Goal: Entertainment & Leisure: Browse casually

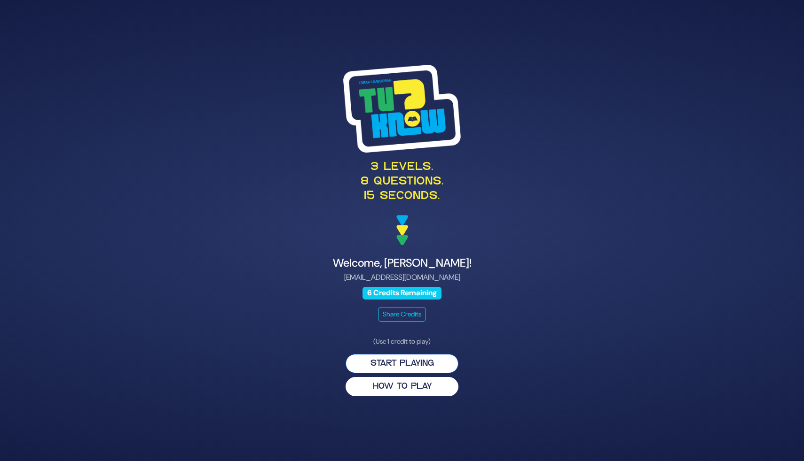
click at [428, 364] on button "Start Playing" at bounding box center [401, 363] width 113 height 19
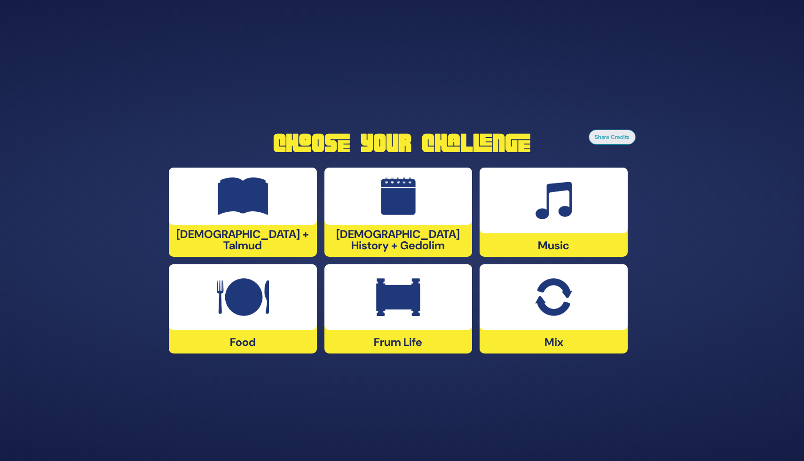
click at [205, 239] on div "[DEMOGRAPHIC_DATA] + Talmud" at bounding box center [243, 212] width 148 height 89
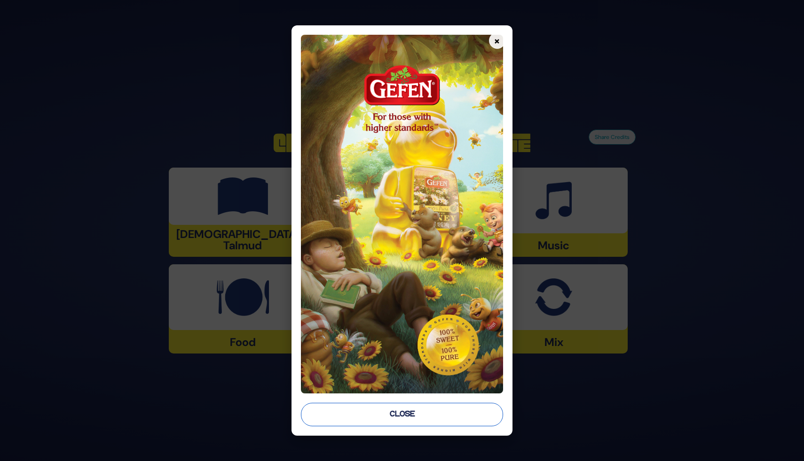
click at [421, 417] on button "Close" at bounding box center [402, 414] width 202 height 23
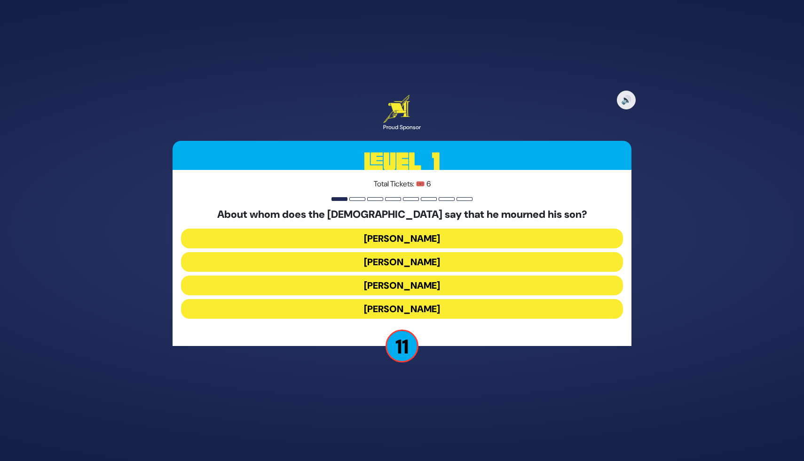
click at [412, 235] on button "Aharon HaKohen" at bounding box center [402, 239] width 442 height 20
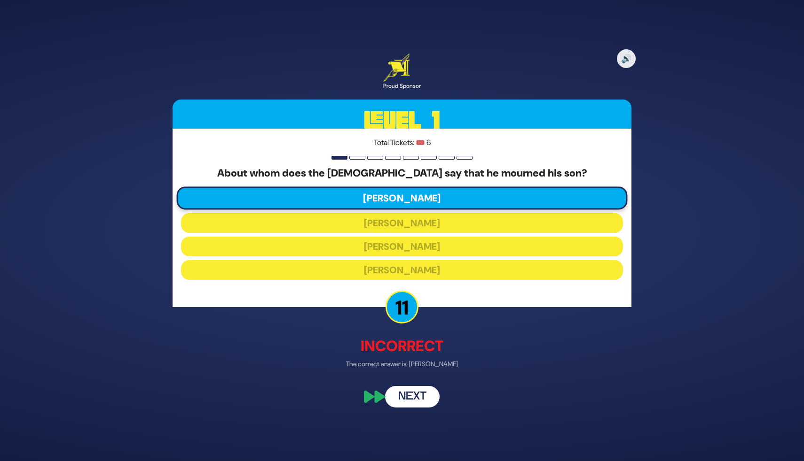
click at [414, 403] on button "Next" at bounding box center [412, 397] width 55 height 22
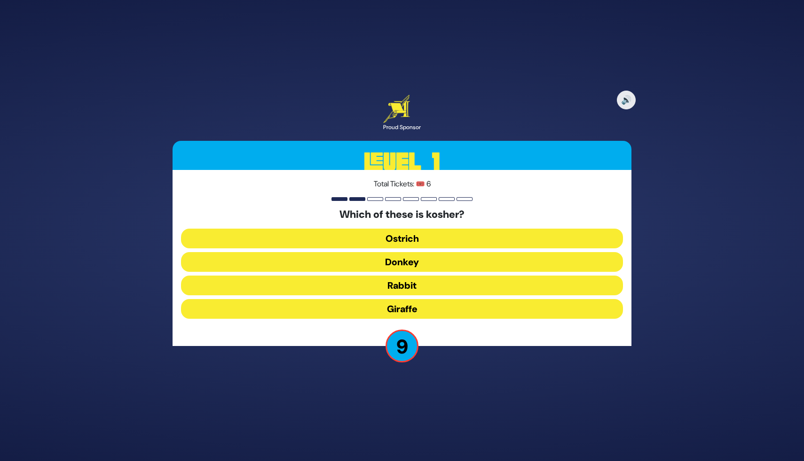
click at [402, 309] on button "Giraffe" at bounding box center [402, 309] width 442 height 20
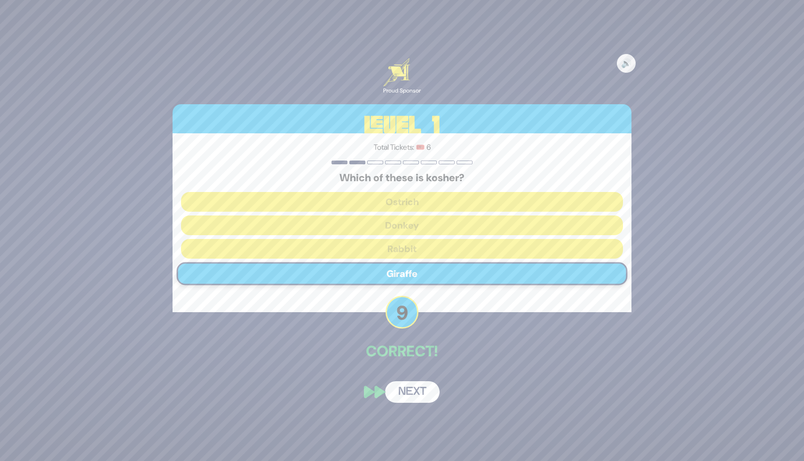
click at [422, 392] on button "Next" at bounding box center [412, 393] width 55 height 22
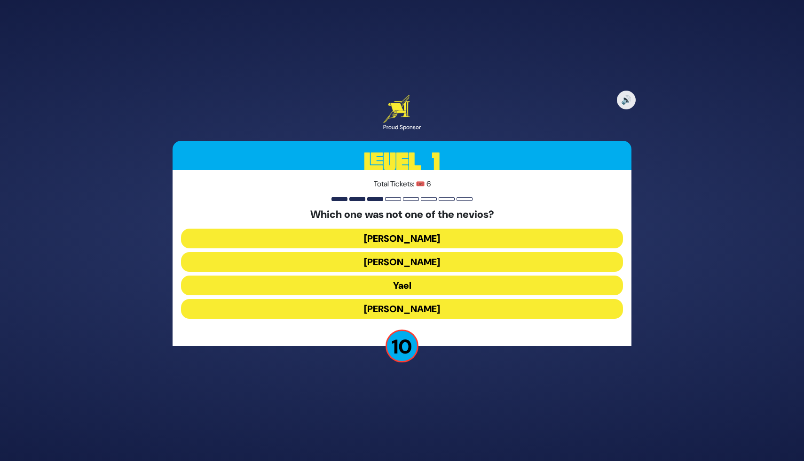
click at [393, 311] on button "Sarah Imeinu" at bounding box center [402, 309] width 442 height 20
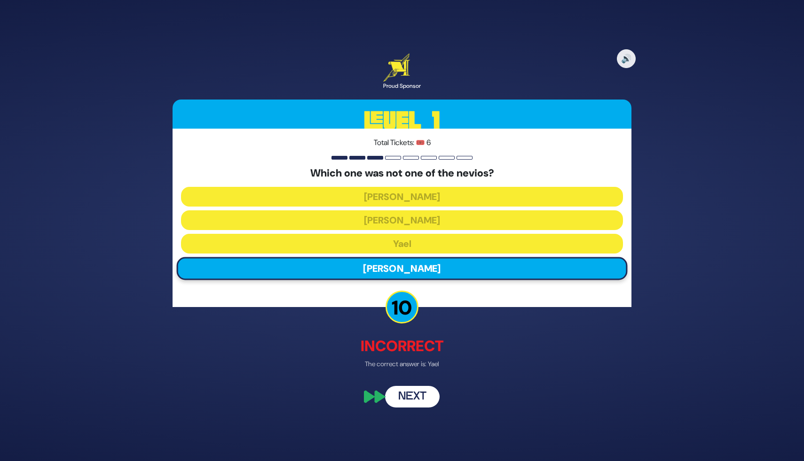
click at [414, 395] on button "Next" at bounding box center [412, 397] width 55 height 22
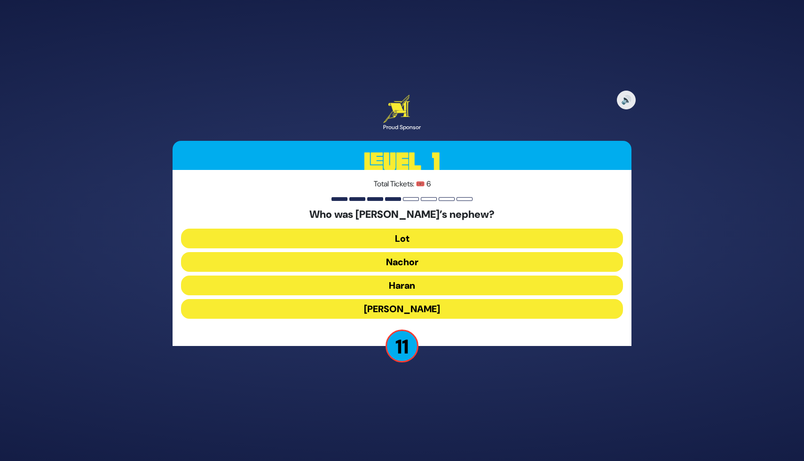
click at [410, 238] on button "Lot" at bounding box center [402, 239] width 442 height 20
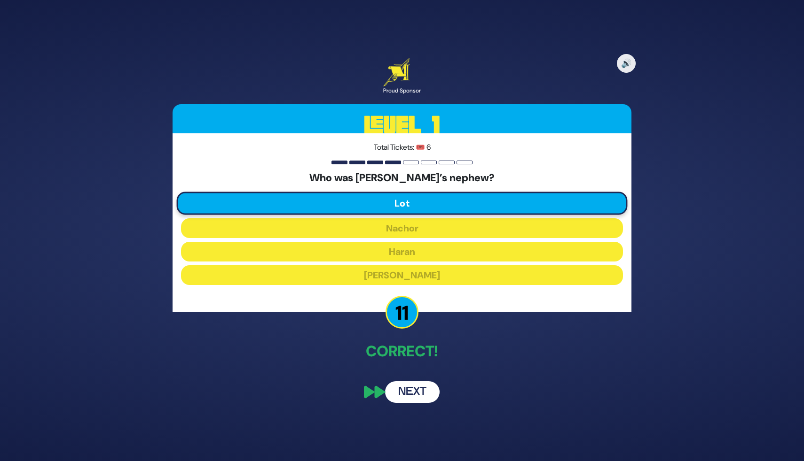
click at [408, 386] on button "Next" at bounding box center [412, 393] width 55 height 22
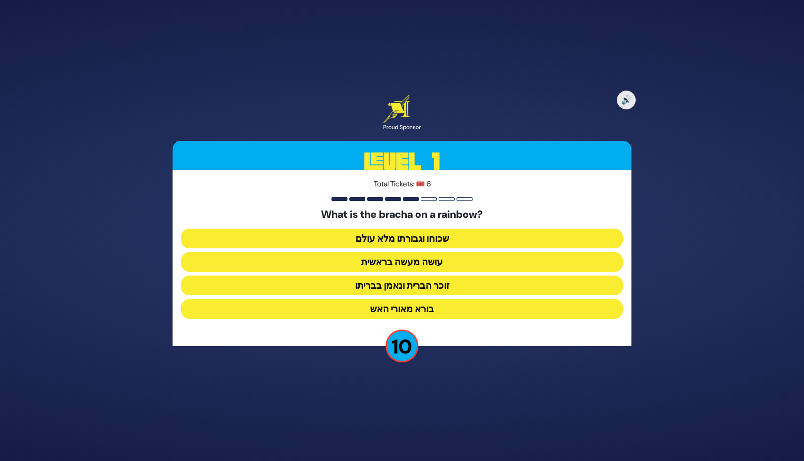
click at [406, 287] on button "זוכר הברית ונאמן בבריתו" at bounding box center [402, 286] width 442 height 20
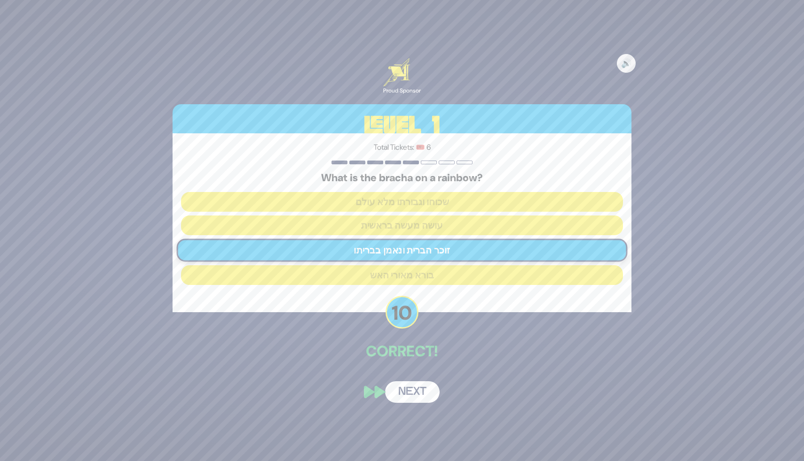
click at [405, 396] on button "Next" at bounding box center [412, 393] width 55 height 22
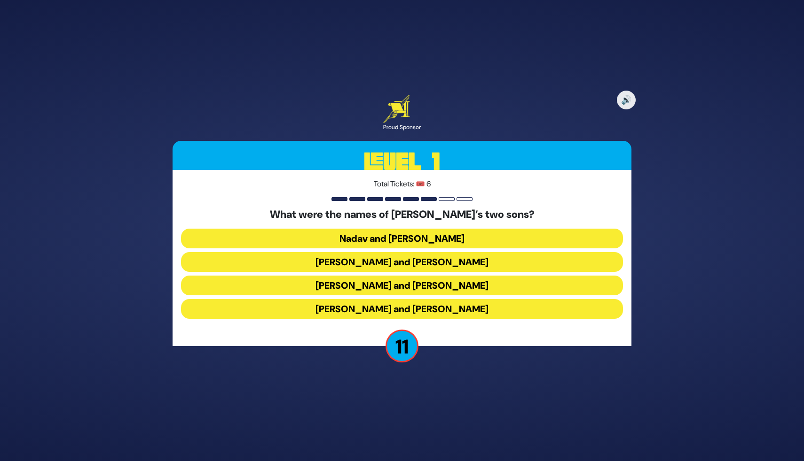
click at [421, 307] on button "Gershom and Eliezer" at bounding box center [402, 309] width 442 height 20
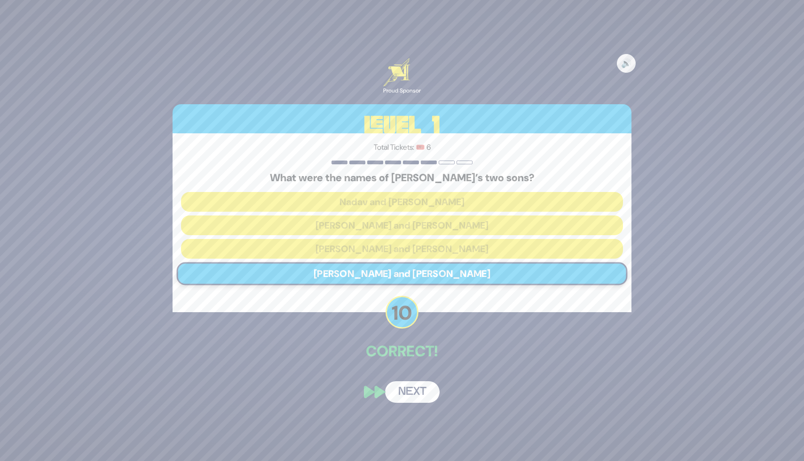
click at [410, 398] on button "Next" at bounding box center [412, 393] width 55 height 22
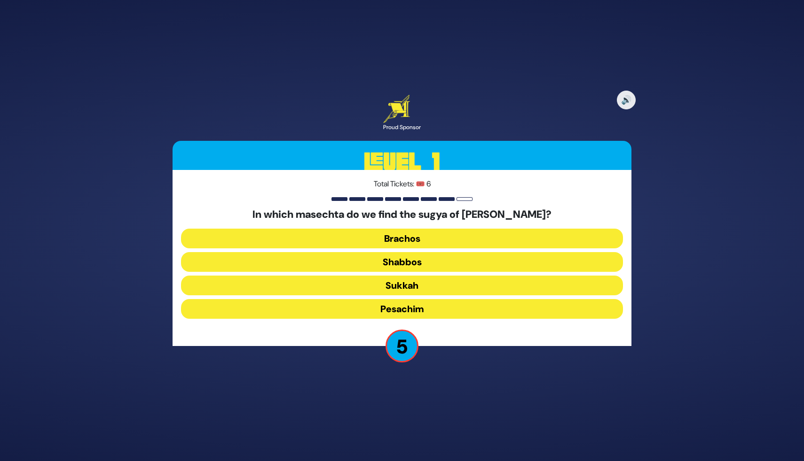
click at [398, 262] on button "Shabbos" at bounding box center [402, 262] width 442 height 20
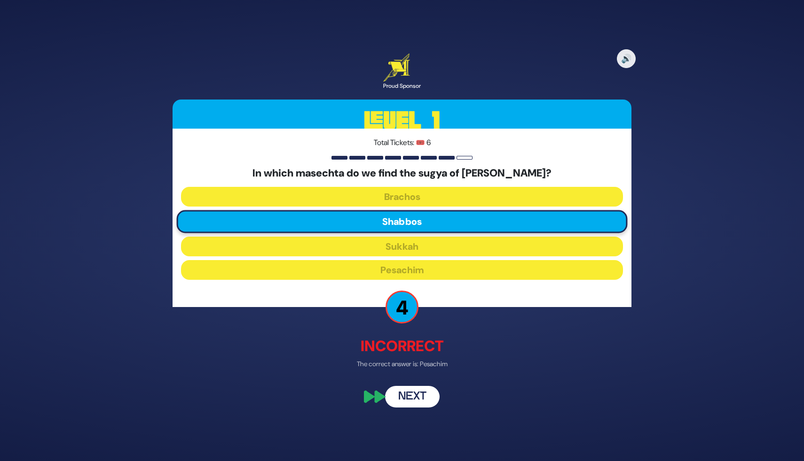
click at [416, 398] on button "Next" at bounding box center [412, 397] width 55 height 22
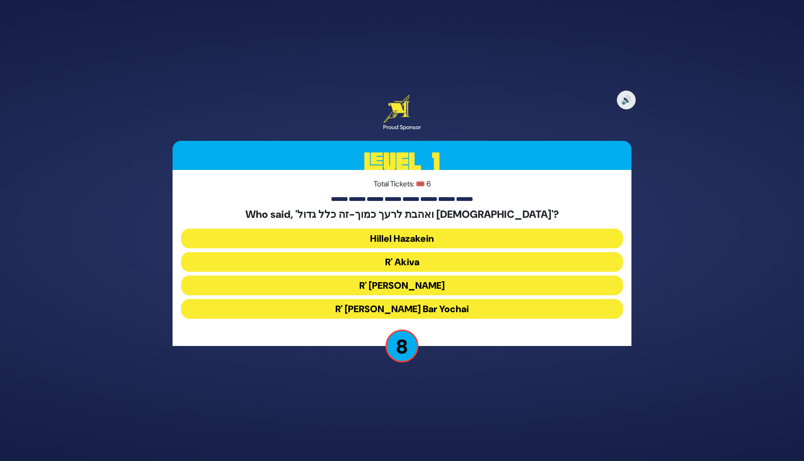
click at [414, 261] on button "R' Akiva" at bounding box center [402, 262] width 442 height 20
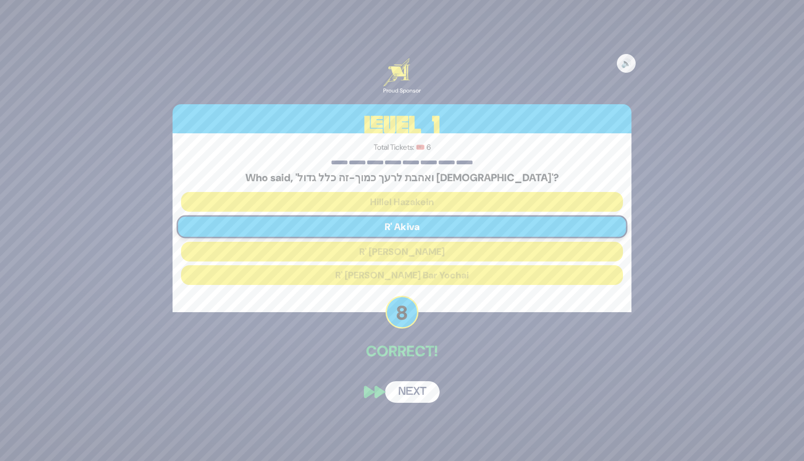
click at [414, 395] on button "Next" at bounding box center [412, 393] width 55 height 22
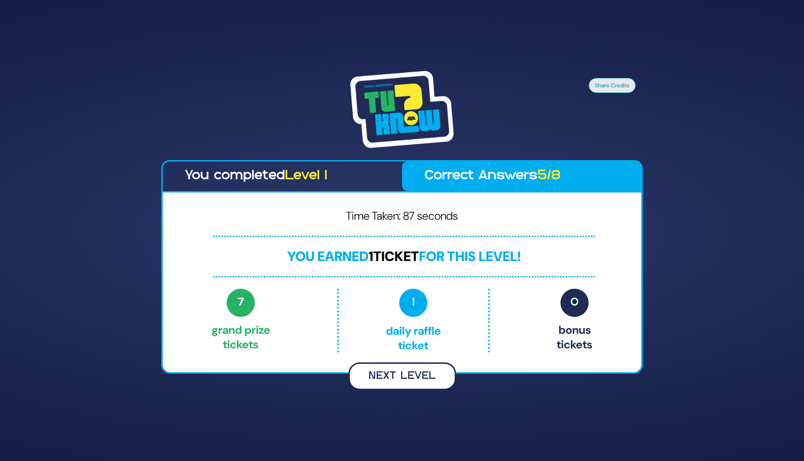
click at [413, 379] on button "Next Level" at bounding box center [402, 377] width 108 height 28
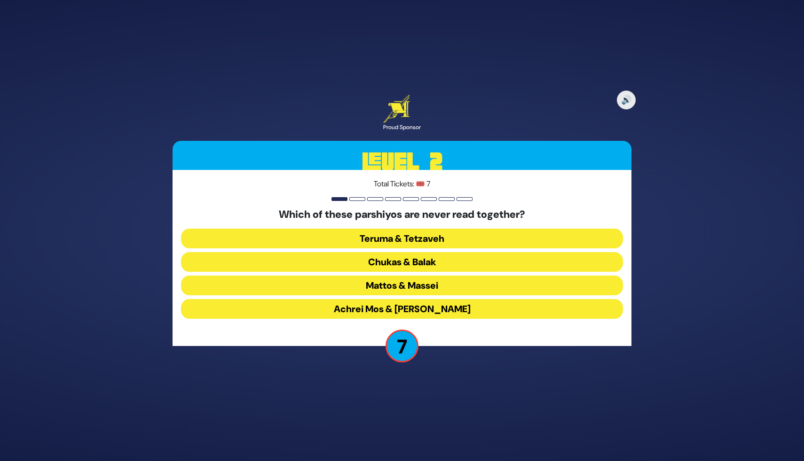
click at [414, 262] on button "Chukas & Balak" at bounding box center [402, 262] width 442 height 20
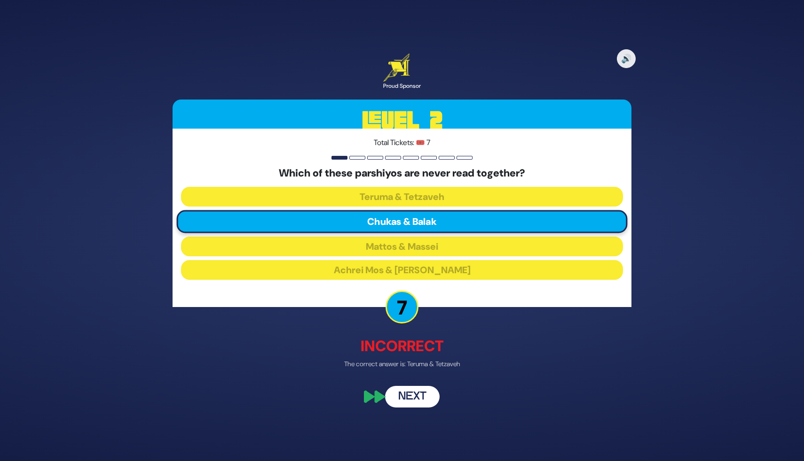
click at [427, 407] on button "Next" at bounding box center [412, 397] width 55 height 22
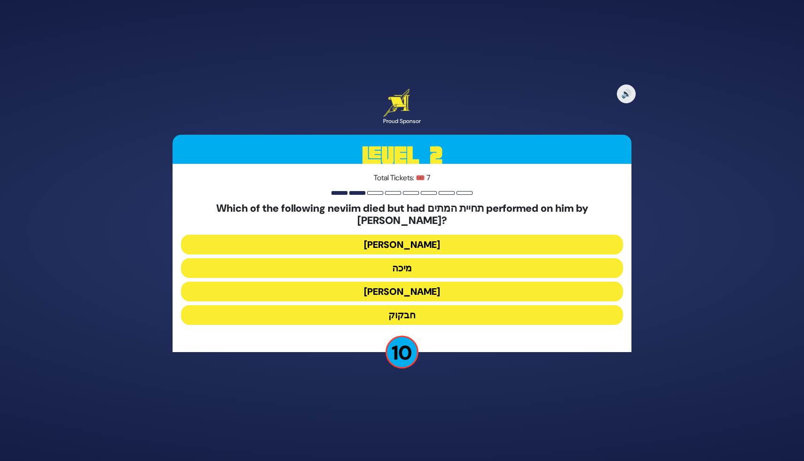
click at [397, 235] on button "יונה" at bounding box center [402, 245] width 442 height 20
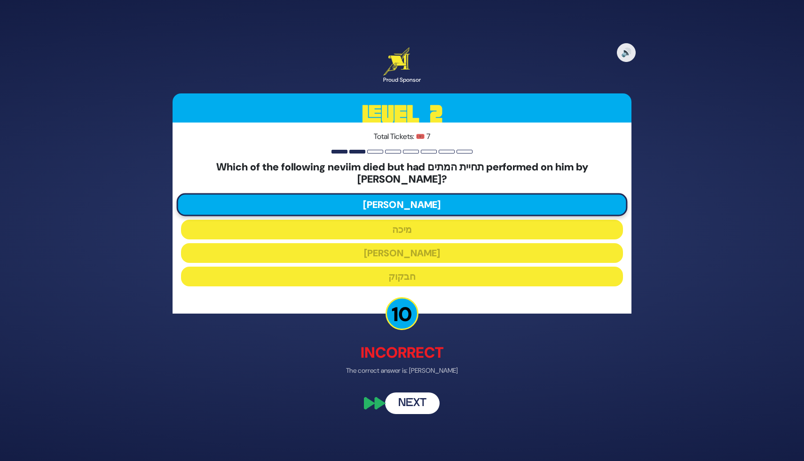
click at [419, 392] on button "Next" at bounding box center [412, 403] width 55 height 22
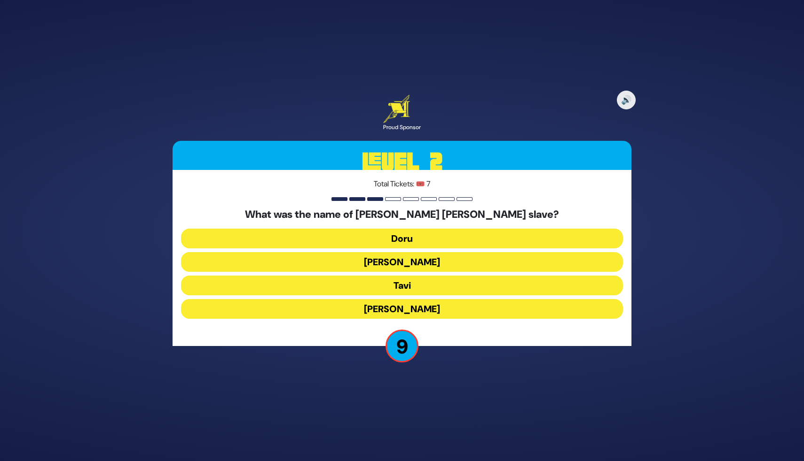
click at [407, 282] on button "Tavi" at bounding box center [402, 286] width 442 height 20
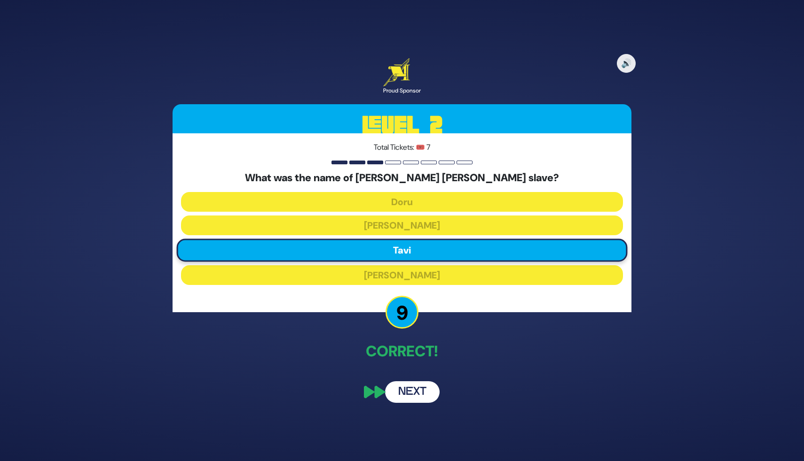
click at [419, 391] on button "Next" at bounding box center [412, 393] width 55 height 22
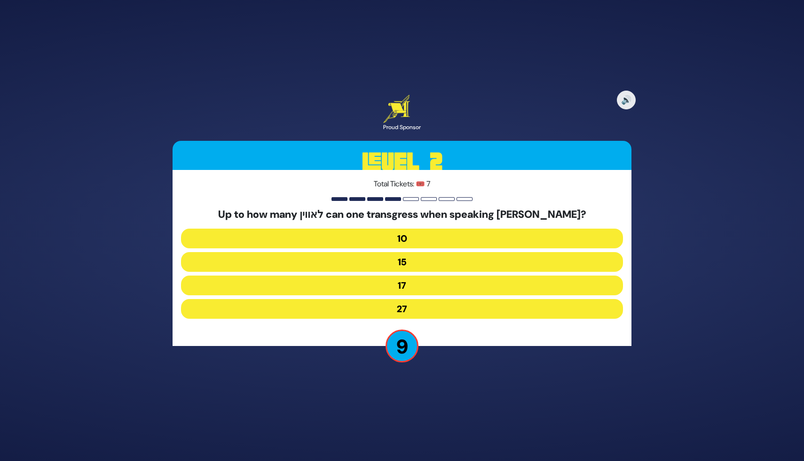
click at [404, 288] on button "17" at bounding box center [402, 286] width 442 height 20
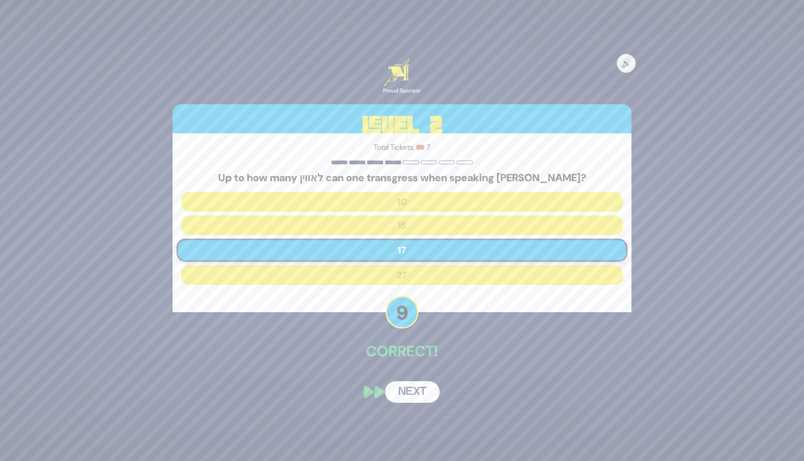
click at [424, 395] on button "Next" at bounding box center [412, 393] width 55 height 22
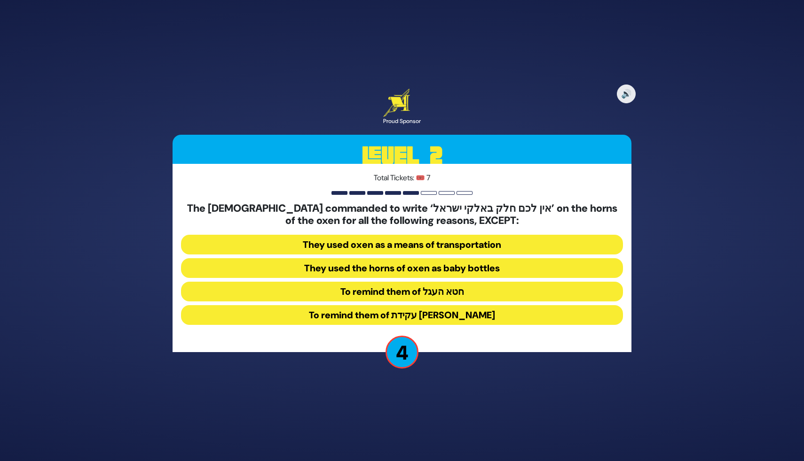
click at [428, 242] on button "They used oxen as a means of transportation" at bounding box center [402, 245] width 442 height 20
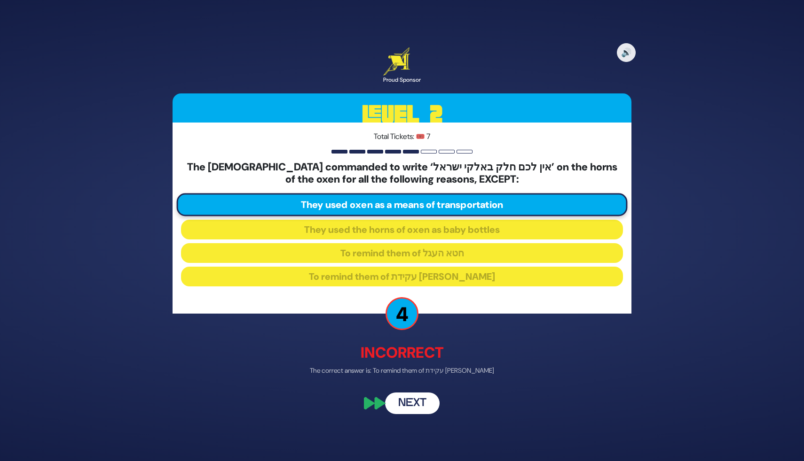
click at [419, 407] on button "Next" at bounding box center [412, 403] width 55 height 22
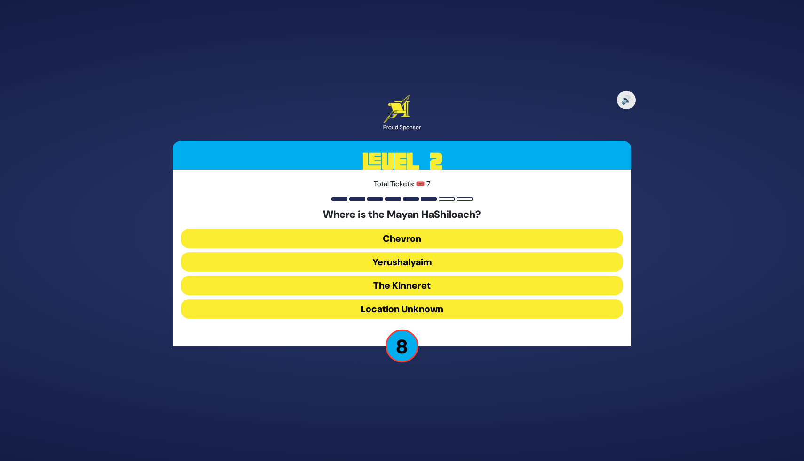
click at [408, 309] on button "Location Unknown" at bounding box center [402, 309] width 442 height 20
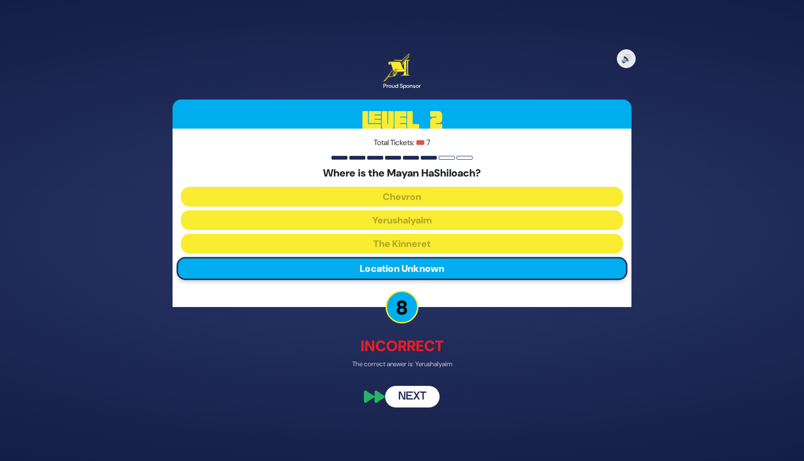
click at [425, 399] on button "Next" at bounding box center [412, 397] width 55 height 22
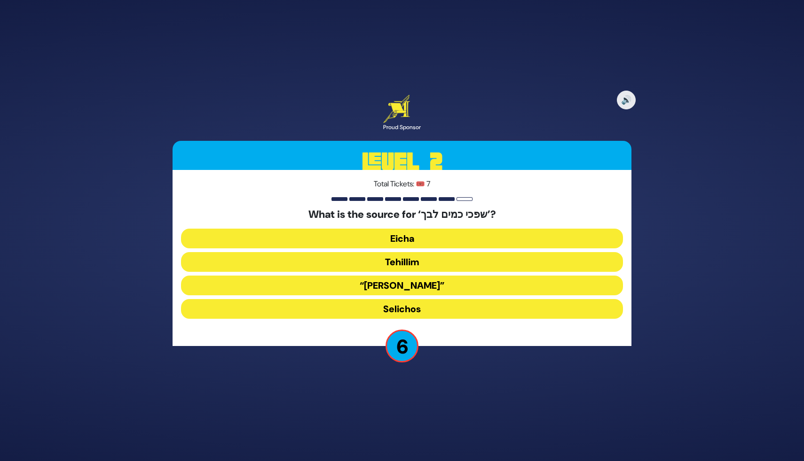
click at [414, 264] on button "Tehillim" at bounding box center [402, 262] width 442 height 20
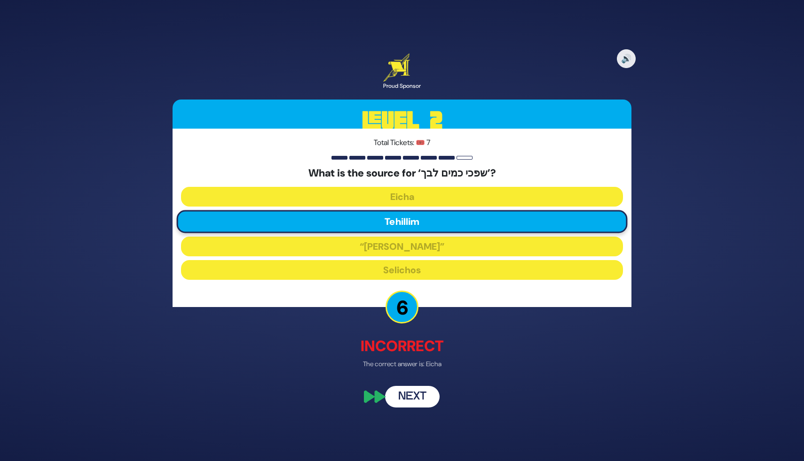
click at [412, 397] on button "Next" at bounding box center [412, 397] width 55 height 22
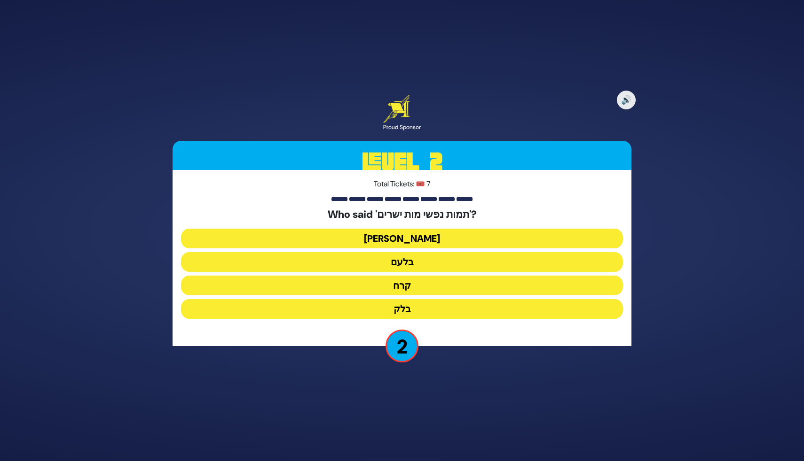
click at [413, 242] on button "יעקב" at bounding box center [402, 239] width 442 height 20
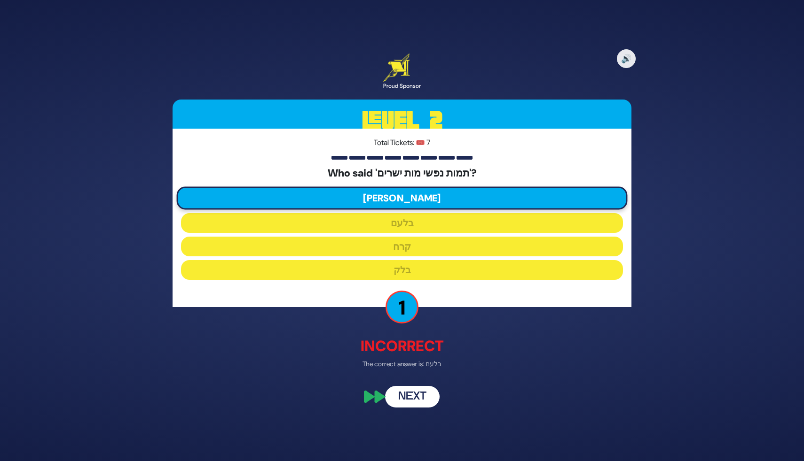
click at [412, 396] on button "Next" at bounding box center [412, 397] width 55 height 22
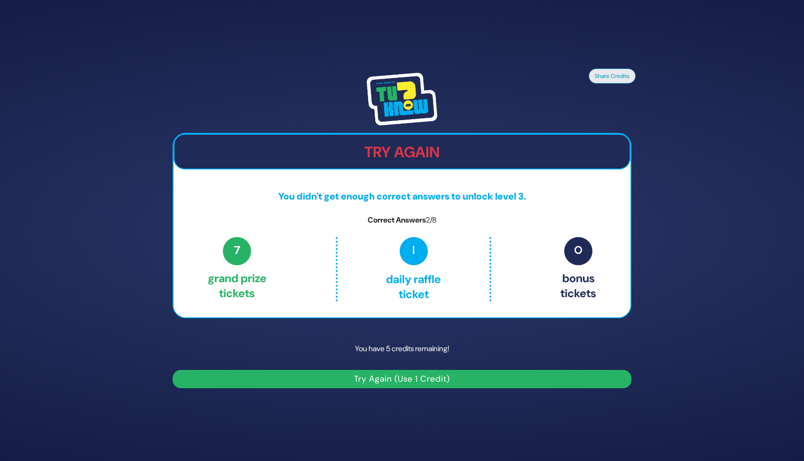
click at [414, 379] on button "Try Again (Use 1 Credit)" at bounding box center [401, 379] width 459 height 18
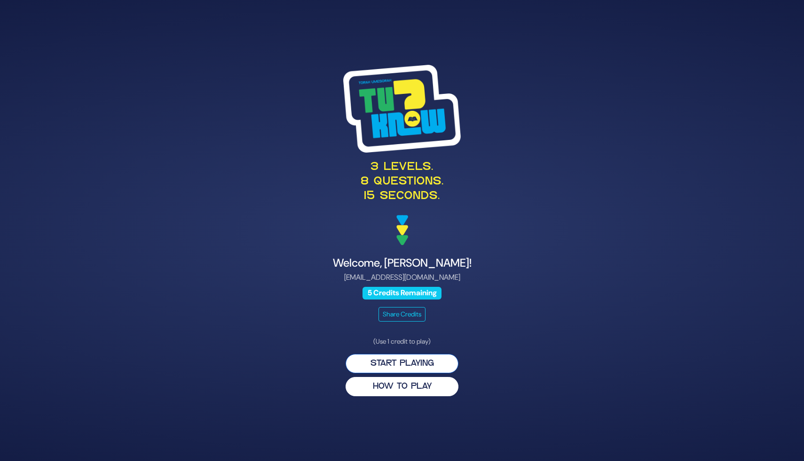
click at [425, 362] on button "Start Playing" at bounding box center [401, 363] width 113 height 19
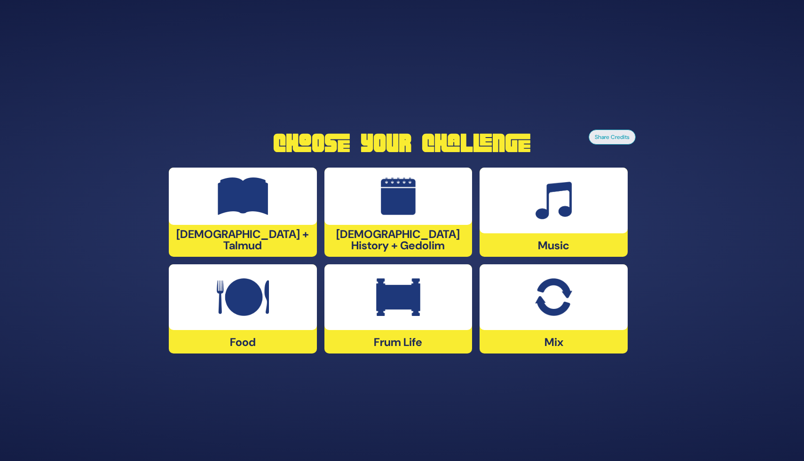
click at [273, 243] on div "[DEMOGRAPHIC_DATA] + Talmud" at bounding box center [243, 212] width 148 height 89
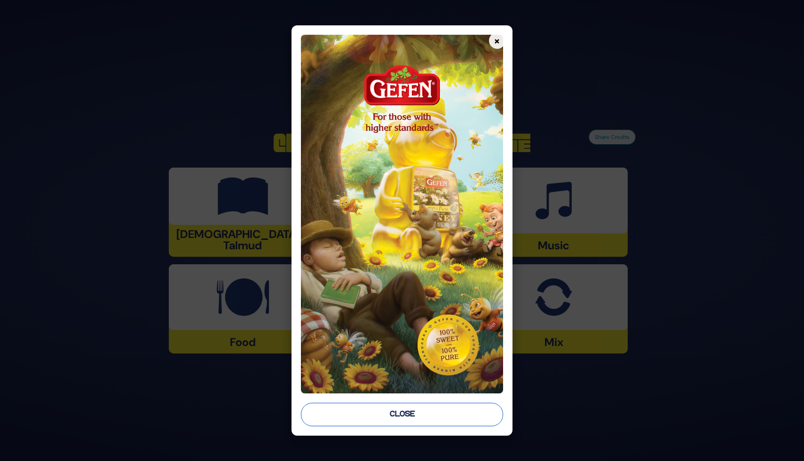
click at [401, 420] on button "Close" at bounding box center [402, 414] width 202 height 23
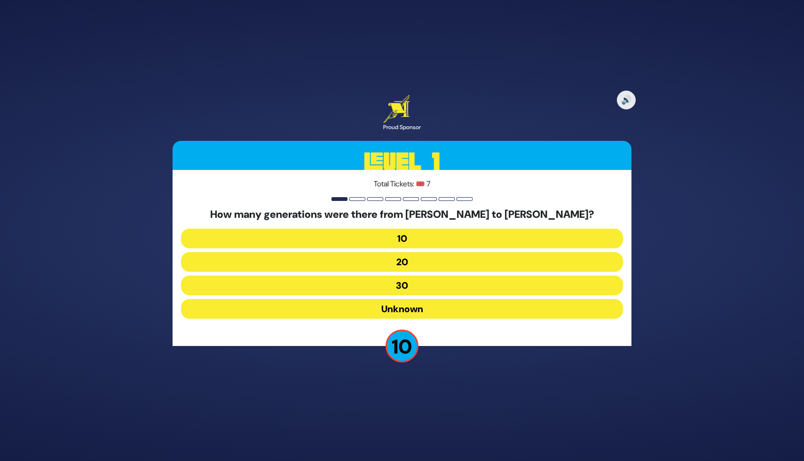
click at [400, 259] on button "20" at bounding box center [402, 262] width 442 height 20
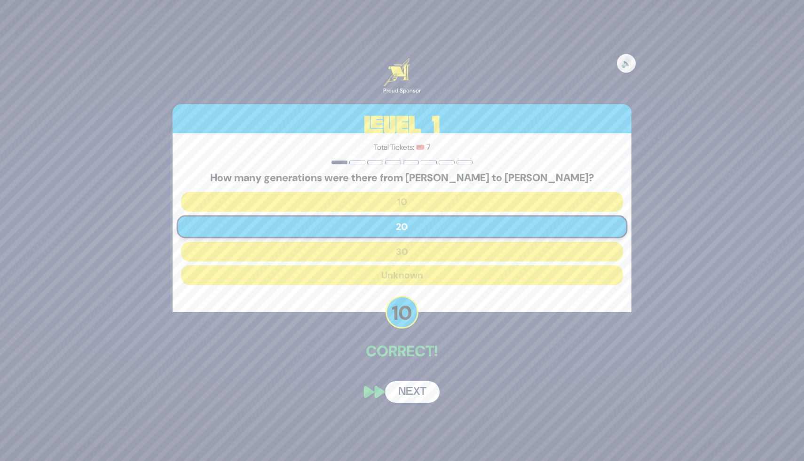
click at [422, 394] on button "Next" at bounding box center [412, 393] width 55 height 22
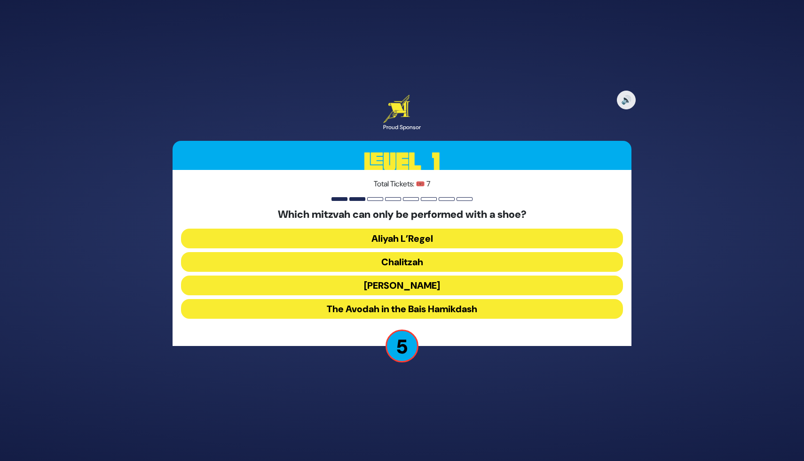
click at [414, 263] on button "Chalitzah" at bounding box center [402, 262] width 442 height 20
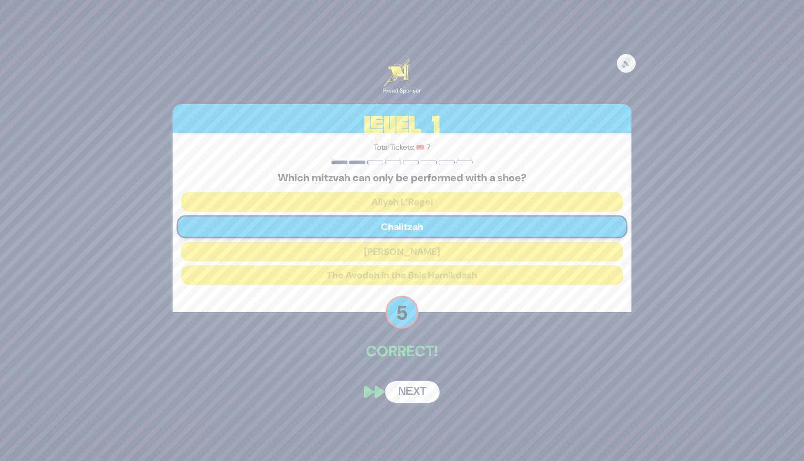
click at [423, 397] on button "Next" at bounding box center [412, 393] width 55 height 22
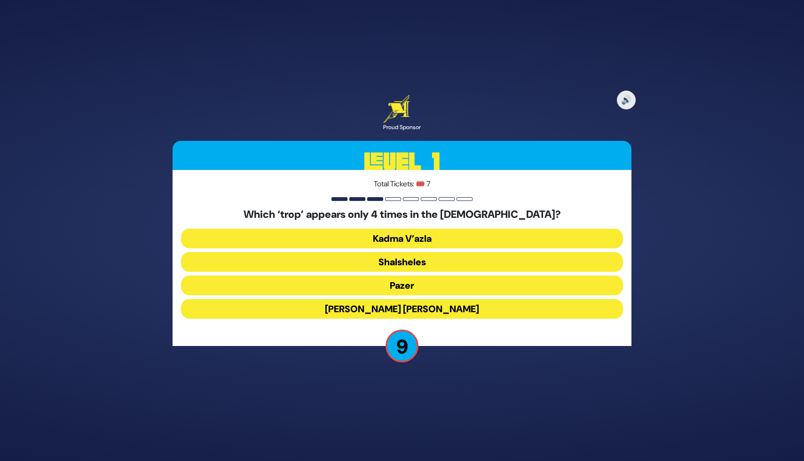
click at [398, 258] on button "Shalsheles" at bounding box center [402, 262] width 442 height 20
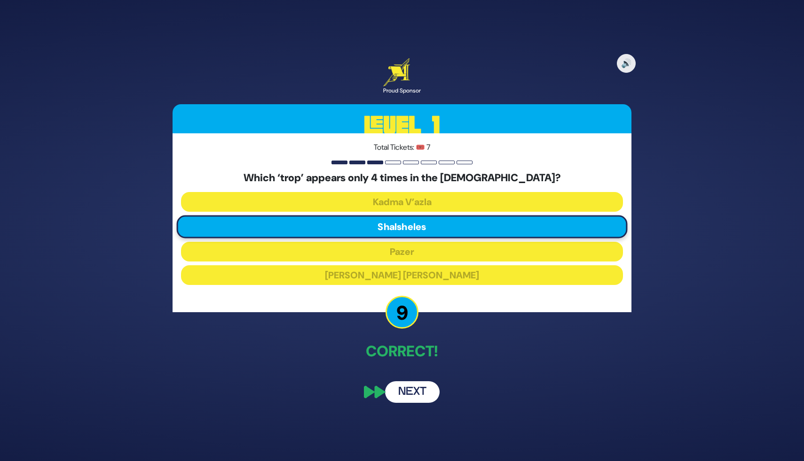
click at [425, 395] on button "Next" at bounding box center [412, 393] width 55 height 22
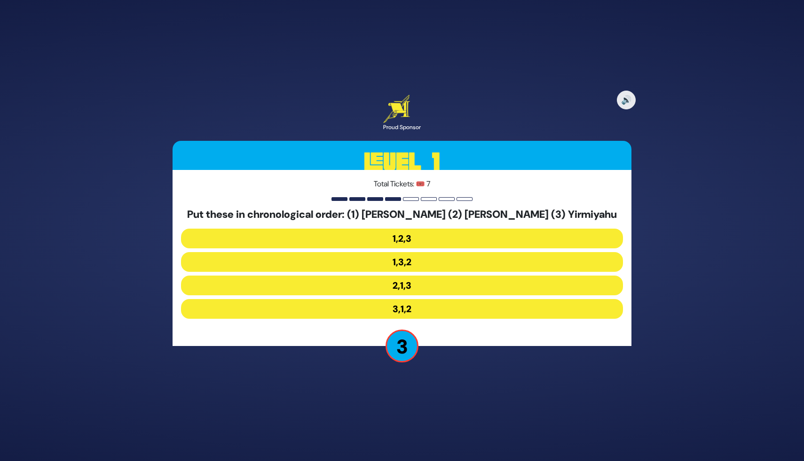
click at [403, 289] on button "2,1,3" at bounding box center [402, 286] width 442 height 20
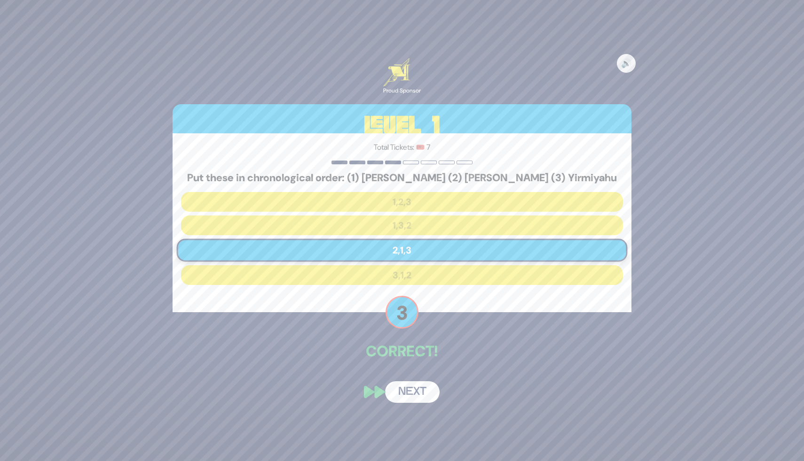
click at [419, 394] on button "Next" at bounding box center [412, 393] width 55 height 22
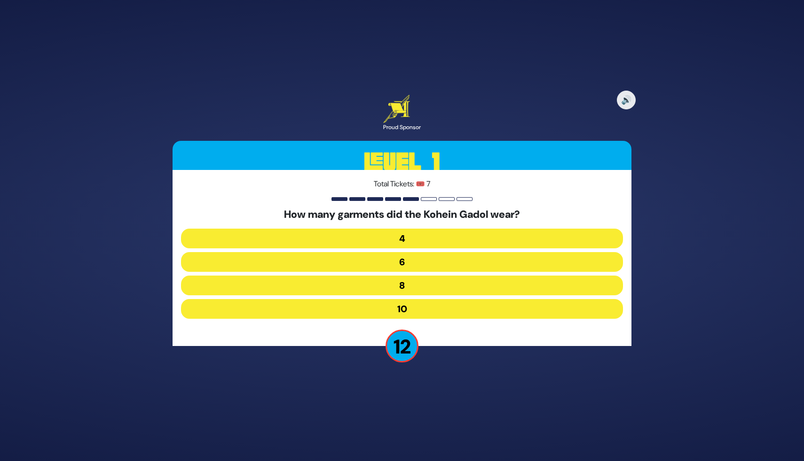
click at [403, 287] on button "8" at bounding box center [402, 286] width 442 height 20
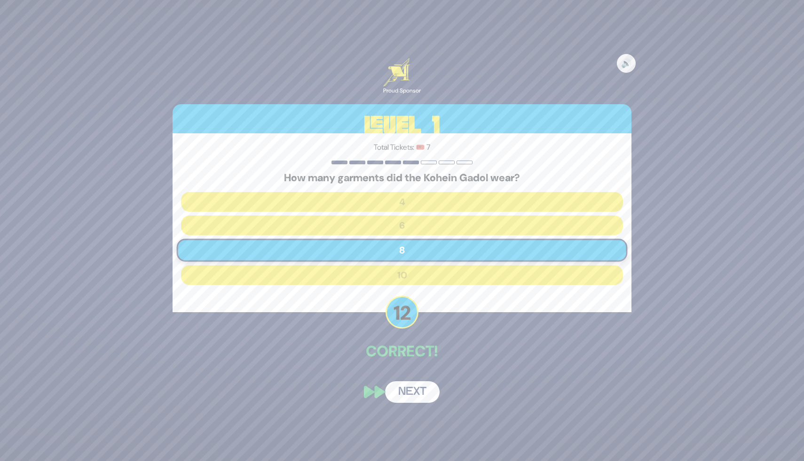
click at [416, 387] on button "Next" at bounding box center [412, 393] width 55 height 22
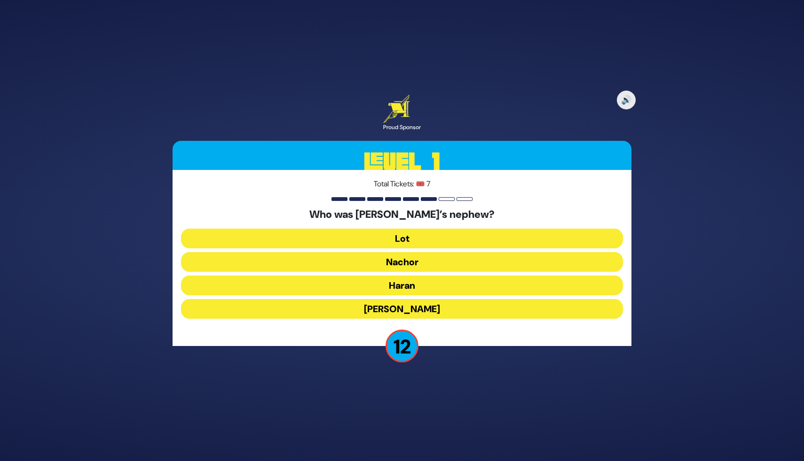
click at [408, 238] on button "Lot" at bounding box center [402, 239] width 442 height 20
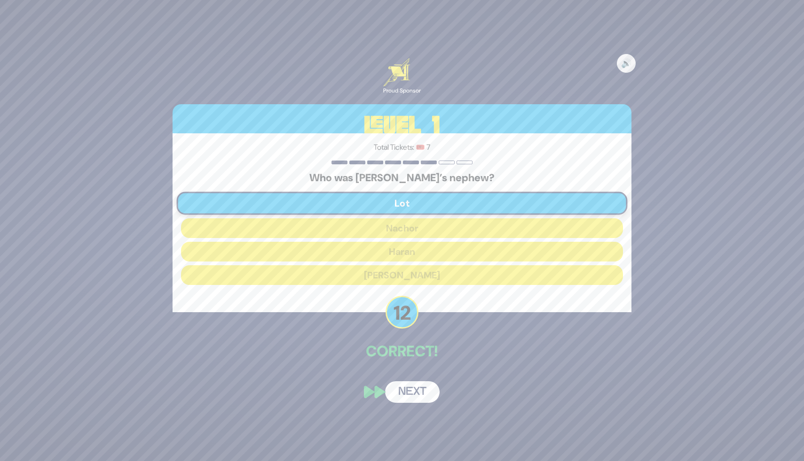
click at [409, 396] on button "Next" at bounding box center [412, 393] width 55 height 22
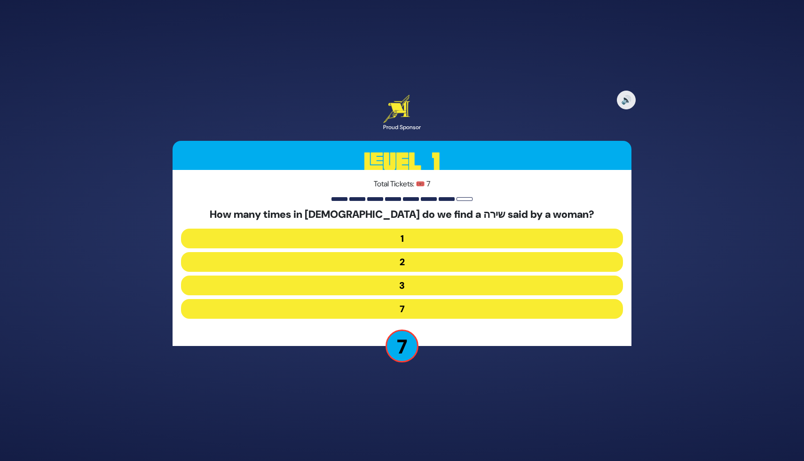
click at [418, 260] on button "2" at bounding box center [402, 262] width 442 height 20
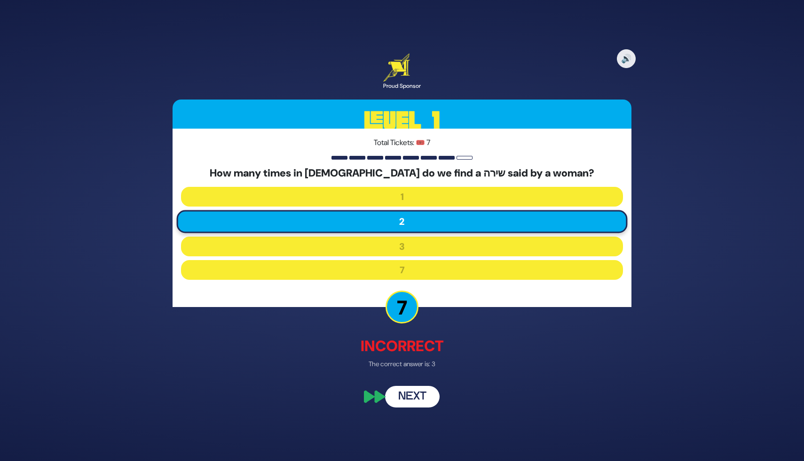
click at [424, 393] on button "Next" at bounding box center [412, 397] width 55 height 22
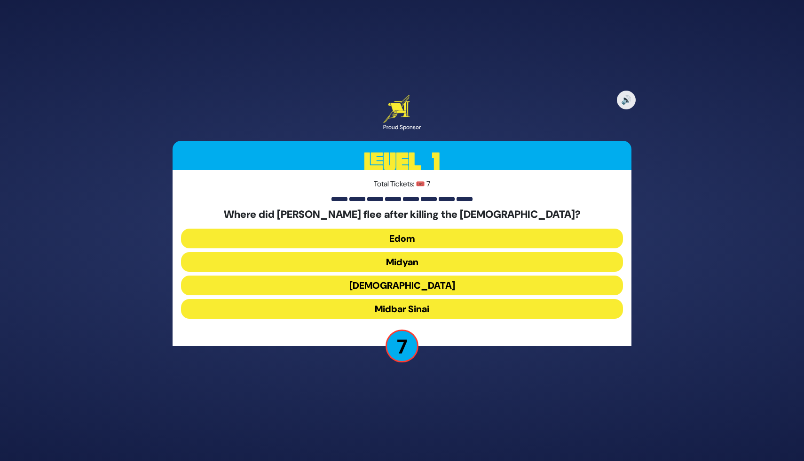
click at [400, 264] on button "Midyan" at bounding box center [402, 262] width 442 height 20
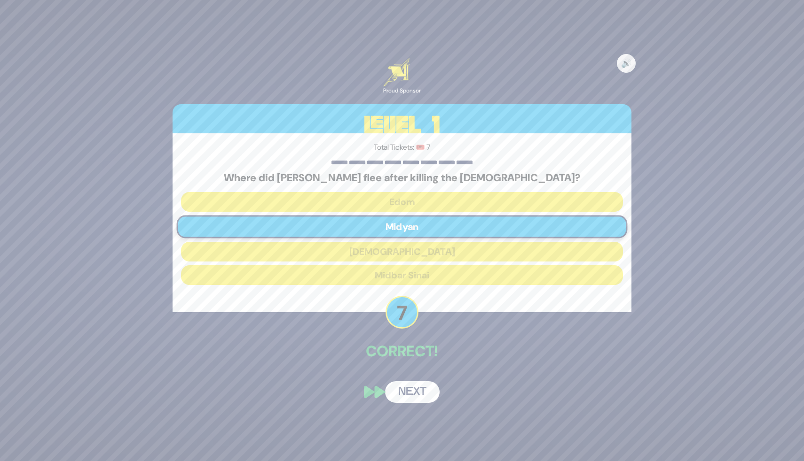
click at [419, 392] on button "Next" at bounding box center [412, 393] width 55 height 22
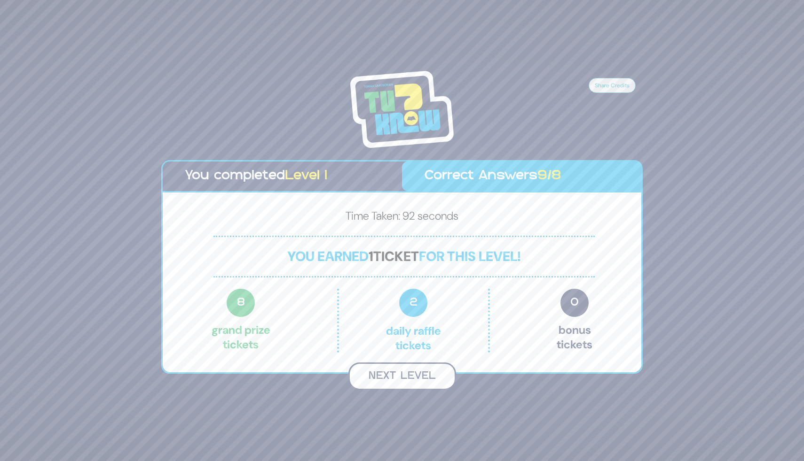
click at [413, 372] on button "Next Level" at bounding box center [402, 377] width 108 height 28
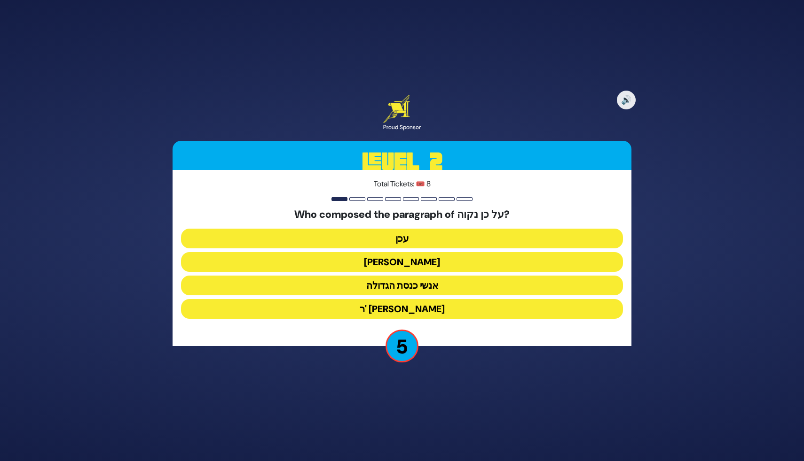
click at [405, 241] on button "עכן" at bounding box center [402, 239] width 442 height 20
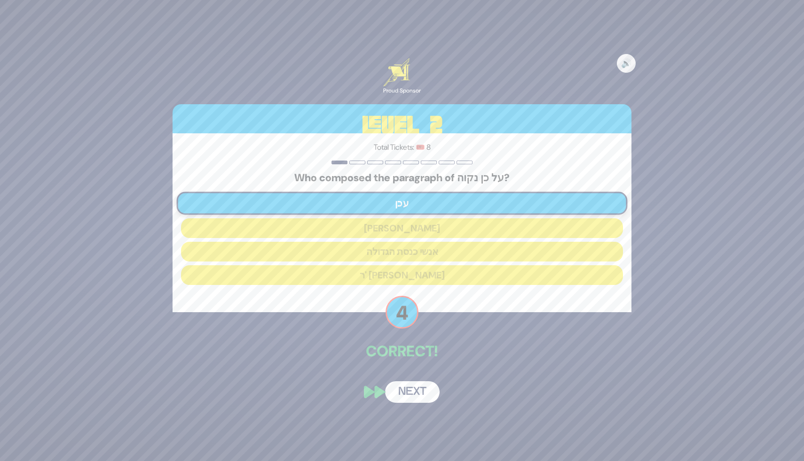
click at [414, 394] on button "Next" at bounding box center [412, 393] width 55 height 22
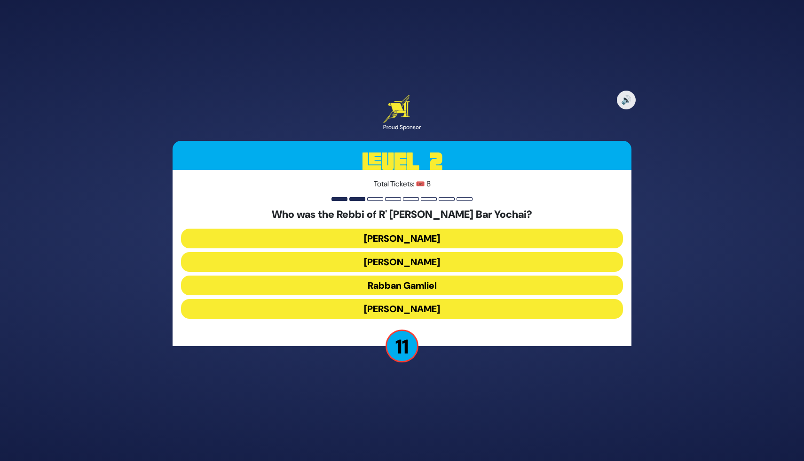
click at [421, 308] on button "Rabbi Akiva" at bounding box center [402, 309] width 442 height 20
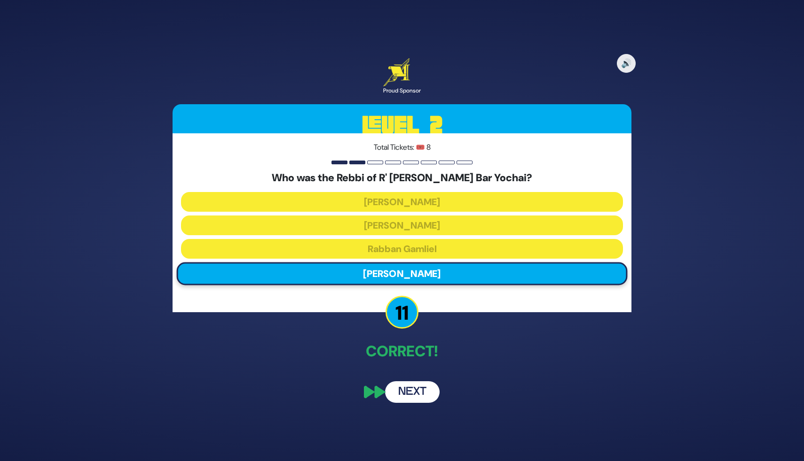
click at [410, 395] on button "Next" at bounding box center [412, 393] width 55 height 22
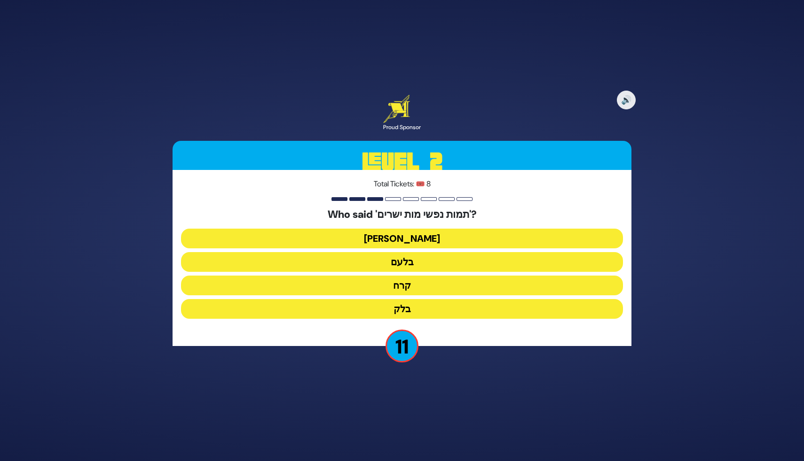
click at [404, 264] on button "בלעם" at bounding box center [402, 262] width 442 height 20
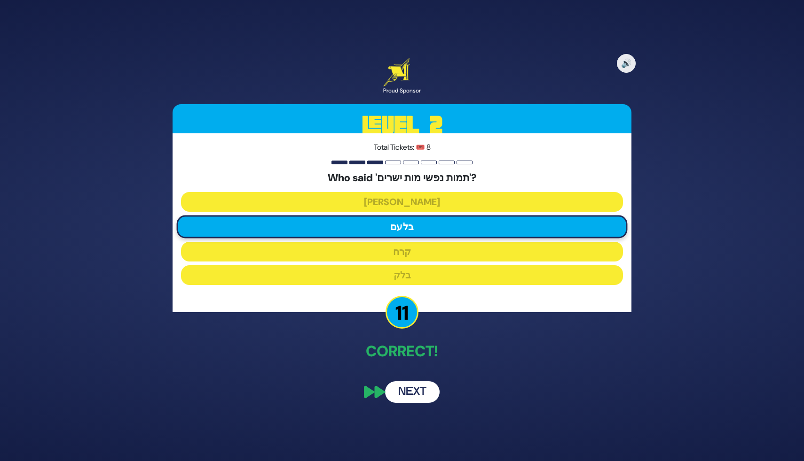
click at [405, 390] on button "Next" at bounding box center [412, 393] width 55 height 22
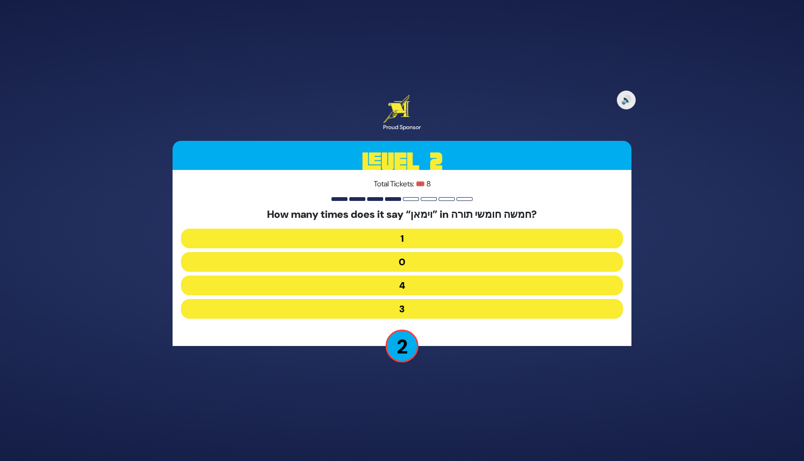
click at [411, 306] on button "3" at bounding box center [402, 309] width 442 height 20
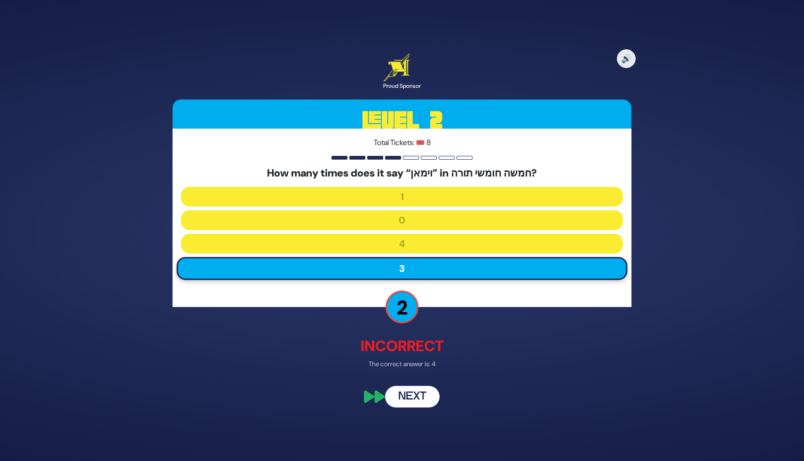
click at [416, 399] on button "Next" at bounding box center [412, 397] width 55 height 22
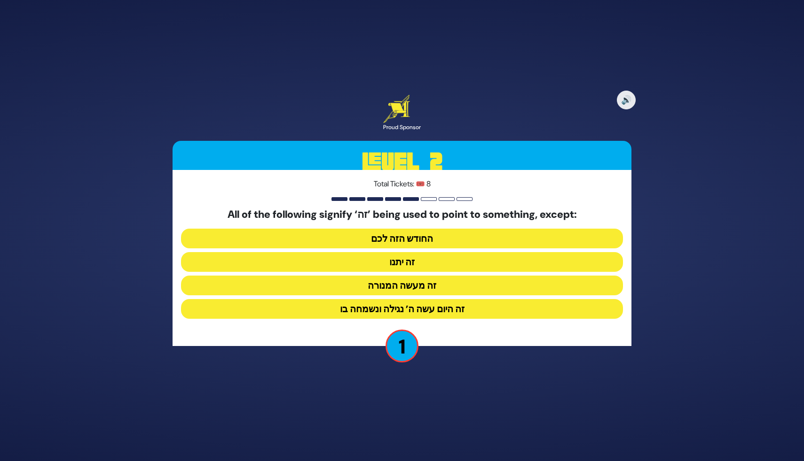
click at [445, 310] on button "זה היום עשה ה’ נגילה ונשמחה בו" at bounding box center [402, 309] width 442 height 20
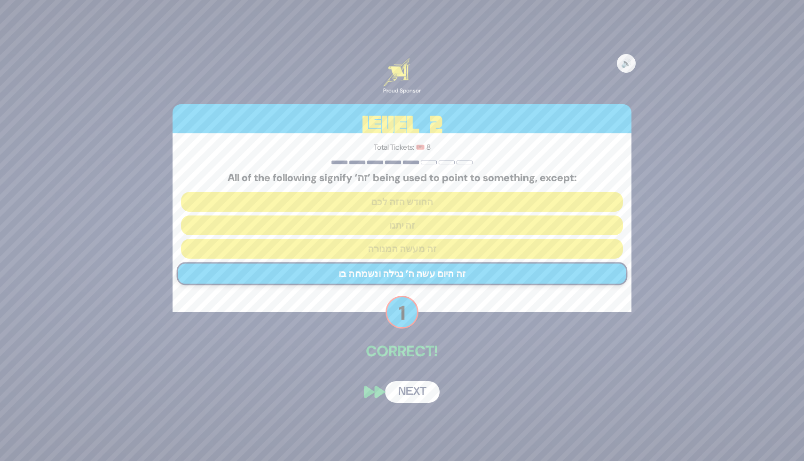
click at [406, 389] on button "Next" at bounding box center [412, 393] width 55 height 22
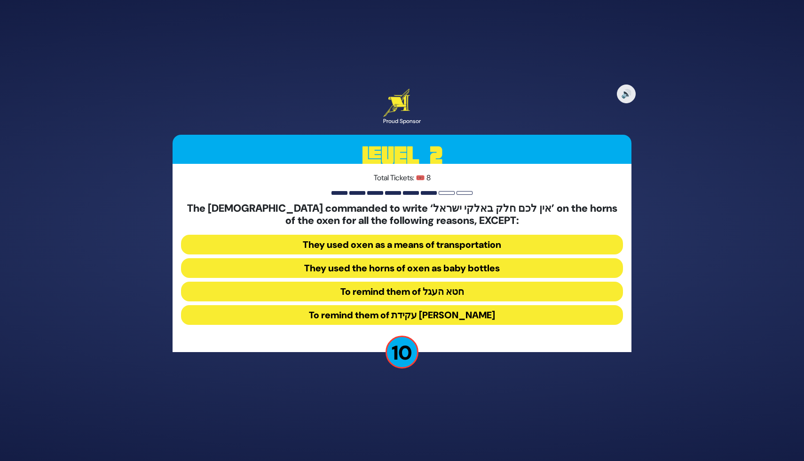
click at [430, 313] on button "To remind them of עקידת [PERSON_NAME]" at bounding box center [402, 315] width 442 height 20
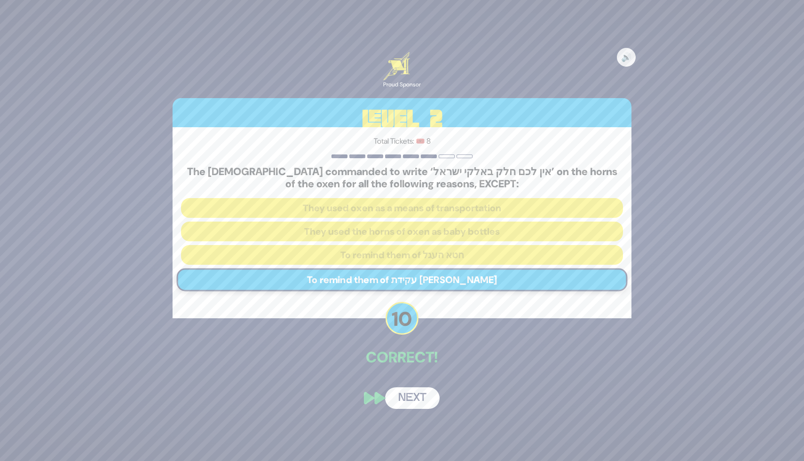
click at [415, 400] on button "Next" at bounding box center [412, 399] width 55 height 22
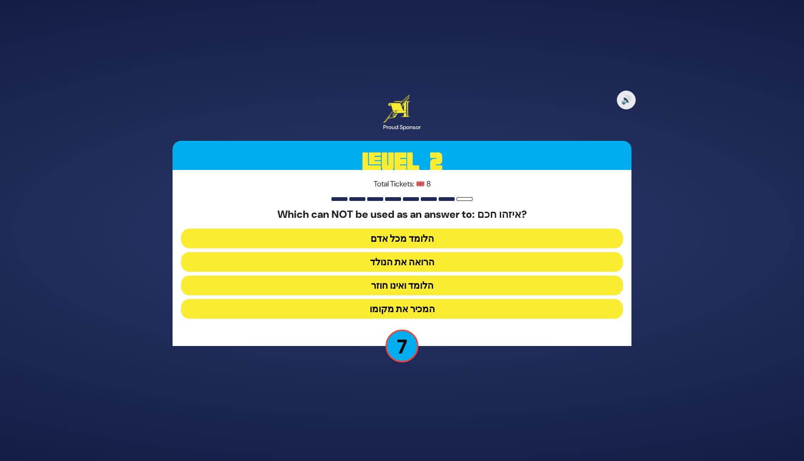
click at [412, 312] on button "המכיר את מקומו" at bounding box center [402, 309] width 442 height 20
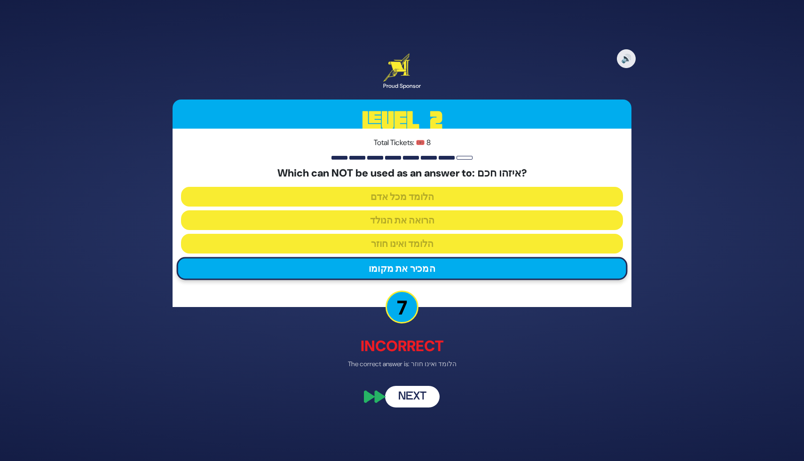
click at [417, 392] on button "Next" at bounding box center [412, 397] width 55 height 22
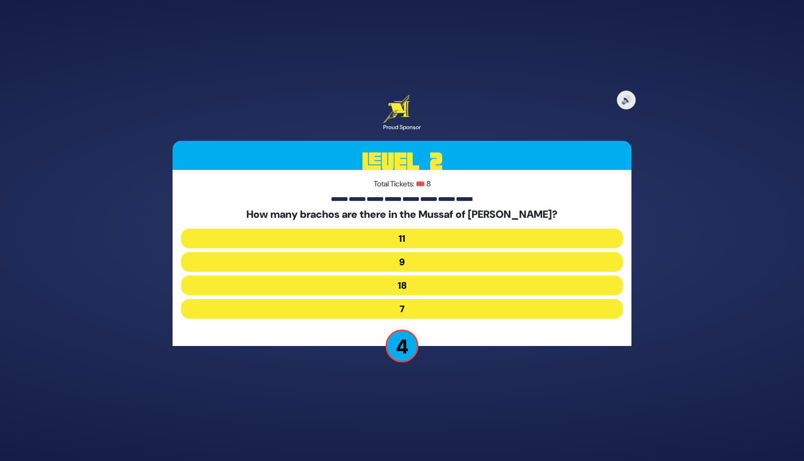
click at [407, 285] on button "18" at bounding box center [402, 286] width 442 height 20
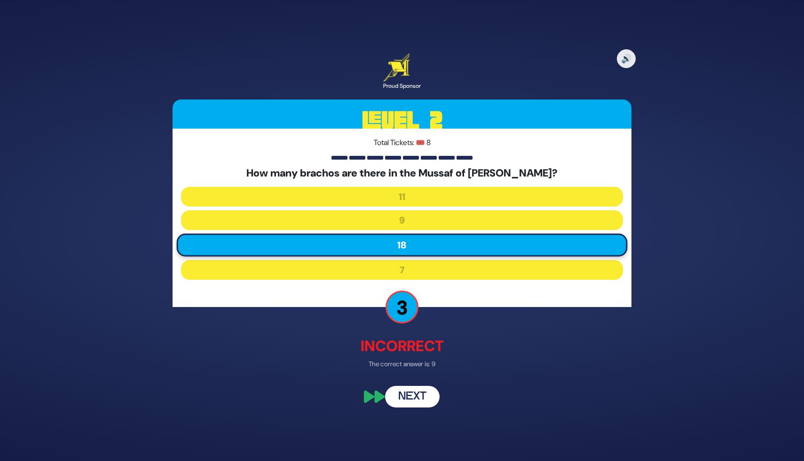
click at [423, 395] on button "Next" at bounding box center [412, 397] width 55 height 22
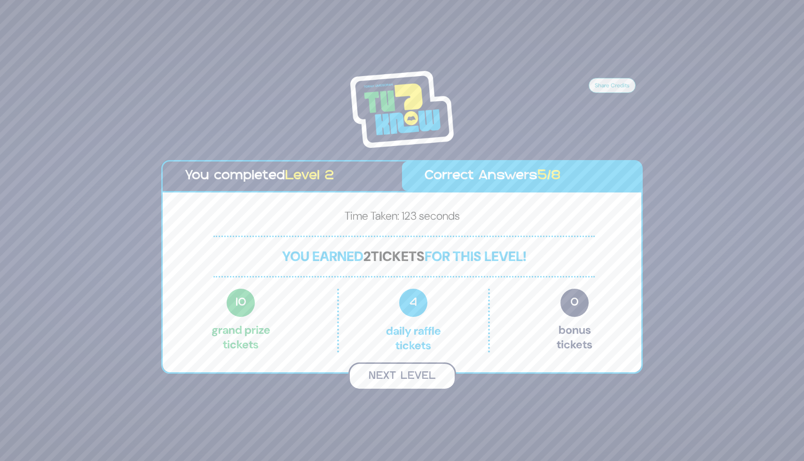
click at [426, 383] on button "Next Level" at bounding box center [402, 377] width 108 height 28
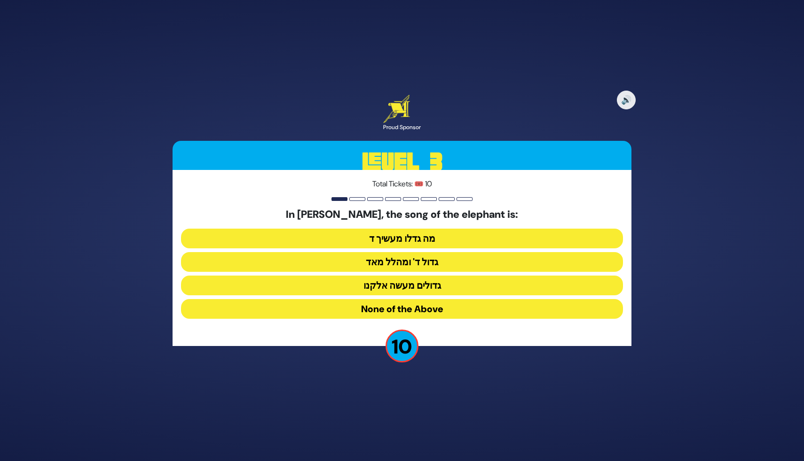
click at [406, 309] on button "None of the Above" at bounding box center [402, 309] width 442 height 20
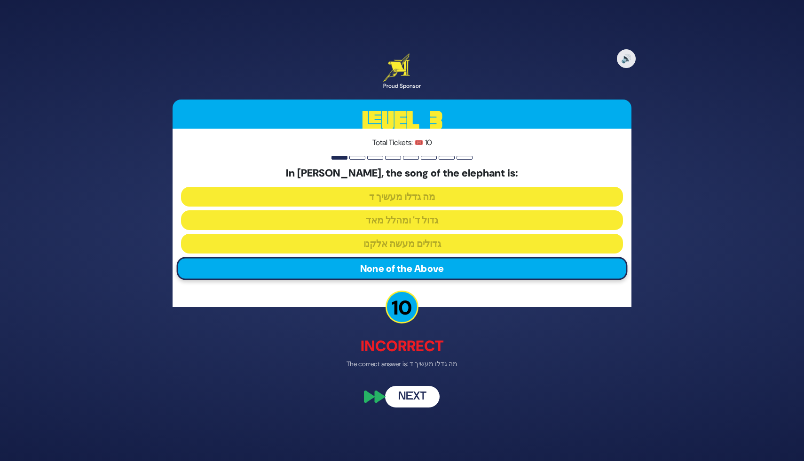
click at [420, 408] on div "🔊 Proud Sponsor Level 3 Total Tickets: 🎟️ 10 In Perek Shira, the song of the el…" at bounding box center [401, 230] width 481 height 377
click at [415, 402] on button "Next" at bounding box center [412, 397] width 55 height 22
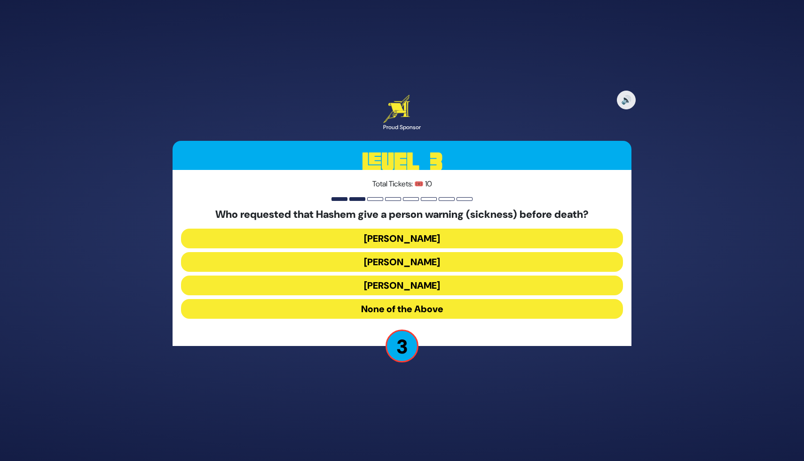
click at [387, 318] on button "None of the Above" at bounding box center [402, 309] width 442 height 20
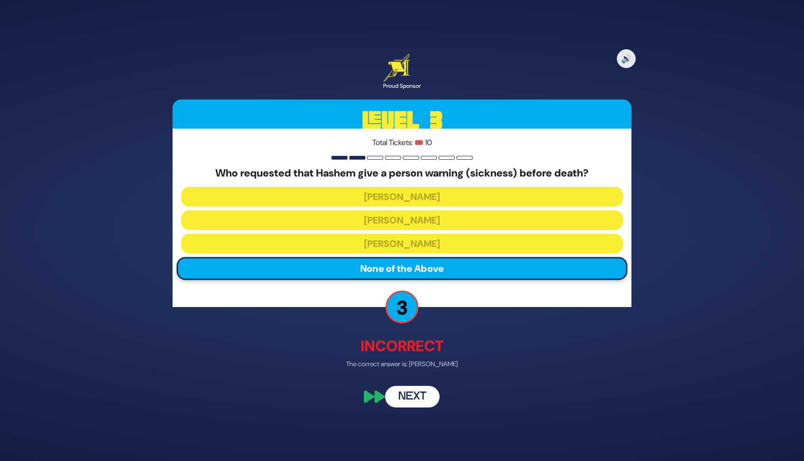
click at [411, 399] on button "Next" at bounding box center [412, 397] width 55 height 22
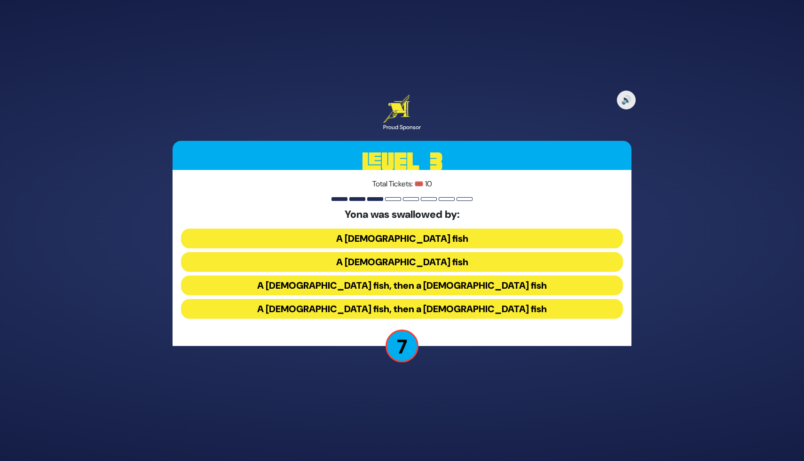
click at [427, 287] on button "A male fish, then a female fish" at bounding box center [402, 286] width 442 height 20
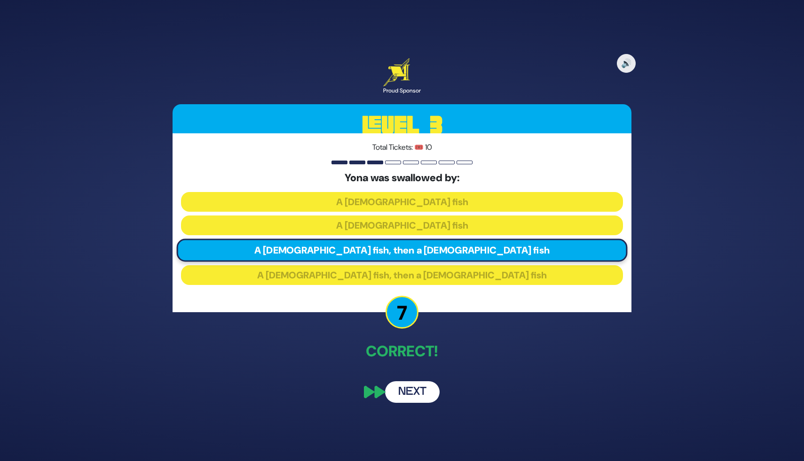
click at [422, 398] on button "Next" at bounding box center [412, 393] width 55 height 22
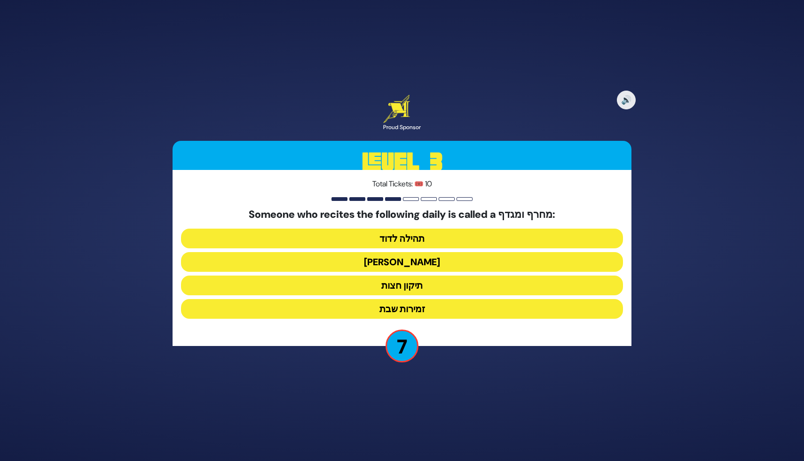
click at [409, 264] on button "הלל הגדול" at bounding box center [402, 262] width 442 height 20
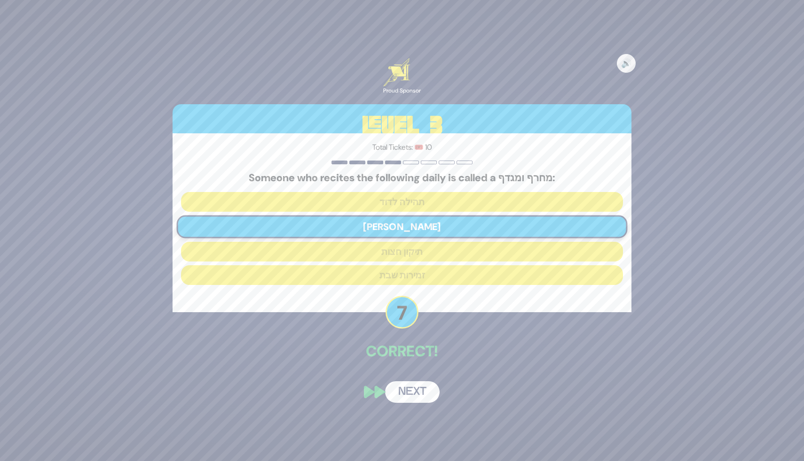
click at [412, 399] on button "Next" at bounding box center [412, 393] width 55 height 22
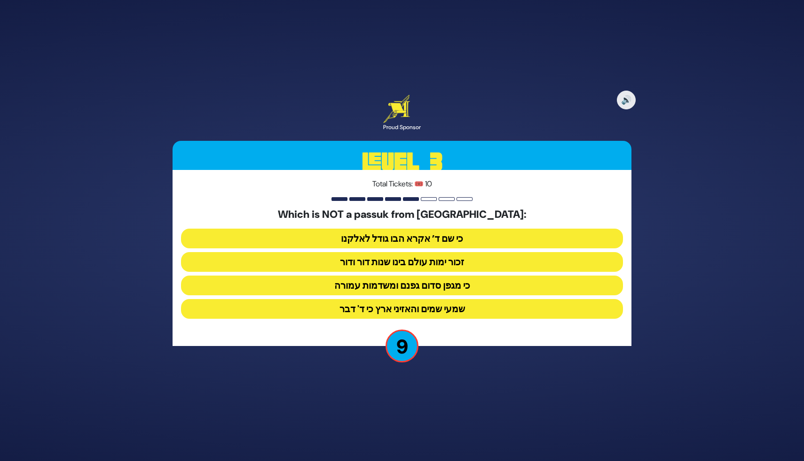
click at [394, 285] on button "כי מגפן סדום גפנם ומשדמות עמורה" at bounding box center [402, 286] width 442 height 20
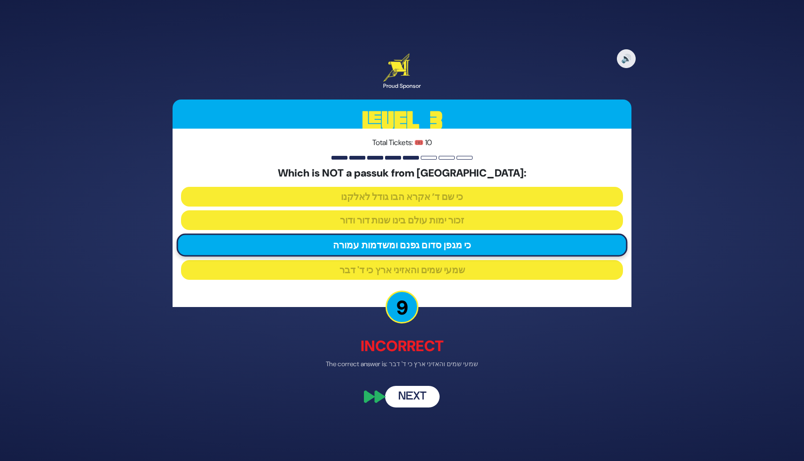
click at [407, 399] on button "Next" at bounding box center [412, 397] width 55 height 22
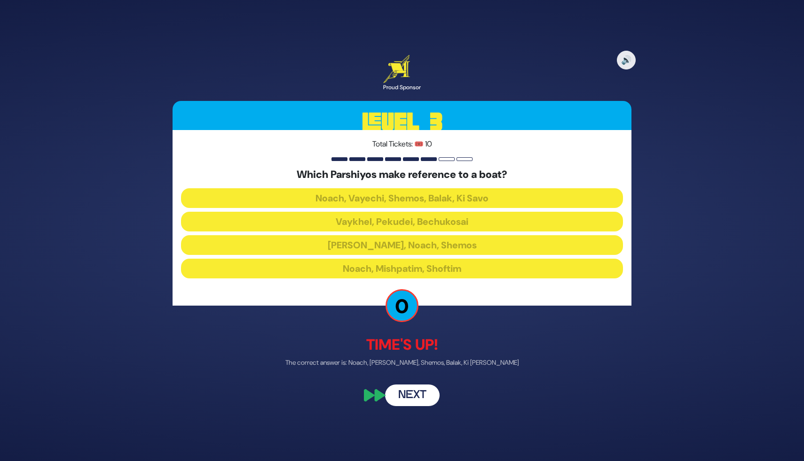
click at [418, 399] on button "Next" at bounding box center [412, 396] width 55 height 22
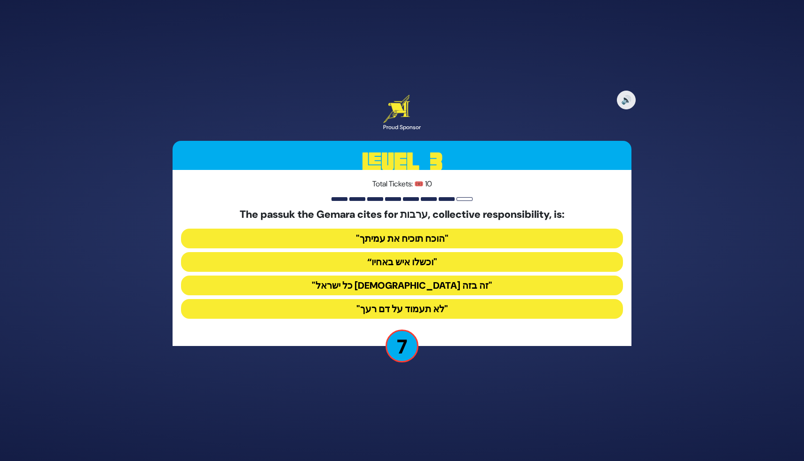
click at [440, 286] on button ""כל ישראל ערבים זה בזה"" at bounding box center [402, 286] width 442 height 20
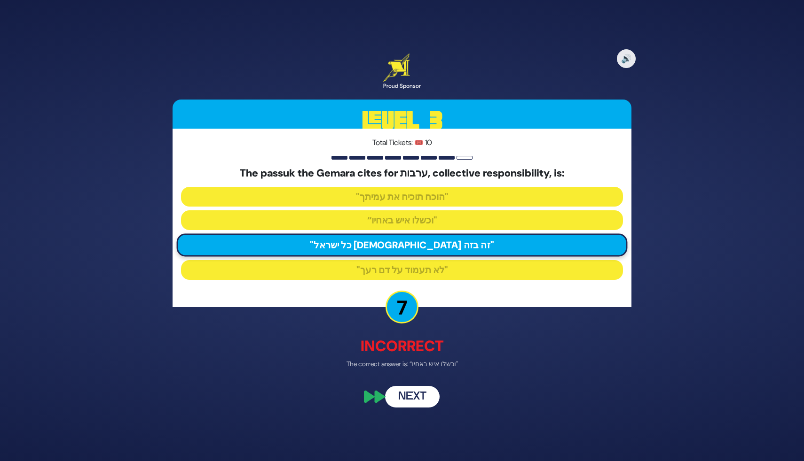
click at [411, 396] on button "Next" at bounding box center [412, 397] width 55 height 22
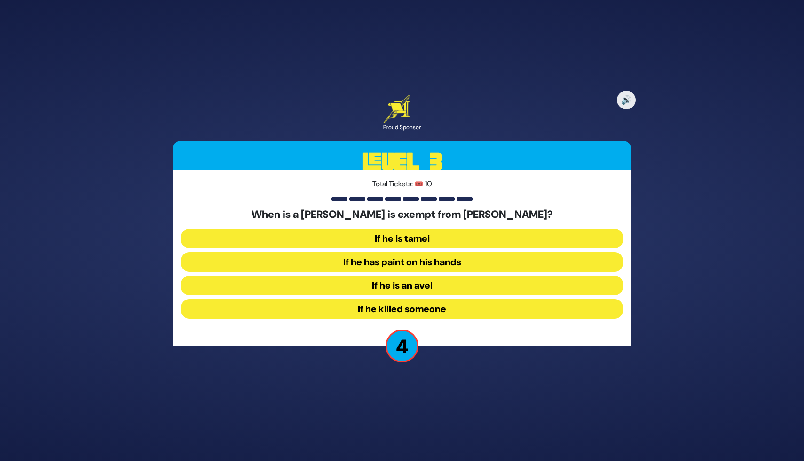
click at [419, 307] on button "If he killed someone" at bounding box center [402, 309] width 442 height 20
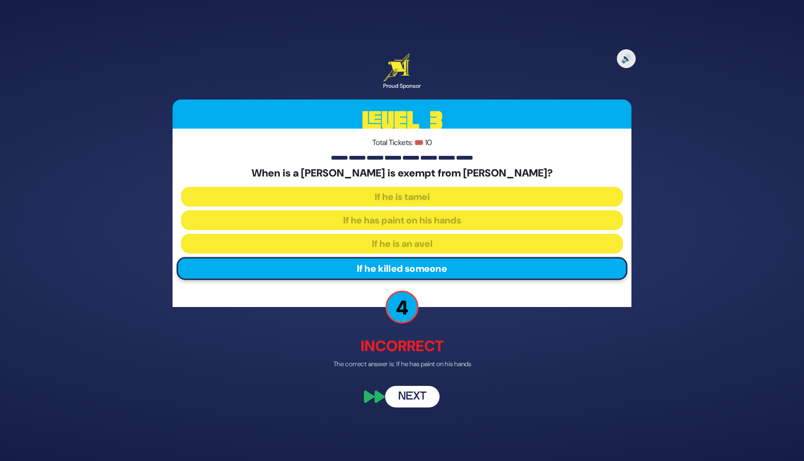
click at [410, 398] on button "Next" at bounding box center [412, 397] width 55 height 22
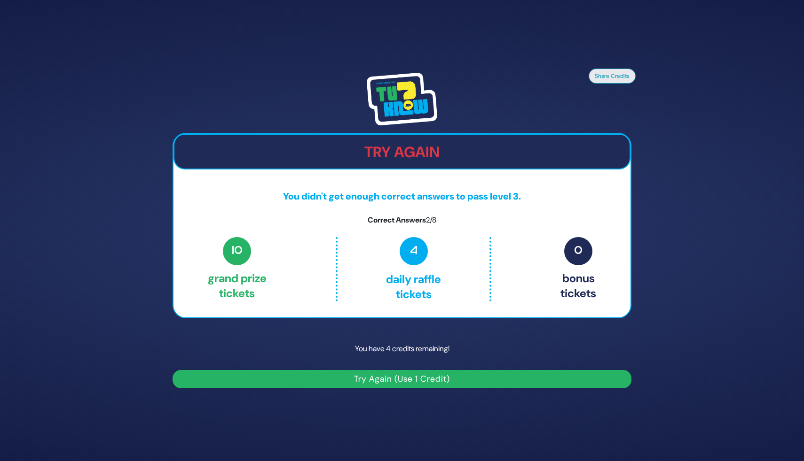
click at [418, 382] on button "Try Again (Use 1 Credit)" at bounding box center [401, 379] width 459 height 18
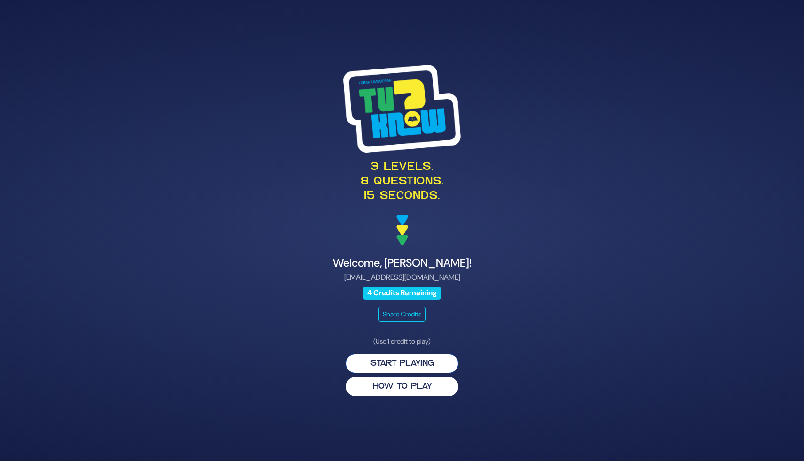
click at [429, 365] on button "Start Playing" at bounding box center [401, 363] width 113 height 19
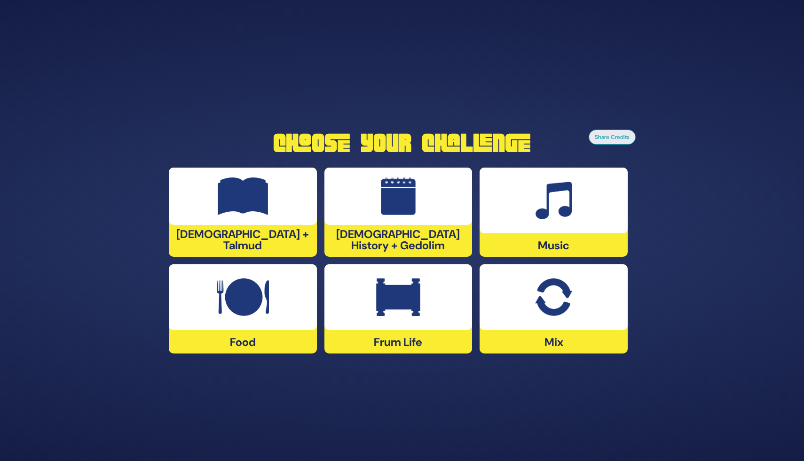
click at [550, 334] on div "Mix" at bounding box center [553, 309] width 148 height 89
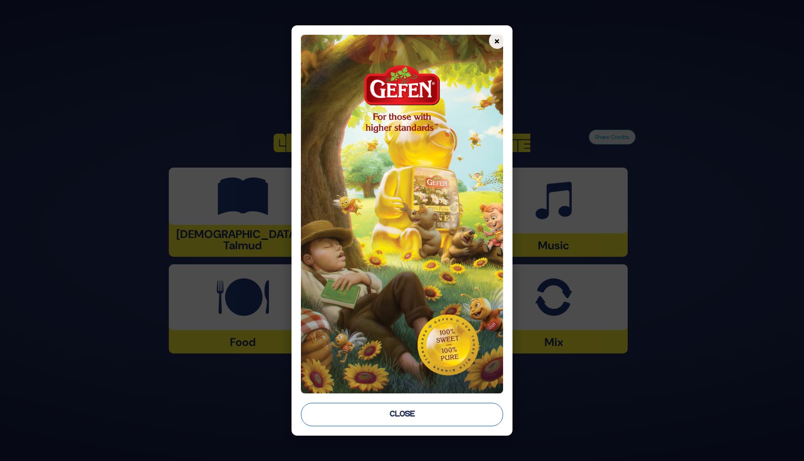
click at [432, 419] on button "Close" at bounding box center [402, 414] width 202 height 23
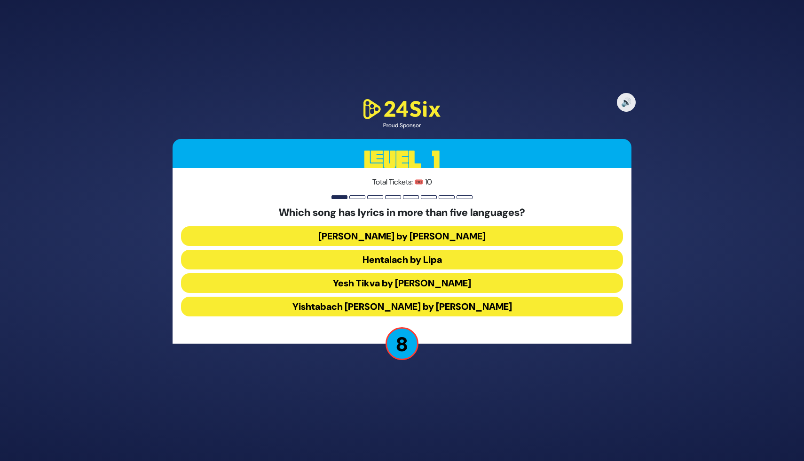
click at [450, 278] on button "Yesh Tikva by Benny Friedman" at bounding box center [402, 284] width 442 height 20
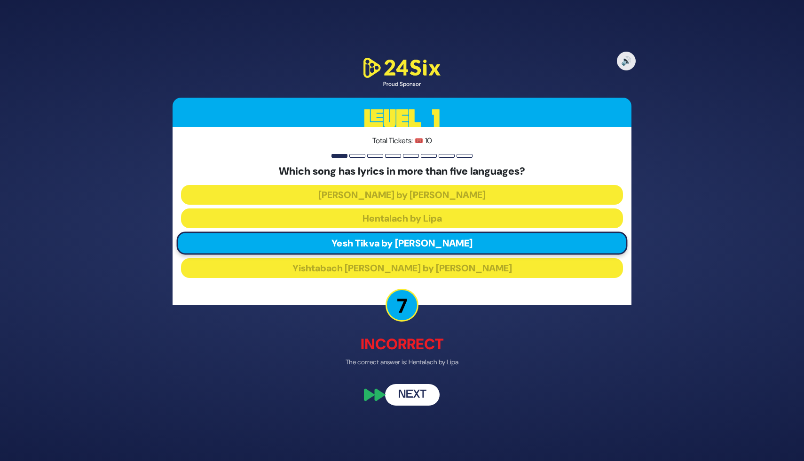
click at [421, 397] on button "Next" at bounding box center [412, 395] width 55 height 22
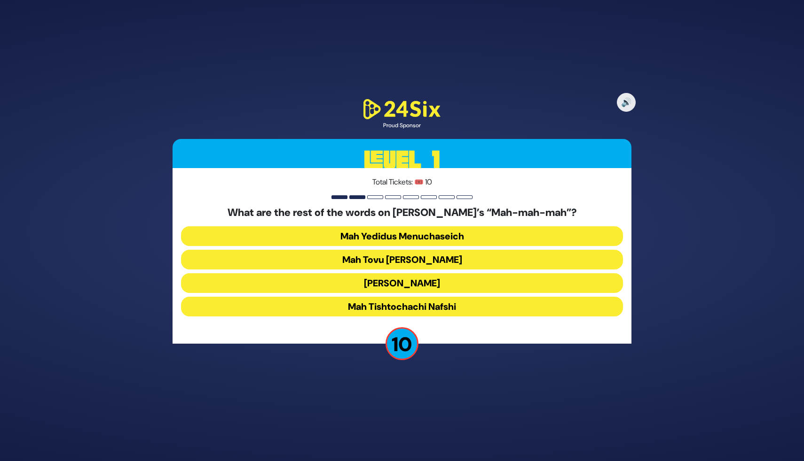
click at [415, 265] on button "Mah Tovu Ohalecha Yaakov" at bounding box center [402, 260] width 442 height 20
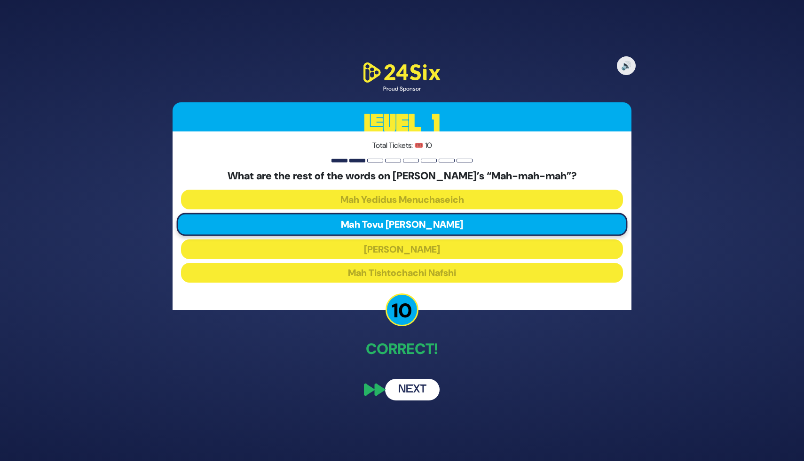
click at [412, 394] on button "Next" at bounding box center [412, 390] width 55 height 22
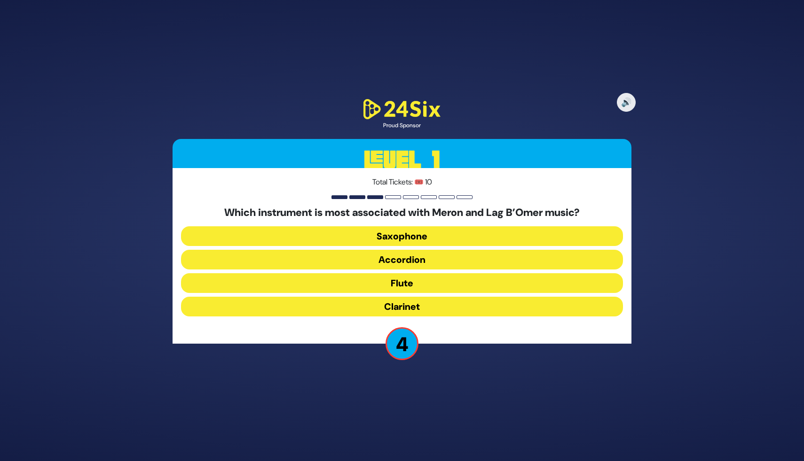
click at [428, 285] on button "Flute" at bounding box center [402, 284] width 442 height 20
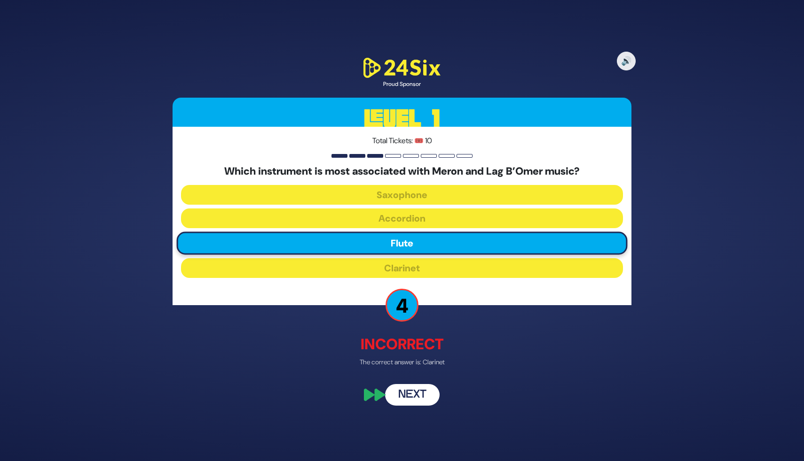
click at [413, 397] on button "Next" at bounding box center [412, 395] width 55 height 22
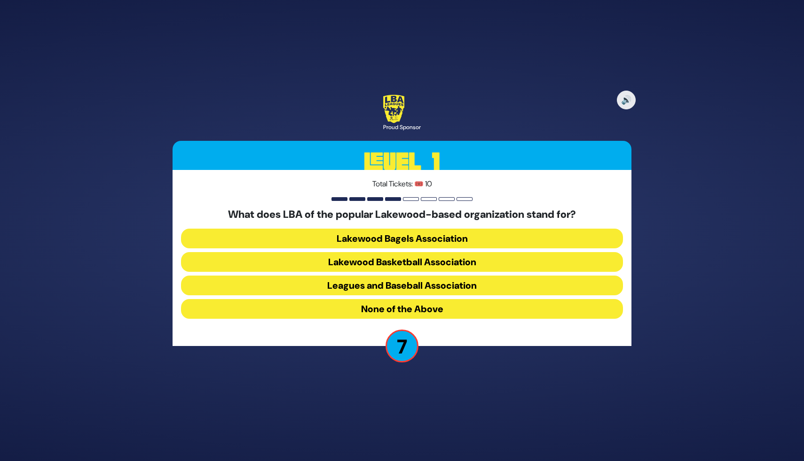
click at [446, 311] on button "None of the Above" at bounding box center [402, 309] width 442 height 20
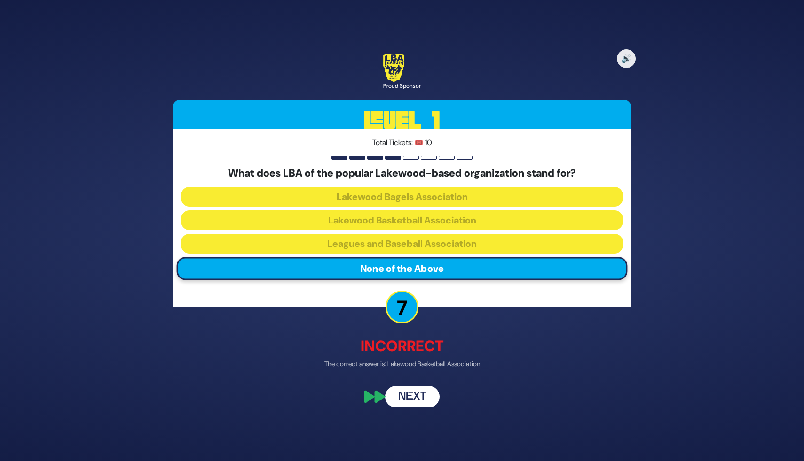
click at [403, 404] on button "Next" at bounding box center [412, 397] width 55 height 22
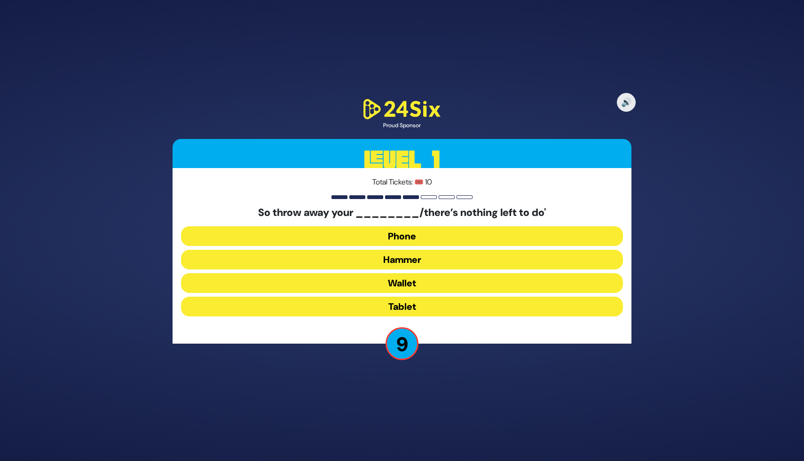
click at [408, 257] on button "Hammer" at bounding box center [402, 260] width 442 height 20
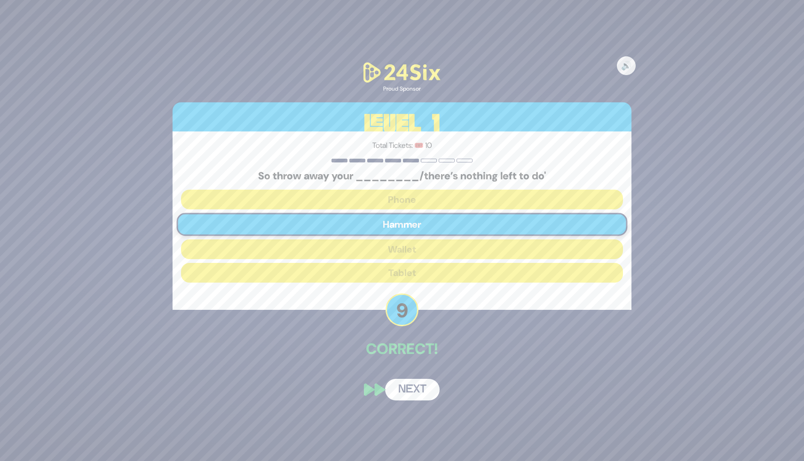
click at [415, 392] on button "Next" at bounding box center [412, 390] width 55 height 22
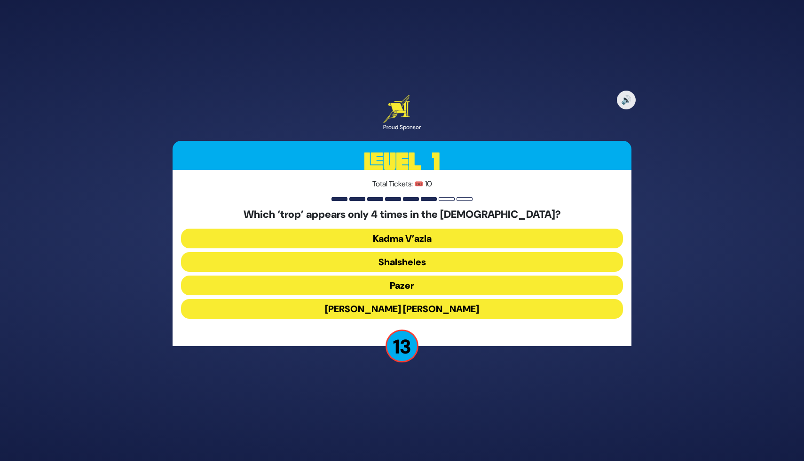
click at [421, 263] on button "Shalsheles" at bounding box center [402, 262] width 442 height 20
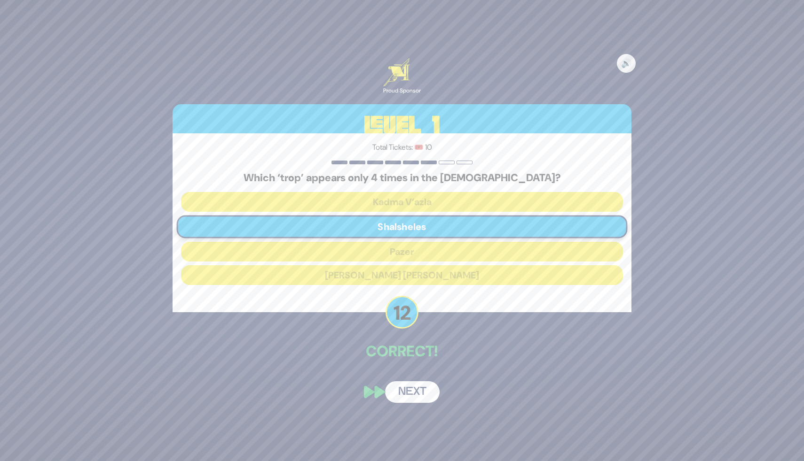
click at [415, 391] on button "Next" at bounding box center [412, 393] width 55 height 22
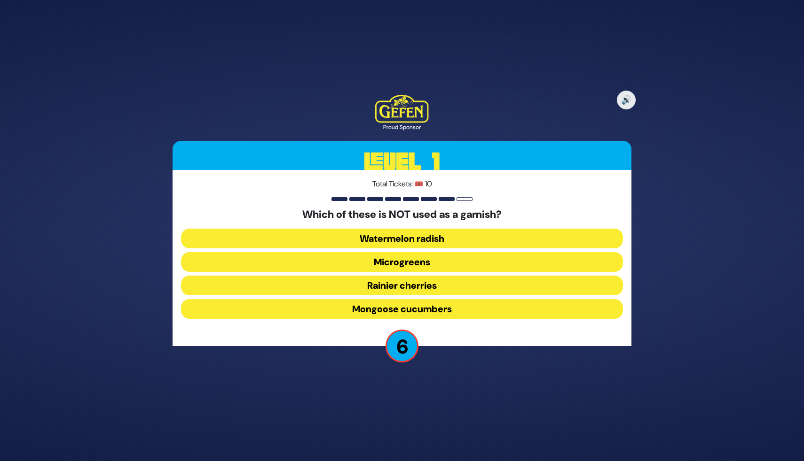
click at [414, 285] on button "Rainier cherries" at bounding box center [402, 286] width 442 height 20
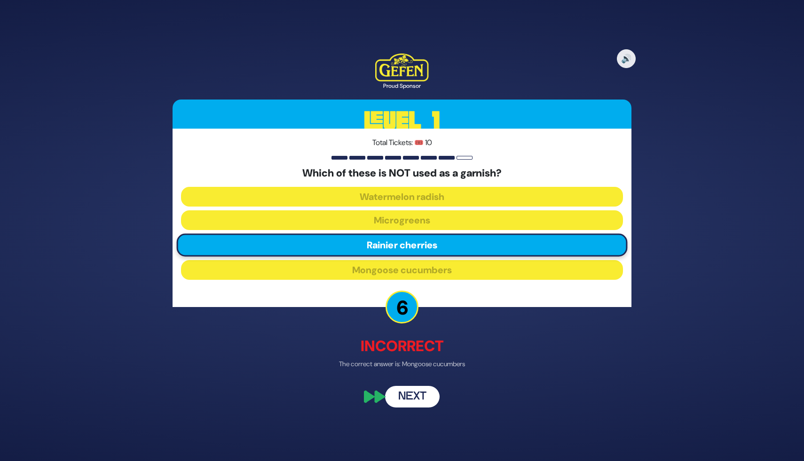
click at [419, 404] on button "Next" at bounding box center [412, 397] width 55 height 22
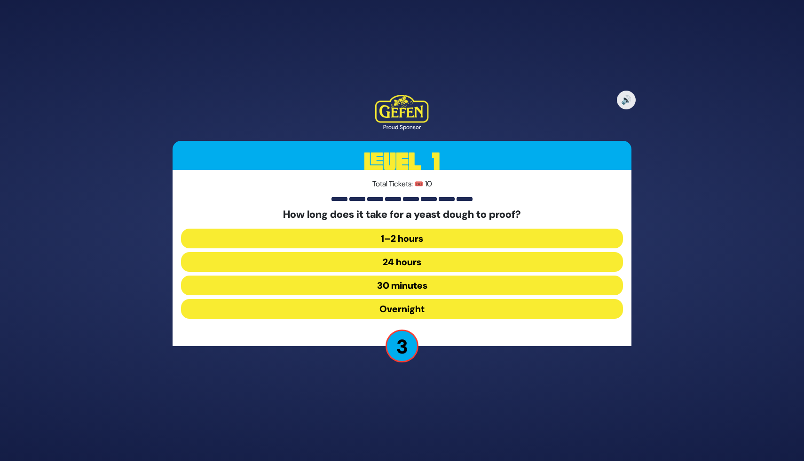
click at [423, 256] on button "24 hours" at bounding box center [402, 262] width 442 height 20
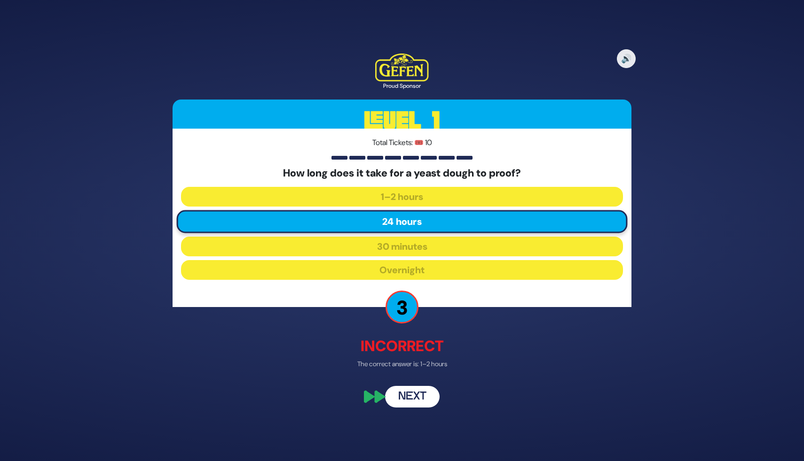
click at [412, 400] on button "Next" at bounding box center [412, 397] width 55 height 22
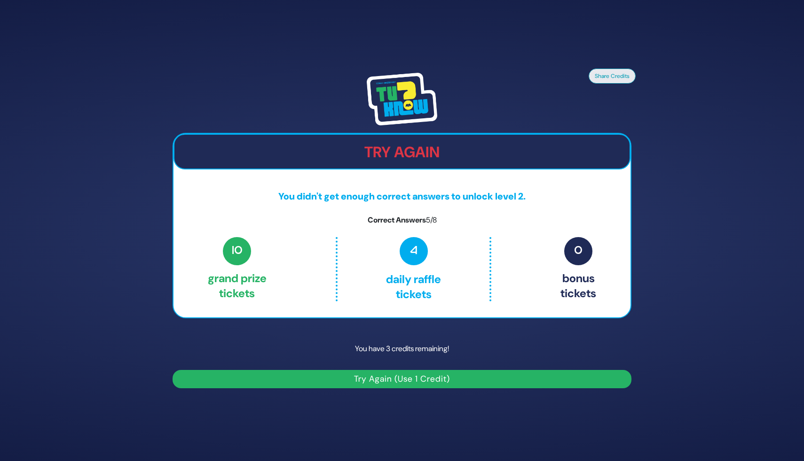
click at [401, 383] on button "Try Again (Use 1 Credit)" at bounding box center [401, 379] width 459 height 18
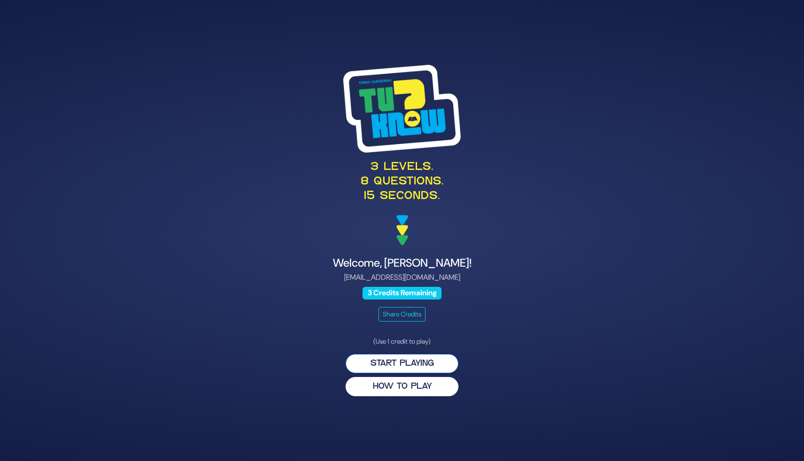
click at [402, 361] on button "Start Playing" at bounding box center [401, 363] width 113 height 19
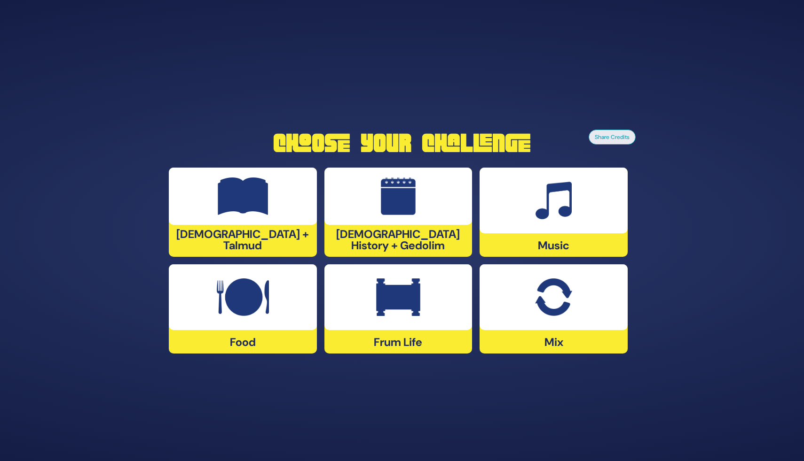
click at [372, 238] on div "[DEMOGRAPHIC_DATA] History + Gedolim" at bounding box center [398, 212] width 148 height 89
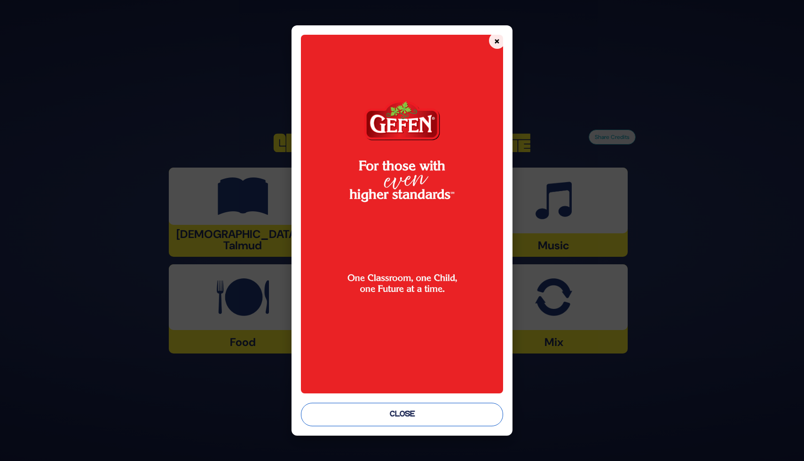
click at [397, 420] on button "Close" at bounding box center [402, 414] width 202 height 23
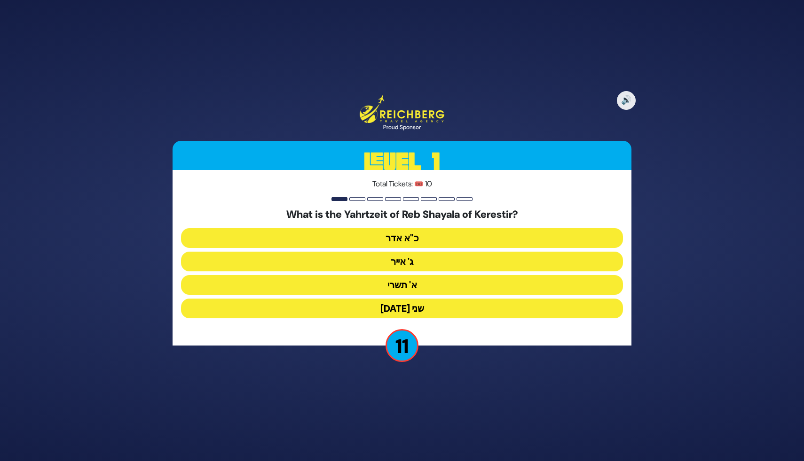
click at [407, 262] on button "ג' אייר" at bounding box center [402, 262] width 442 height 20
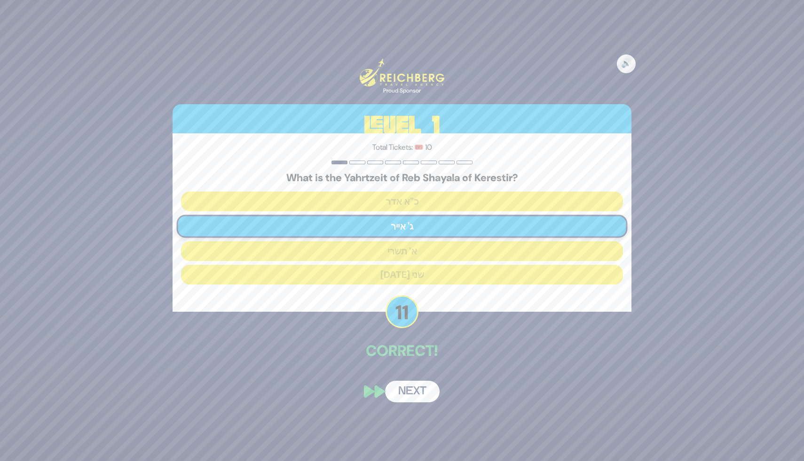
click at [414, 388] on button "Next" at bounding box center [412, 392] width 55 height 22
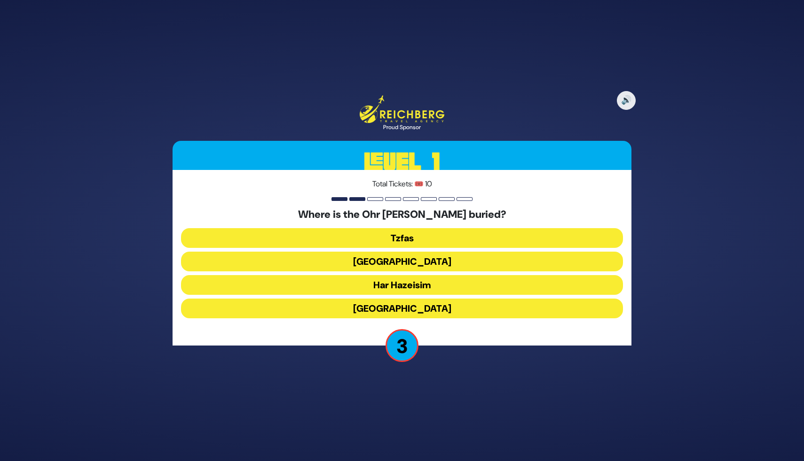
click at [421, 288] on button "Har Hazeisim" at bounding box center [402, 285] width 442 height 20
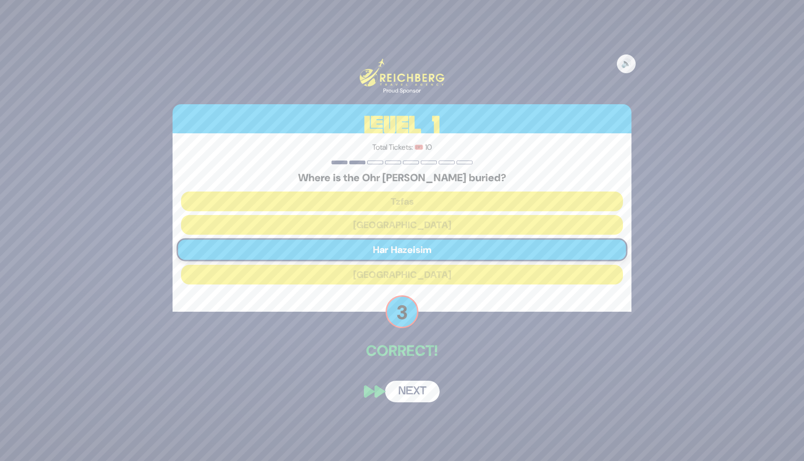
click at [416, 398] on button "Next" at bounding box center [412, 392] width 55 height 22
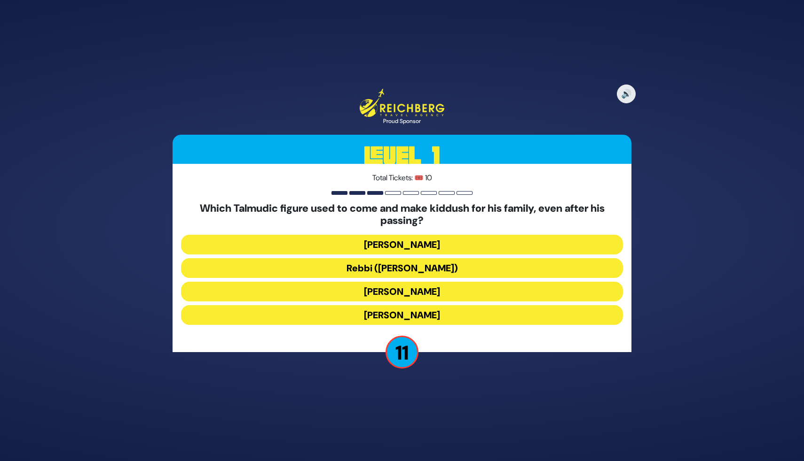
click at [411, 268] on button "Rebbi (Rabbi Yehuda HaNasi)" at bounding box center [402, 268] width 442 height 20
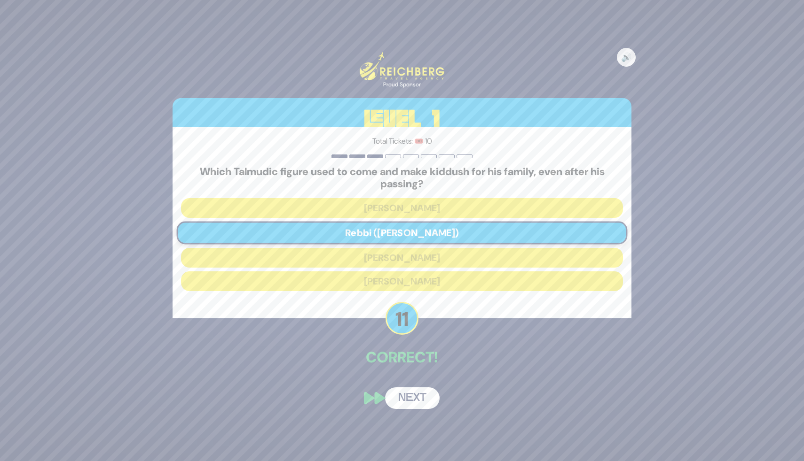
click at [420, 393] on button "Next" at bounding box center [412, 399] width 55 height 22
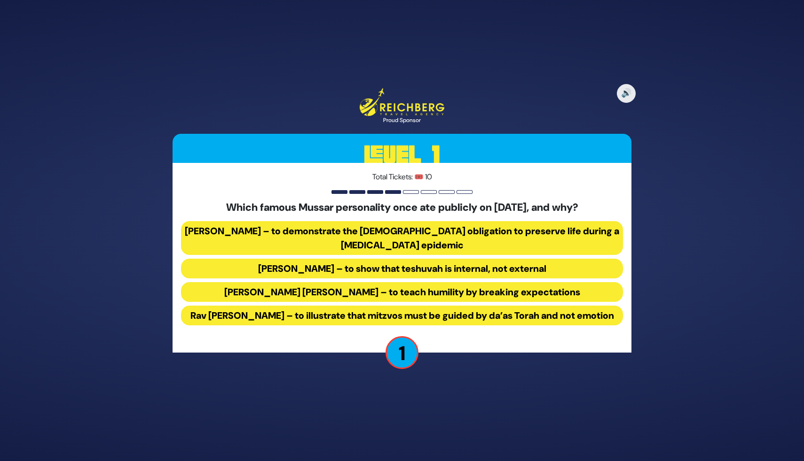
click at [349, 312] on button "Rav Eliyahu Dessler – to illustrate that mitzvos must be guided by da’as Torah …" at bounding box center [402, 316] width 442 height 20
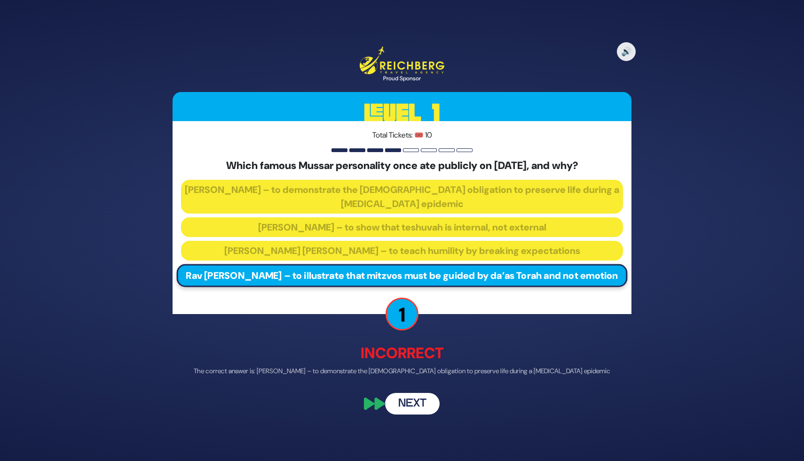
click at [390, 415] on button "Next" at bounding box center [412, 404] width 55 height 22
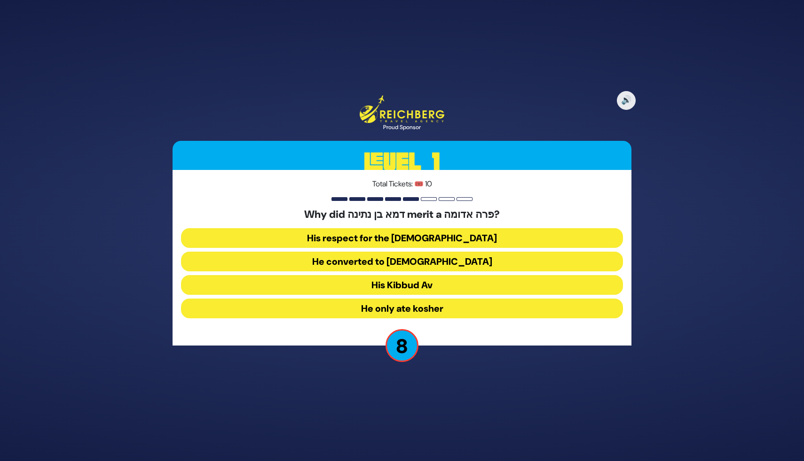
click at [406, 286] on button "His Kibbud Av" at bounding box center [402, 285] width 442 height 20
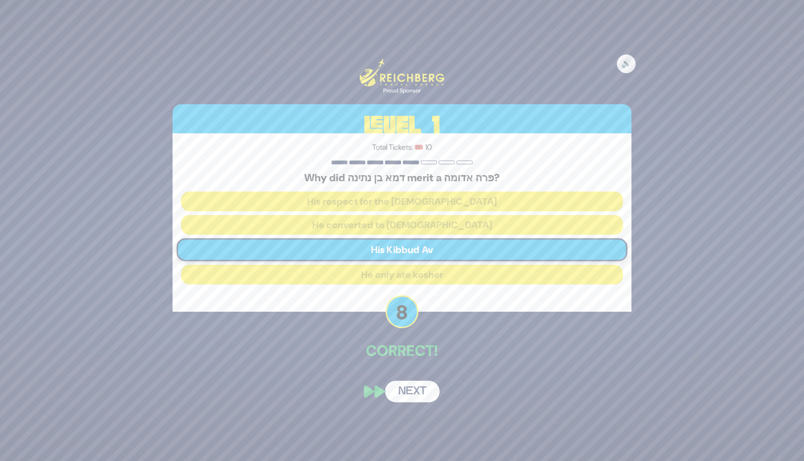
click at [411, 393] on button "Next" at bounding box center [412, 392] width 55 height 22
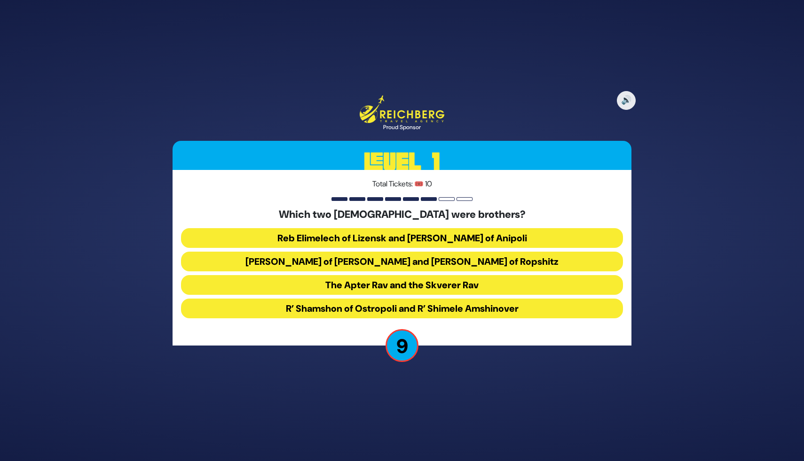
click at [386, 243] on button "Reb Elimelech of Lizensk and Reb Zusha of Anipoli" at bounding box center [402, 238] width 442 height 20
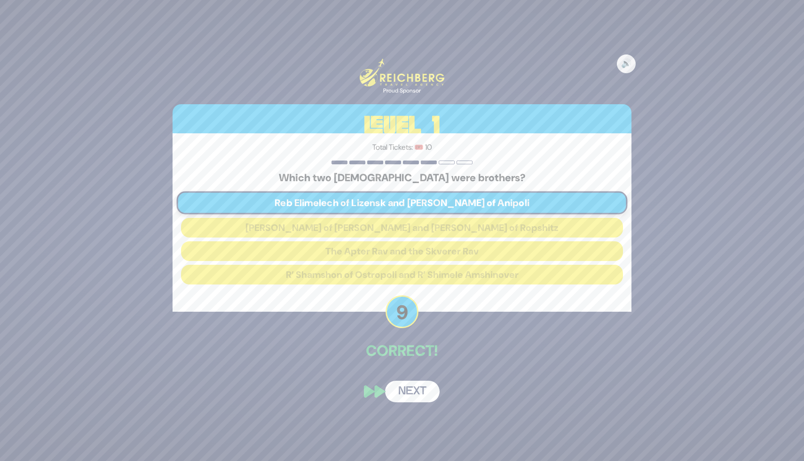
click at [421, 391] on button "Next" at bounding box center [412, 392] width 55 height 22
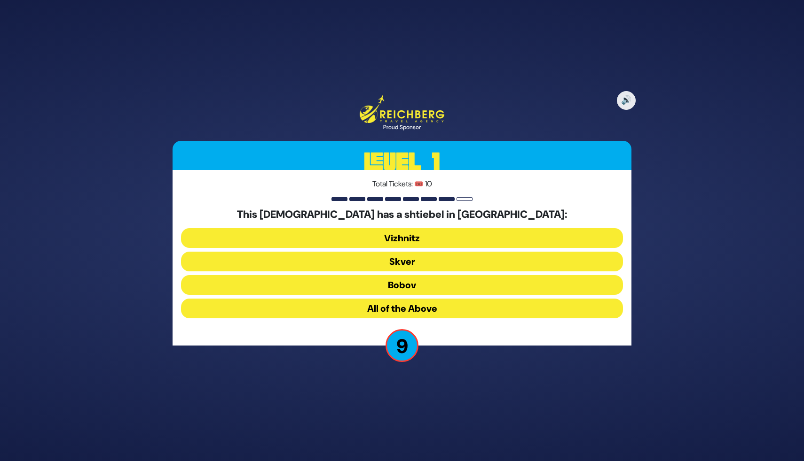
click at [407, 309] on button "All of the Above" at bounding box center [402, 309] width 442 height 20
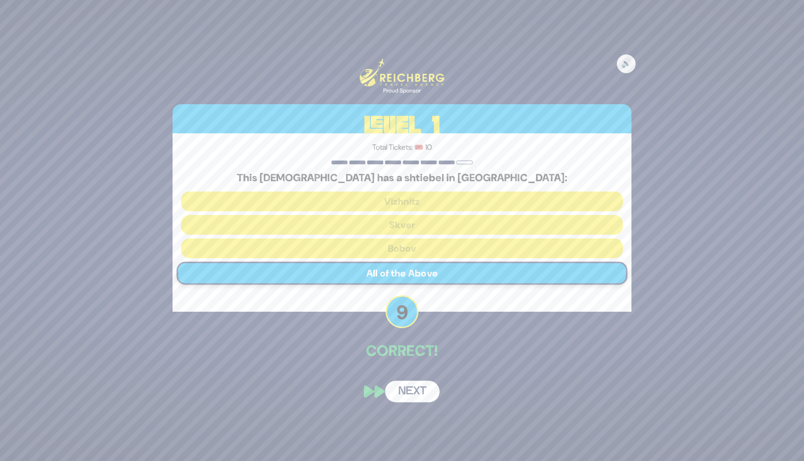
click at [412, 391] on button "Next" at bounding box center [412, 392] width 55 height 22
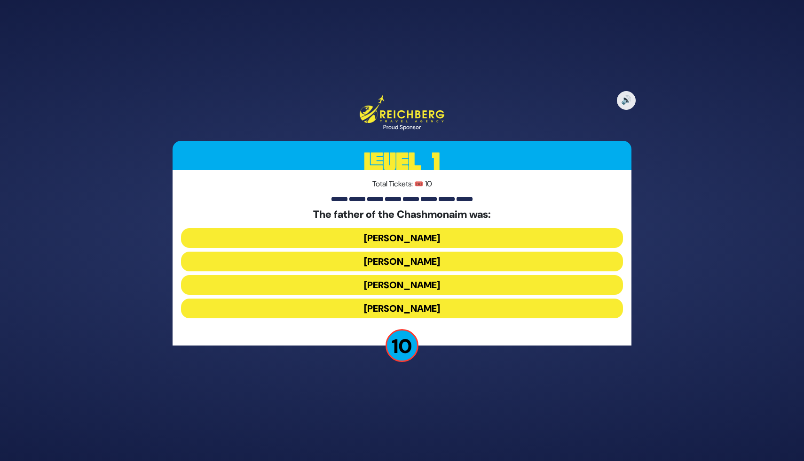
click at [388, 235] on button "Mattisyahu Kohein Gadol" at bounding box center [402, 238] width 442 height 20
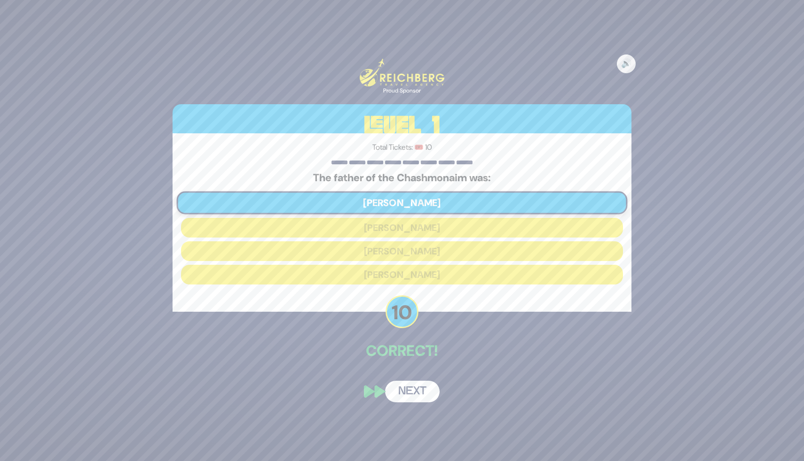
click at [410, 392] on button "Next" at bounding box center [412, 392] width 55 height 22
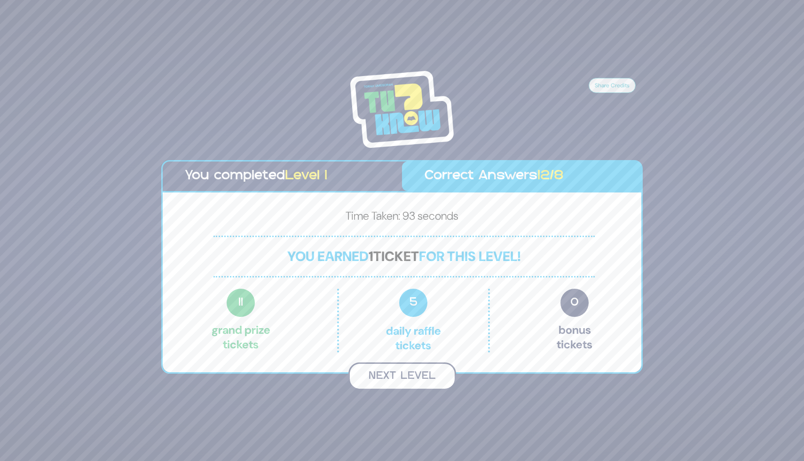
click at [415, 372] on button "Next Level" at bounding box center [402, 377] width 108 height 28
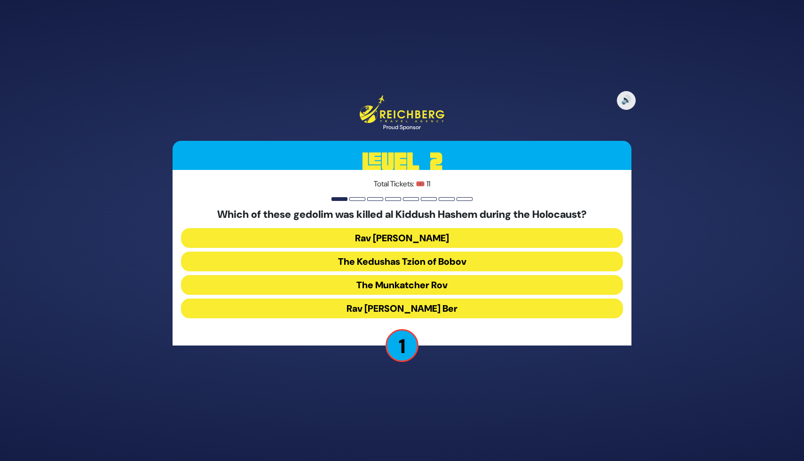
click at [413, 281] on button "The Munkatcher Rov" at bounding box center [402, 285] width 442 height 20
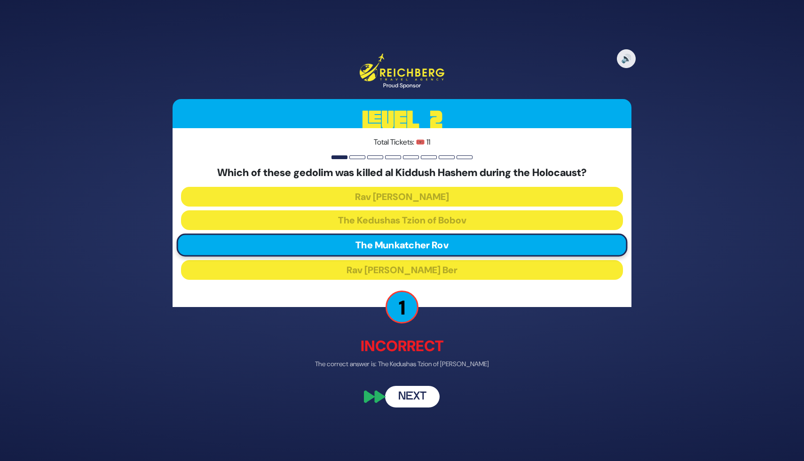
click at [416, 400] on button "Next" at bounding box center [412, 397] width 55 height 22
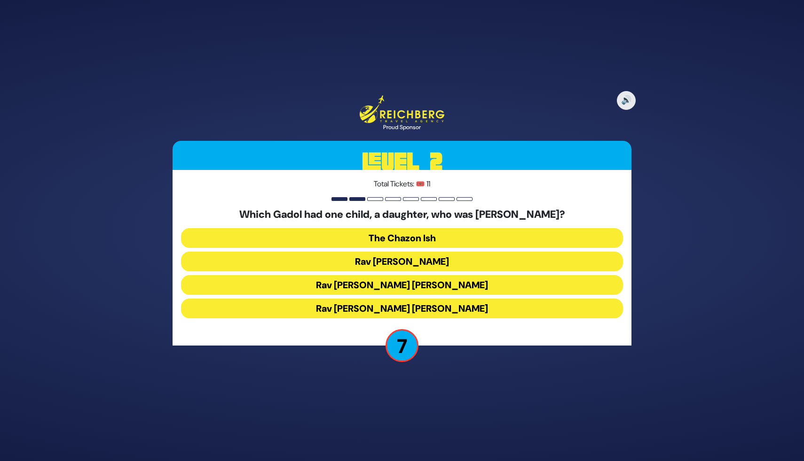
click at [426, 287] on button "Rav Chaim Ozer Grodzinski" at bounding box center [402, 285] width 442 height 20
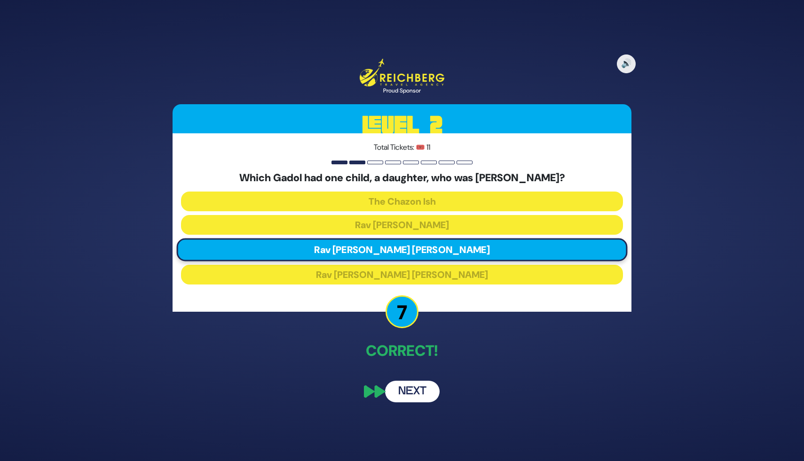
click at [413, 395] on button "Next" at bounding box center [412, 392] width 55 height 22
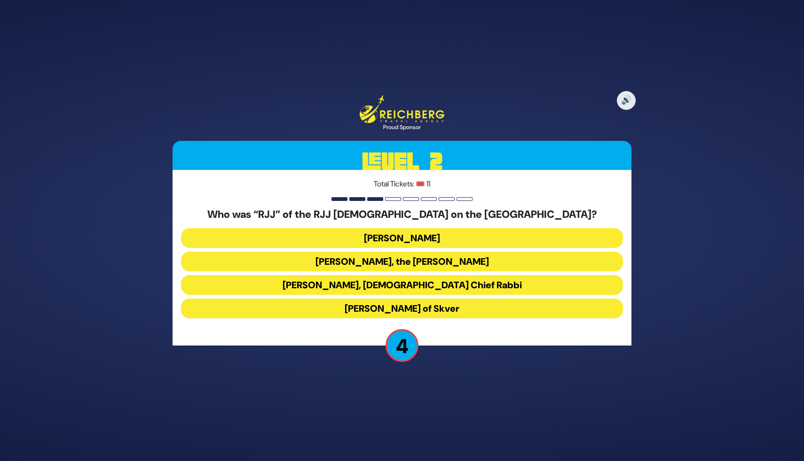
click at [410, 260] on button "Rabbi Yaakov Yosef Yoszef, the Rav HaKolel" at bounding box center [402, 262] width 442 height 20
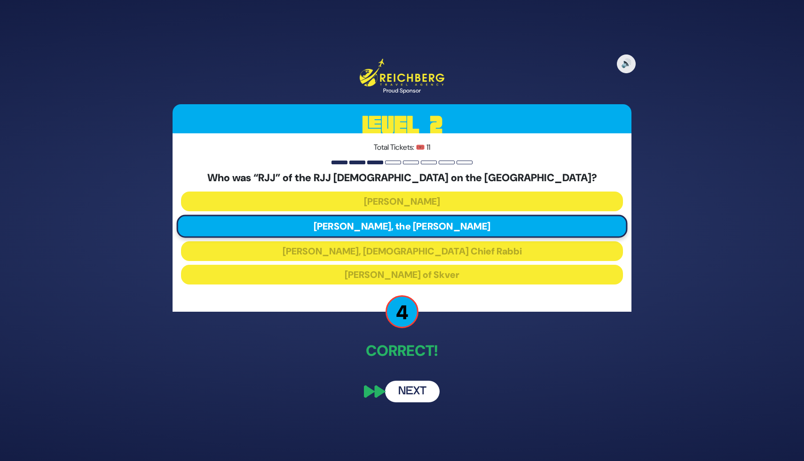
click at [413, 391] on button "Next" at bounding box center [412, 392] width 55 height 22
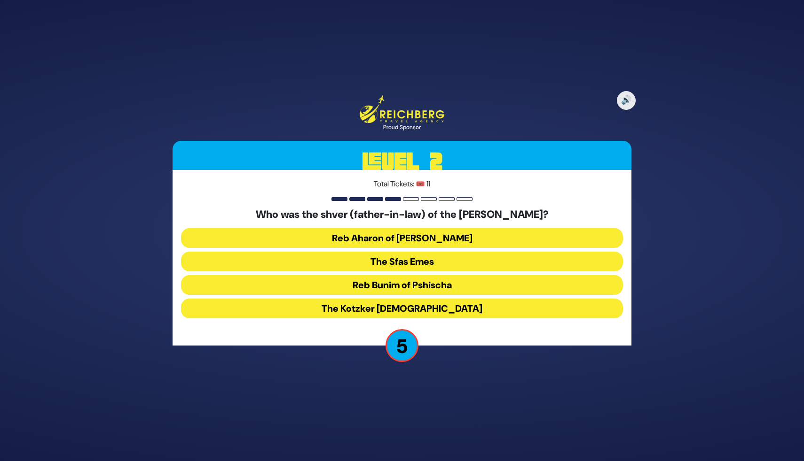
click at [444, 310] on button "The Kotzker Rebbe" at bounding box center [402, 309] width 442 height 20
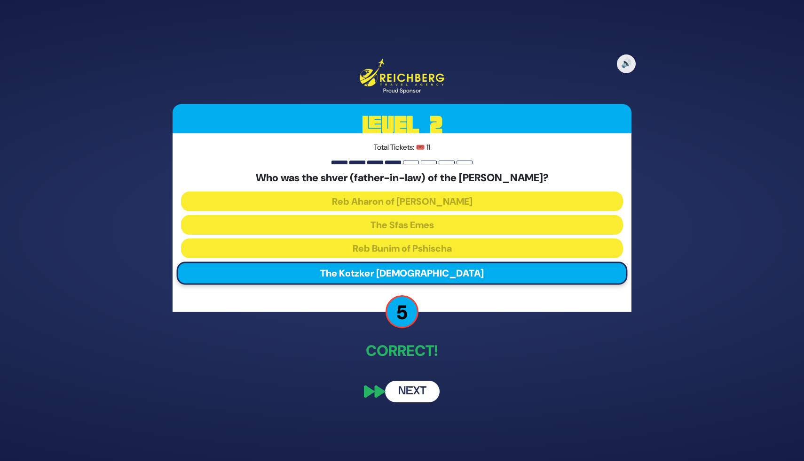
click at [421, 390] on button "Next" at bounding box center [412, 392] width 55 height 22
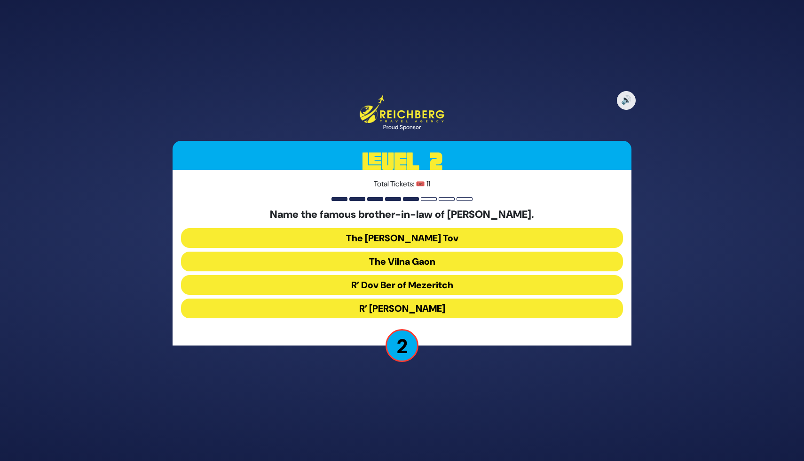
click at [426, 285] on button "R’ Dov Ber of Mezeritch" at bounding box center [402, 285] width 442 height 20
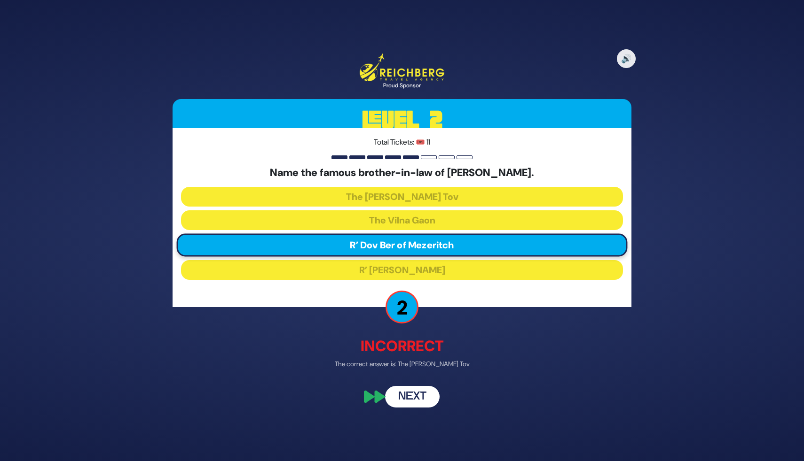
click at [426, 392] on button "Next" at bounding box center [412, 397] width 55 height 22
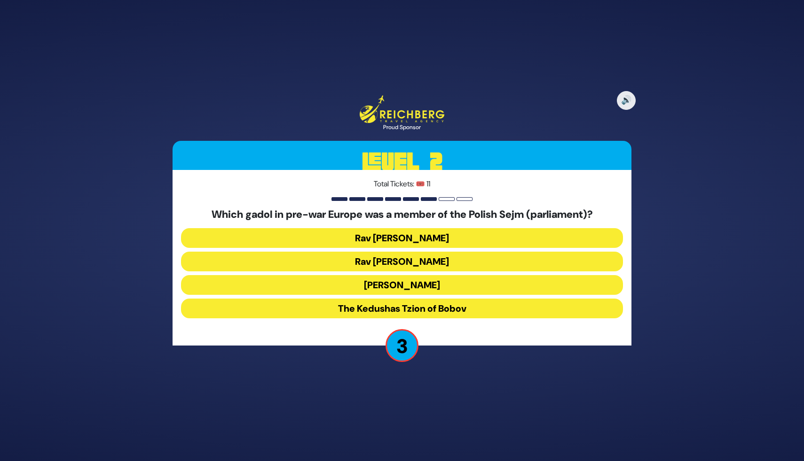
click at [445, 311] on button "The Kedushas Tzion of Bobov" at bounding box center [402, 309] width 442 height 20
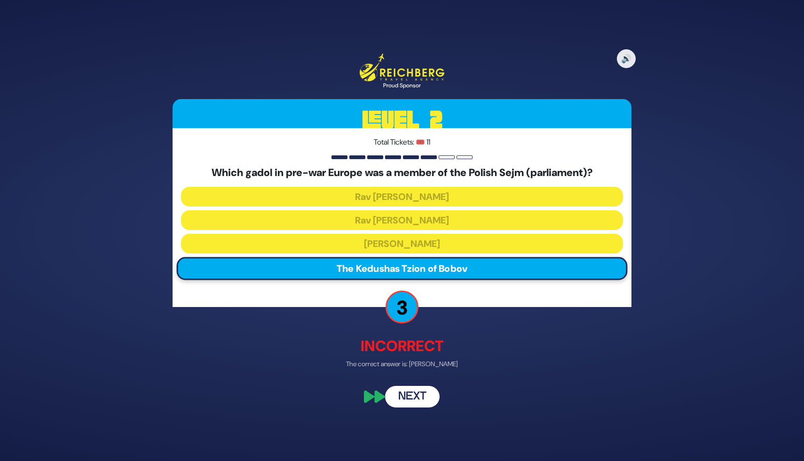
click at [418, 388] on button "Next" at bounding box center [412, 397] width 55 height 22
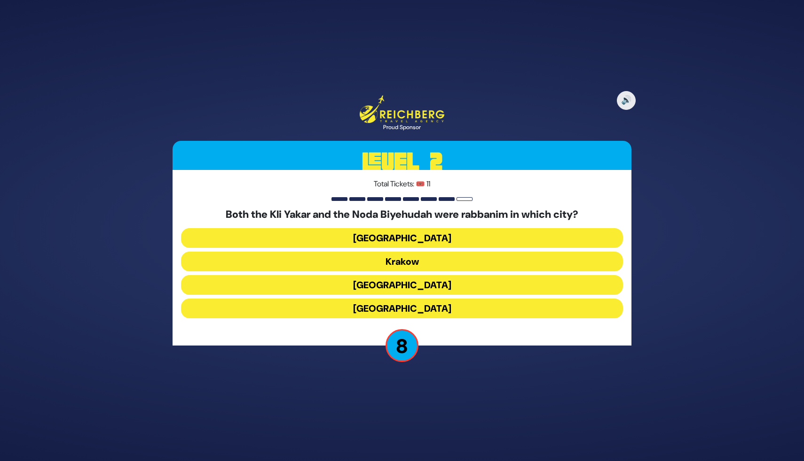
click at [402, 311] on button "Prague" at bounding box center [402, 309] width 442 height 20
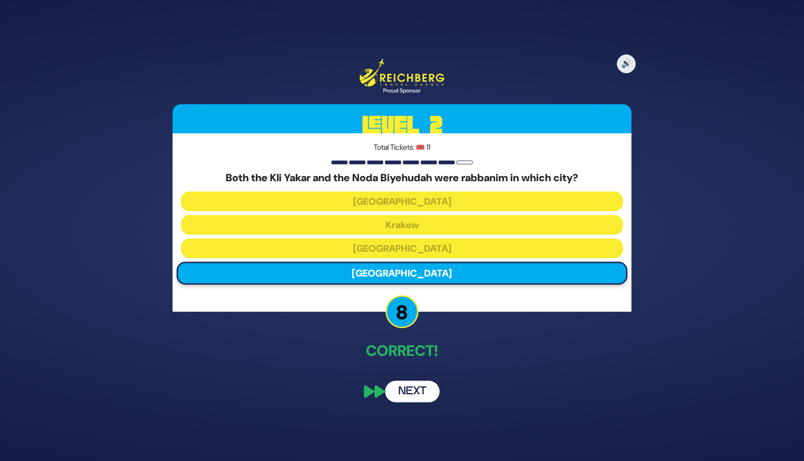
click at [414, 393] on button "Next" at bounding box center [412, 392] width 55 height 22
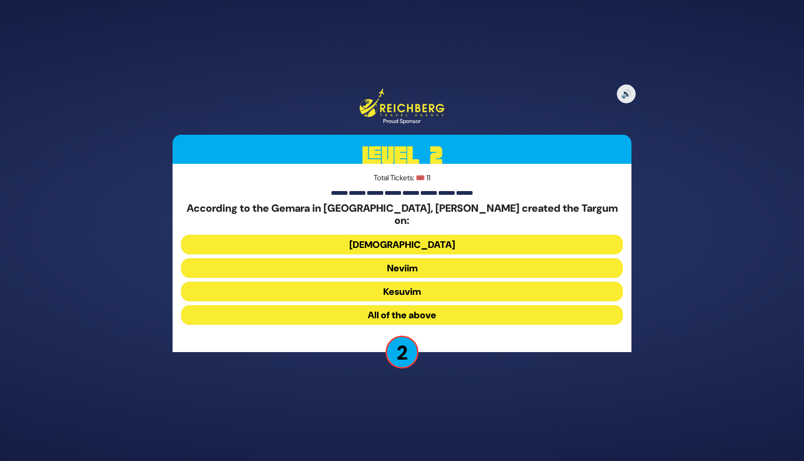
click at [435, 311] on button "All of the above" at bounding box center [402, 315] width 442 height 20
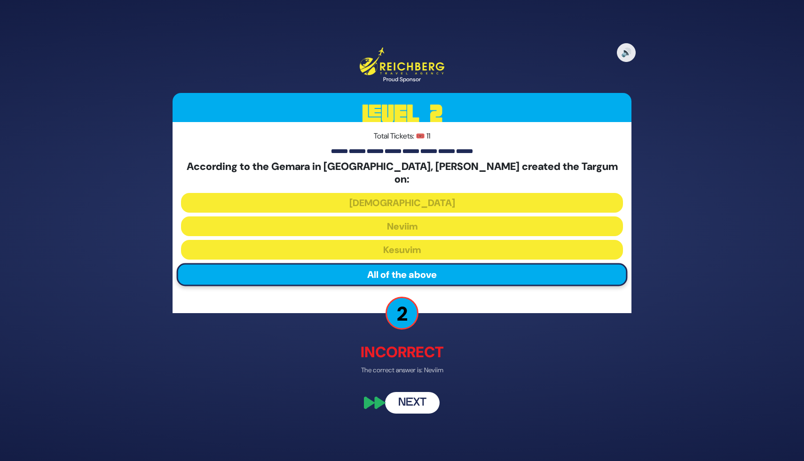
click at [413, 397] on button "Next" at bounding box center [412, 403] width 55 height 22
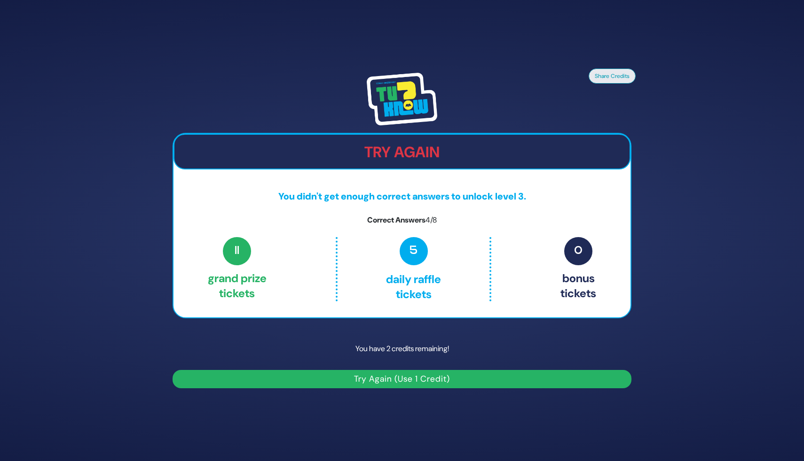
click at [404, 382] on button "Try Again (Use 1 Credit)" at bounding box center [401, 379] width 459 height 18
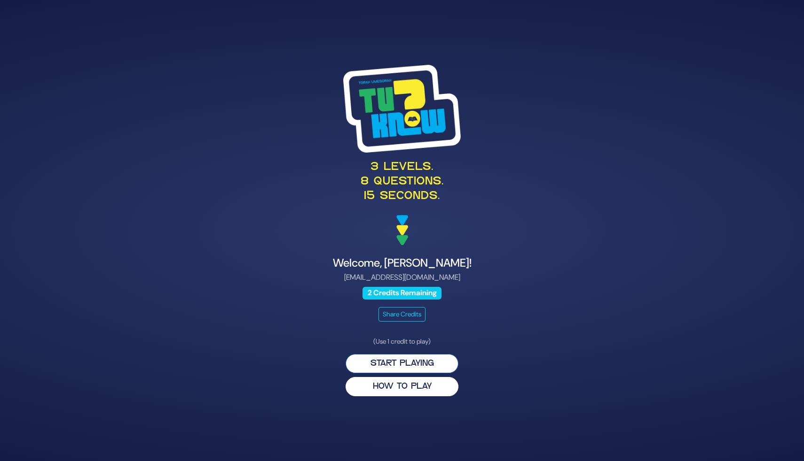
click at [400, 362] on button "Start Playing" at bounding box center [401, 363] width 113 height 19
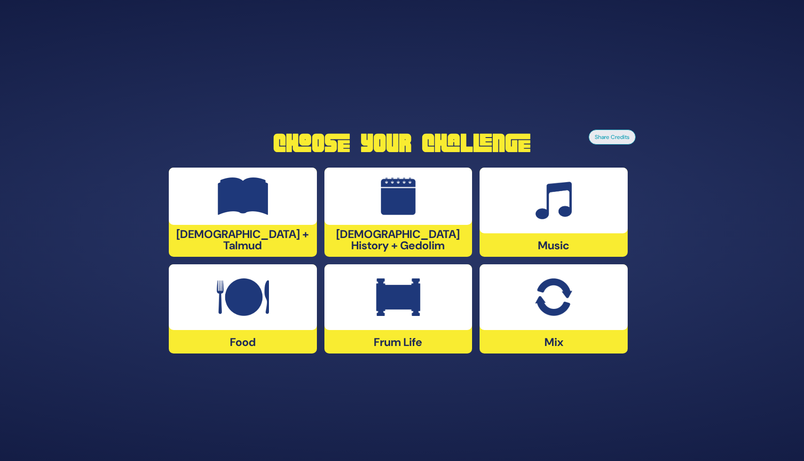
click at [250, 241] on div "[DEMOGRAPHIC_DATA] + Talmud" at bounding box center [243, 212] width 148 height 89
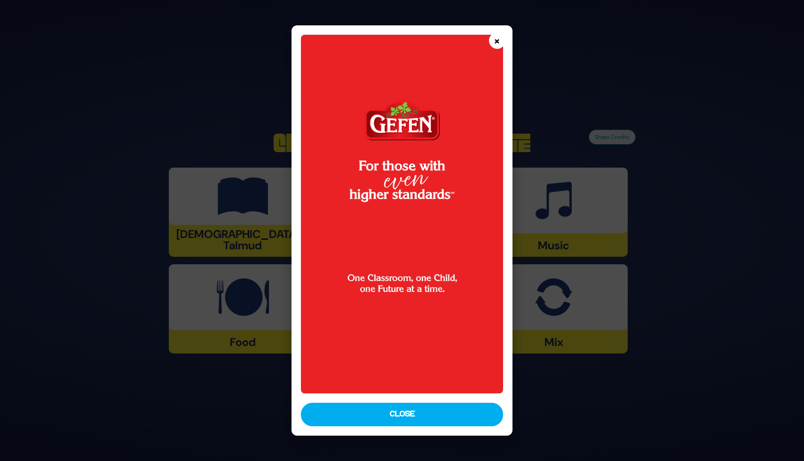
click at [495, 40] on button "×" at bounding box center [497, 40] width 16 height 16
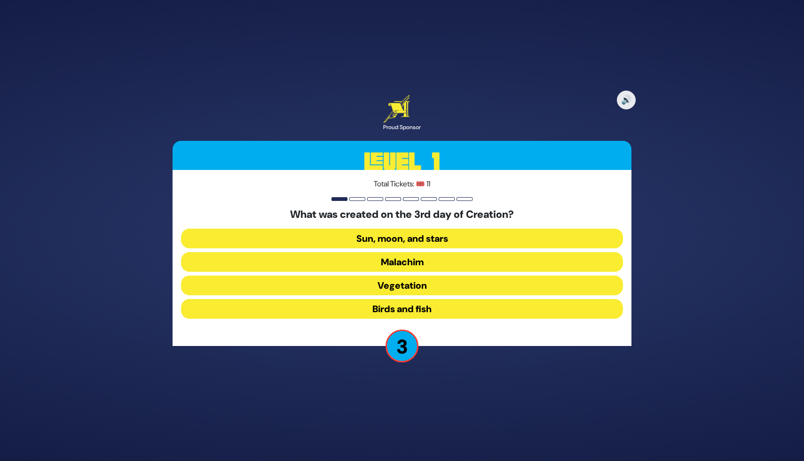
click at [407, 240] on button "Sun, moon, and stars" at bounding box center [402, 239] width 442 height 20
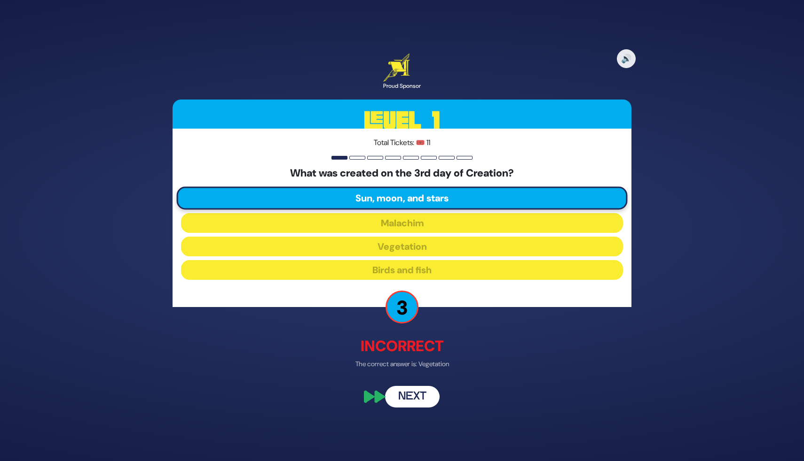
click at [425, 398] on button "Next" at bounding box center [412, 397] width 55 height 22
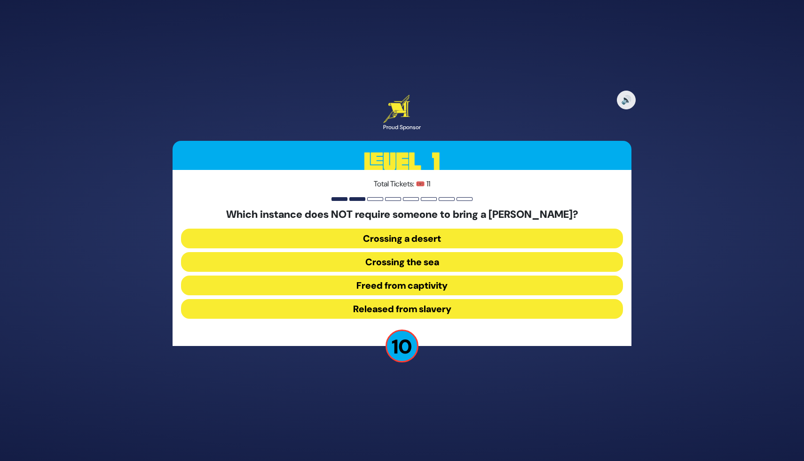
click at [419, 310] on button "Released from slavery" at bounding box center [402, 309] width 442 height 20
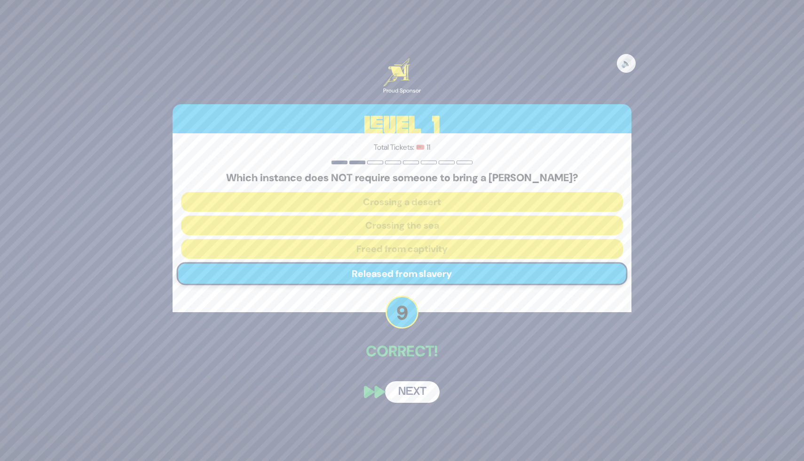
click at [408, 395] on button "Next" at bounding box center [412, 393] width 55 height 22
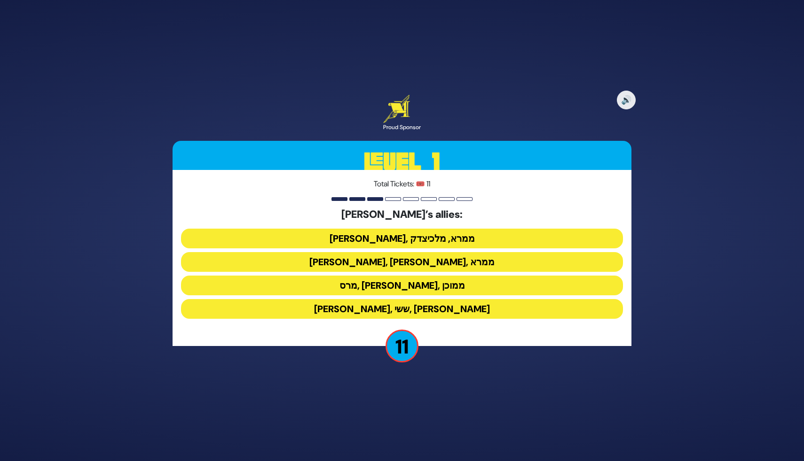
click at [405, 260] on button "ענר, אשכול, ממרא" at bounding box center [402, 262] width 442 height 20
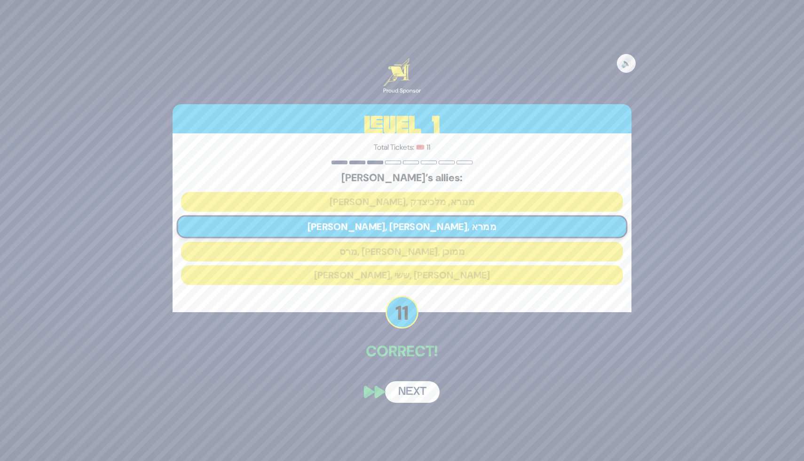
click at [413, 391] on button "Next" at bounding box center [412, 393] width 55 height 22
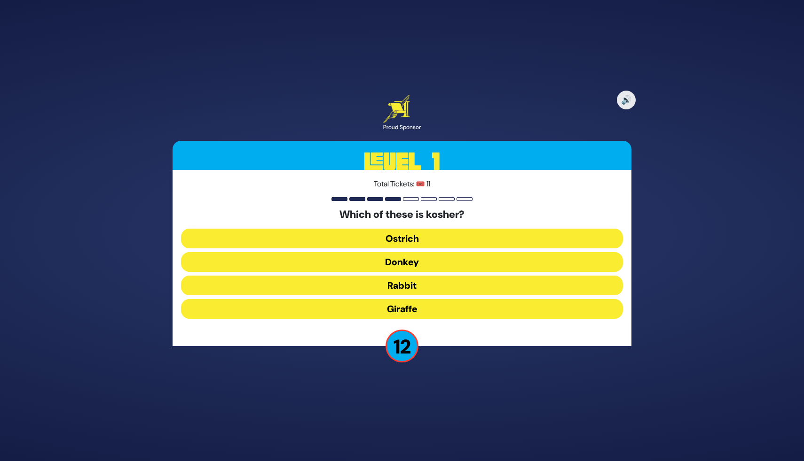
click at [406, 309] on button "Giraffe" at bounding box center [402, 309] width 442 height 20
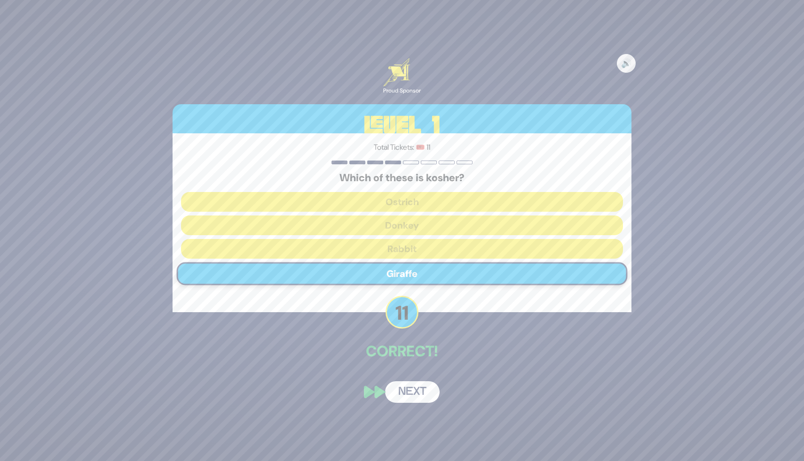
click at [408, 399] on button "Next" at bounding box center [412, 393] width 55 height 22
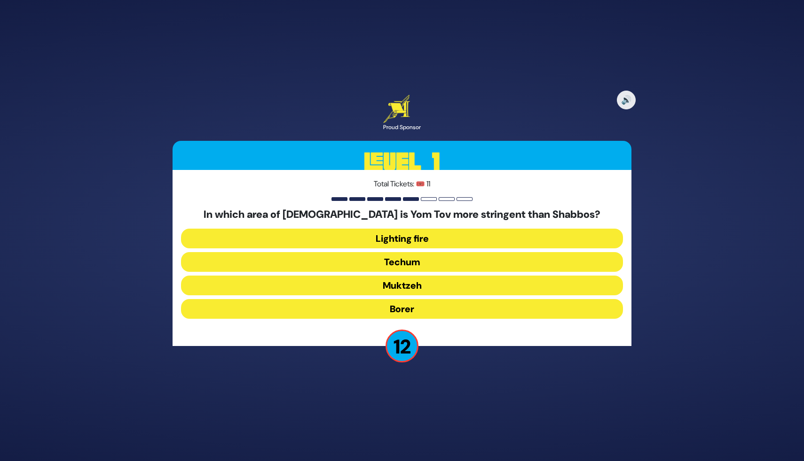
click at [419, 287] on button "Muktzeh" at bounding box center [402, 286] width 442 height 20
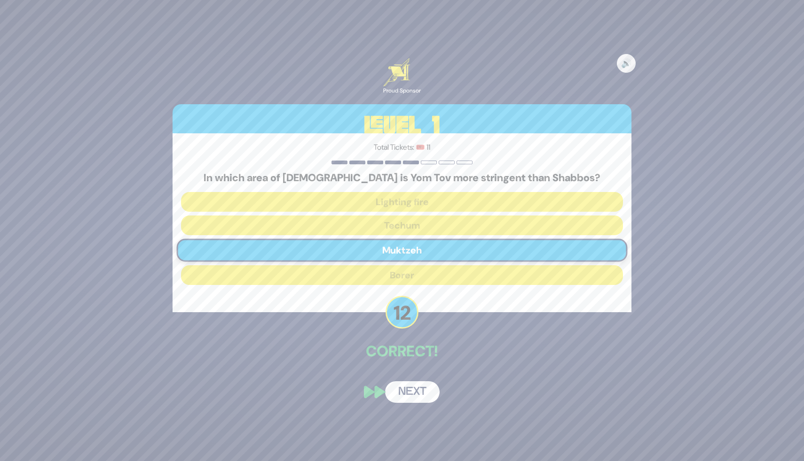
click at [401, 391] on button "Next" at bounding box center [412, 393] width 55 height 22
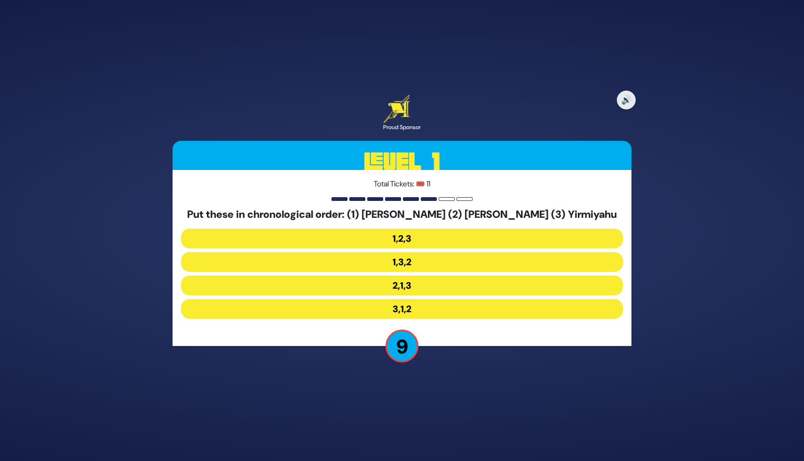
click at [404, 281] on button "2,1,3" at bounding box center [402, 286] width 442 height 20
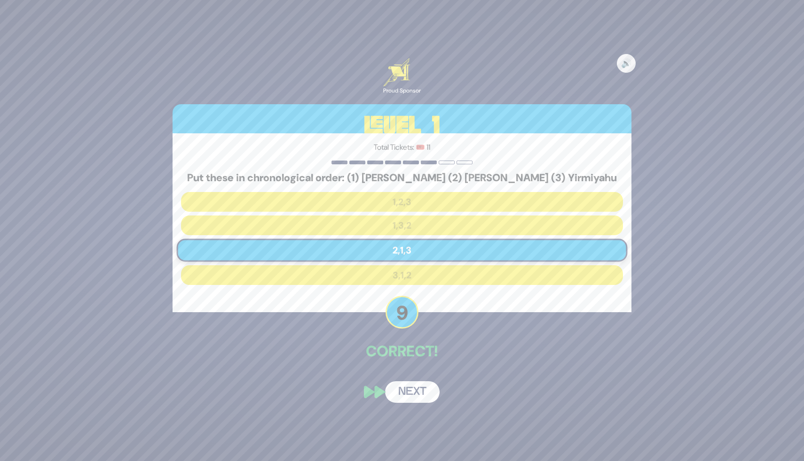
click at [416, 391] on button "Next" at bounding box center [412, 393] width 55 height 22
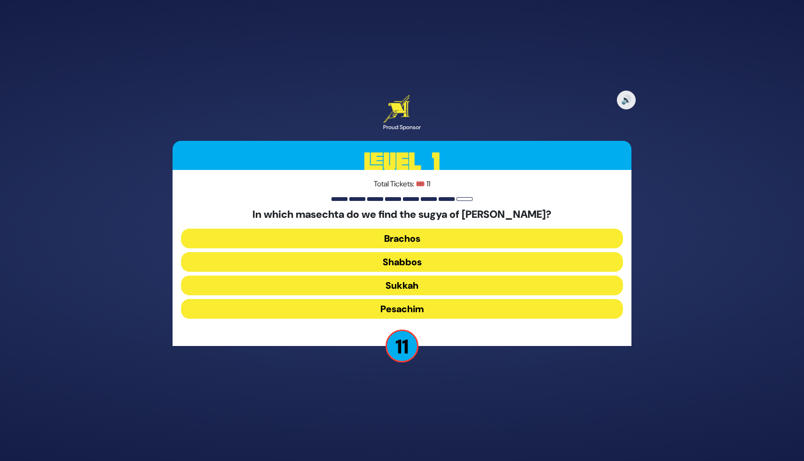
click at [414, 308] on button "Pesachim" at bounding box center [402, 309] width 442 height 20
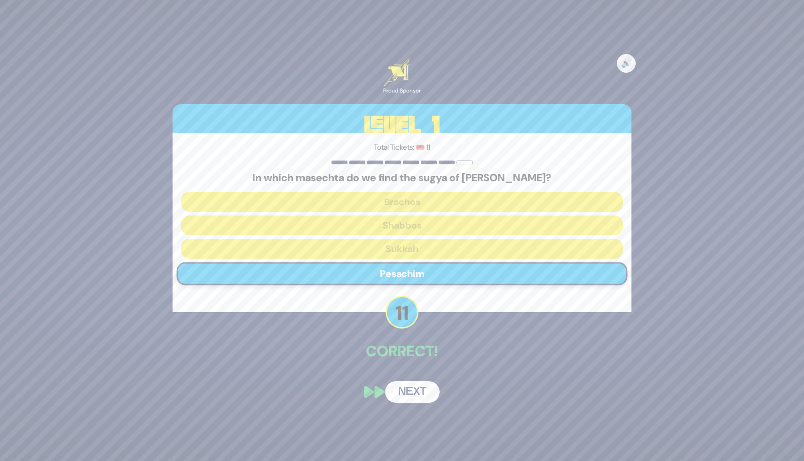
click at [411, 393] on button "Next" at bounding box center [412, 393] width 55 height 22
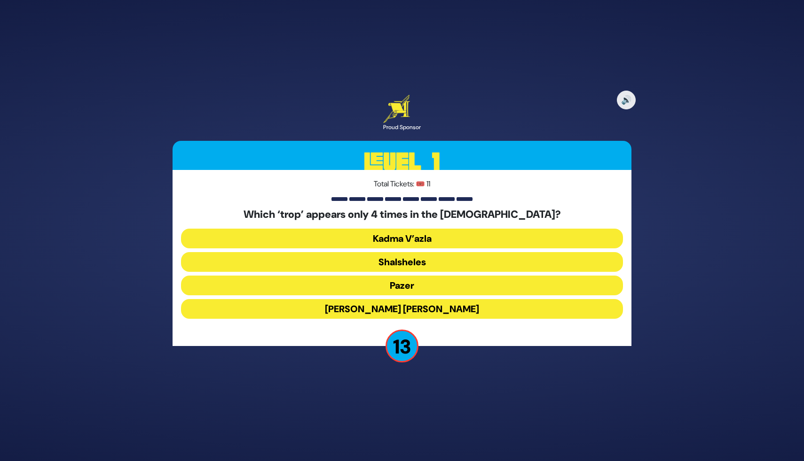
click at [411, 260] on button "Shalsheles" at bounding box center [402, 262] width 442 height 20
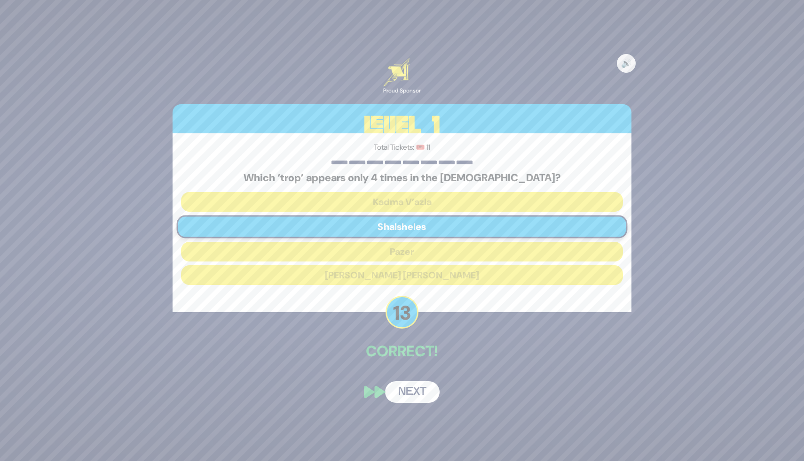
click at [399, 390] on button "Next" at bounding box center [412, 393] width 55 height 22
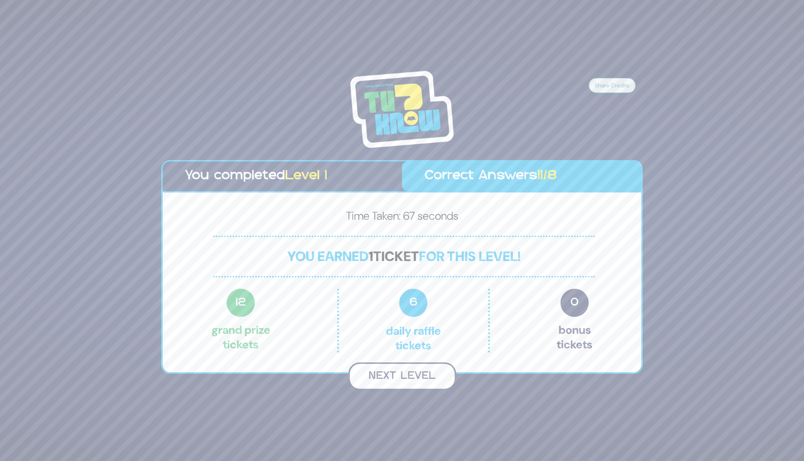
click at [413, 381] on button "Next Level" at bounding box center [402, 377] width 108 height 28
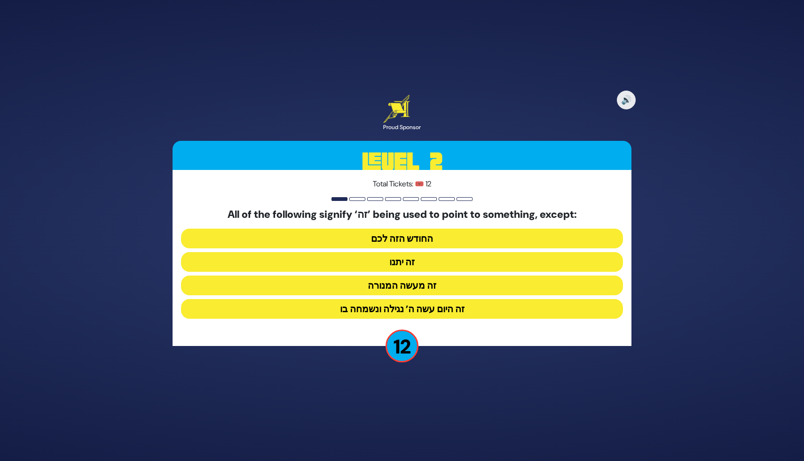
click at [432, 309] on button "זה היום עשה ה’ נגילה ונשמחה בו" at bounding box center [402, 309] width 442 height 20
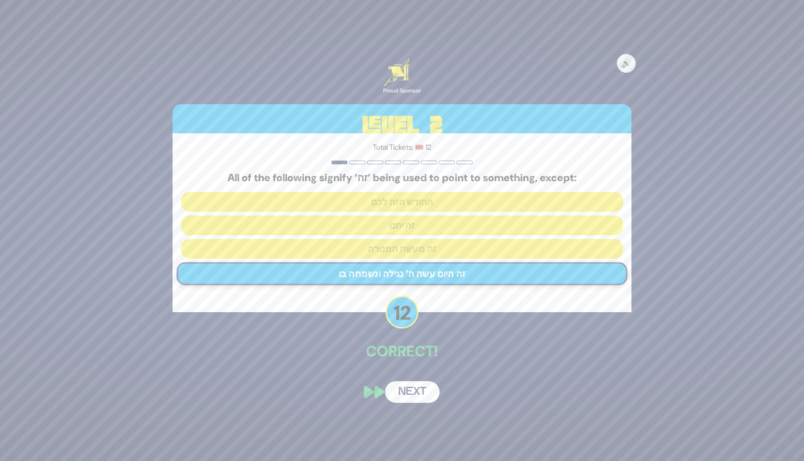
click at [405, 393] on button "Next" at bounding box center [412, 393] width 55 height 22
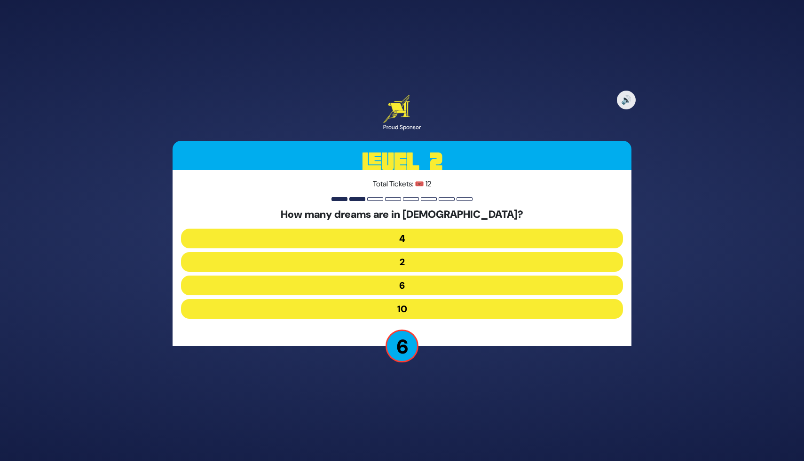
click at [392, 286] on button "6" at bounding box center [402, 286] width 442 height 20
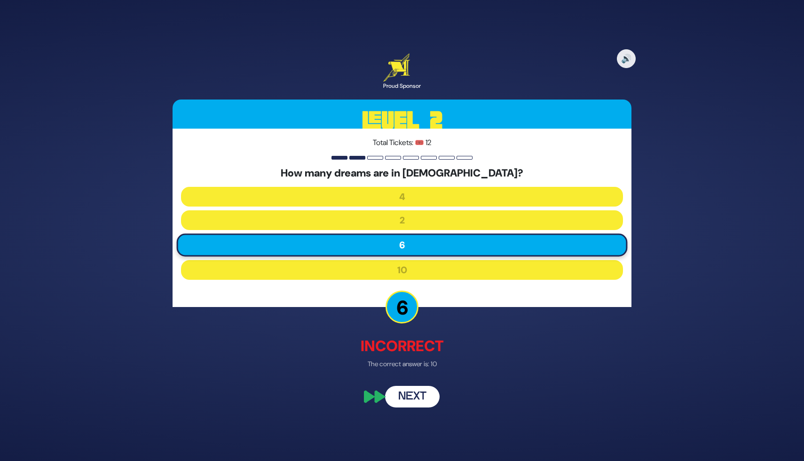
click at [409, 400] on button "Next" at bounding box center [412, 397] width 55 height 22
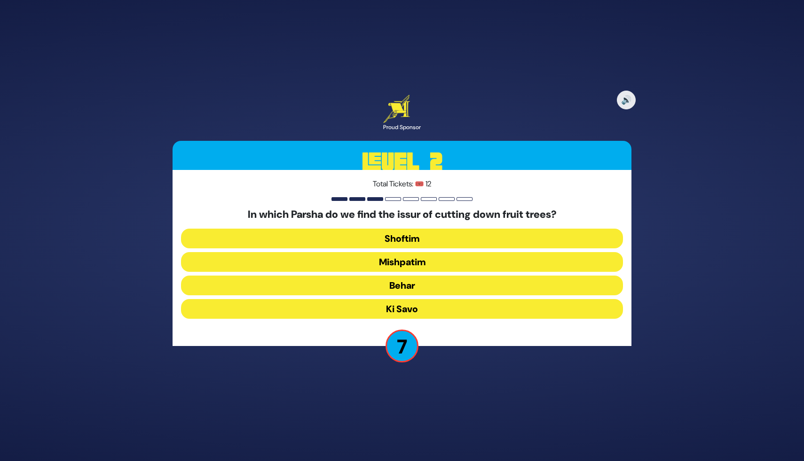
click at [423, 310] on button "Ki Savo" at bounding box center [402, 309] width 442 height 20
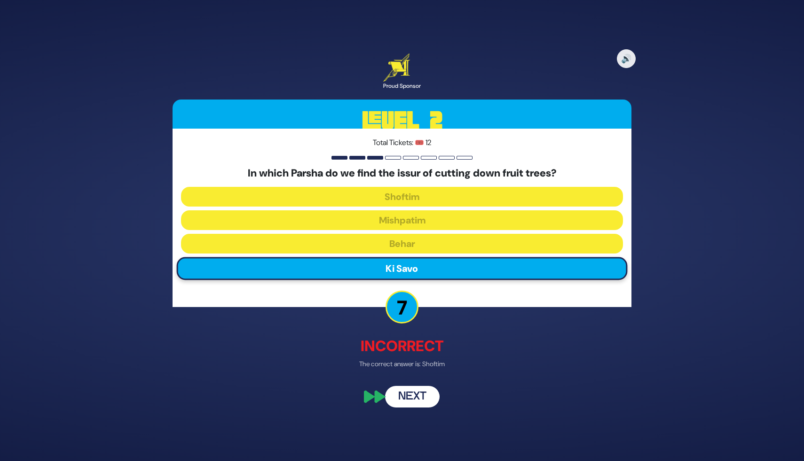
click at [413, 395] on button "Next" at bounding box center [412, 397] width 55 height 22
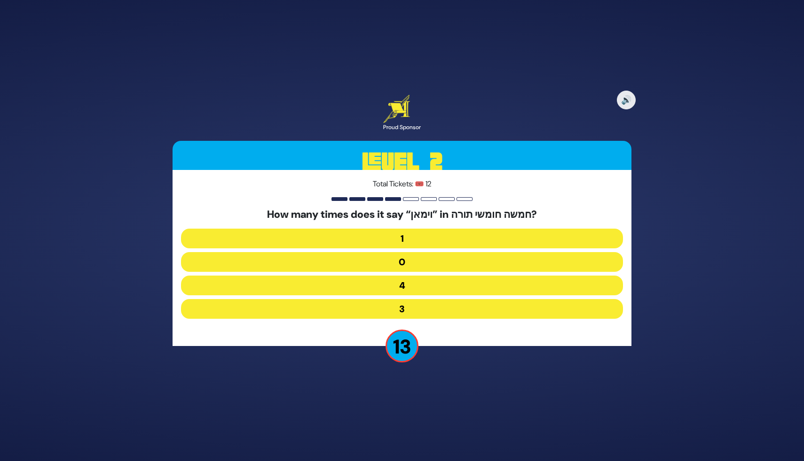
click at [418, 288] on button "4" at bounding box center [402, 286] width 442 height 20
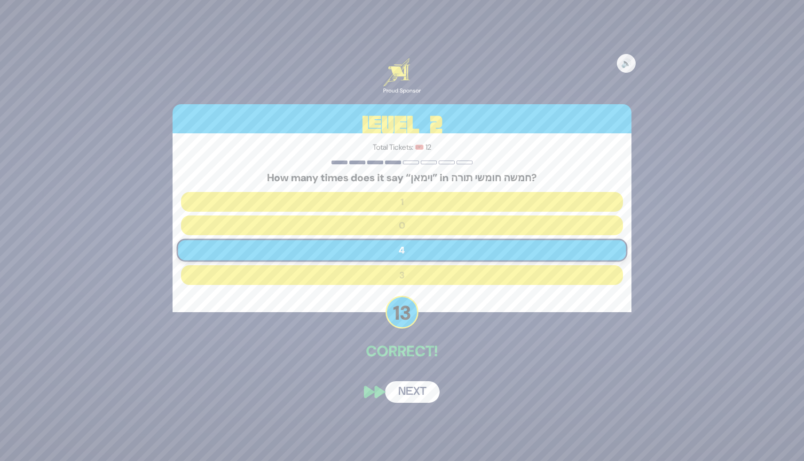
click at [409, 389] on button "Next" at bounding box center [412, 393] width 55 height 22
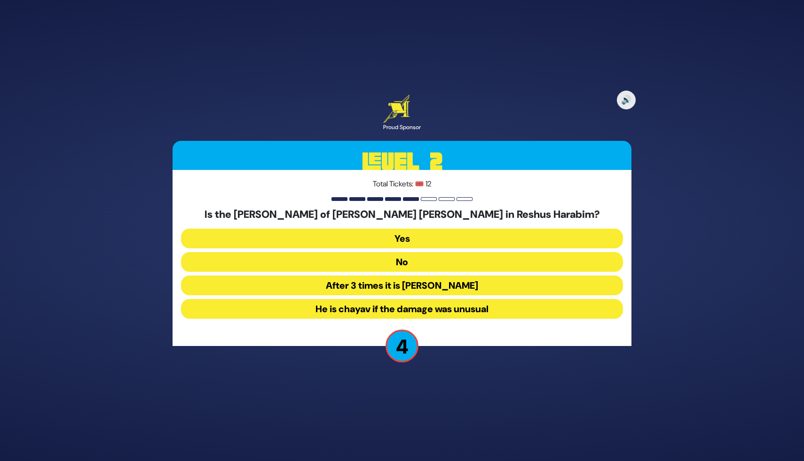
click at [420, 287] on button "After 3 times it is chayav" at bounding box center [402, 286] width 442 height 20
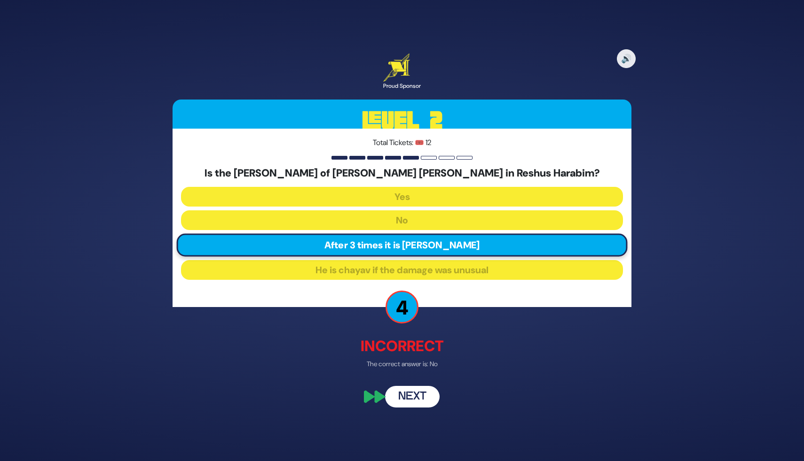
click at [414, 402] on button "Next" at bounding box center [412, 397] width 55 height 22
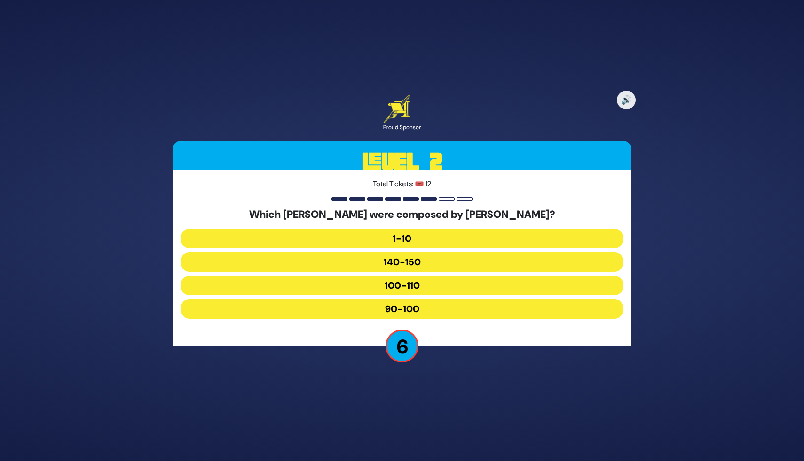
click at [411, 285] on button "100-110" at bounding box center [402, 286] width 442 height 20
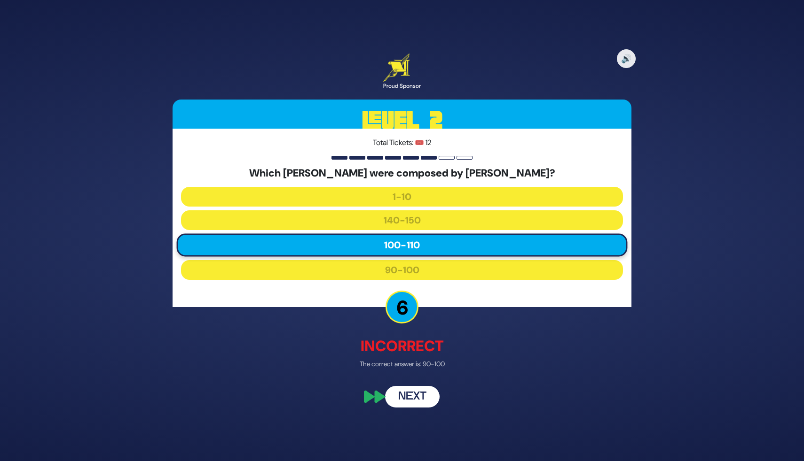
click at [414, 407] on button "Next" at bounding box center [412, 397] width 55 height 22
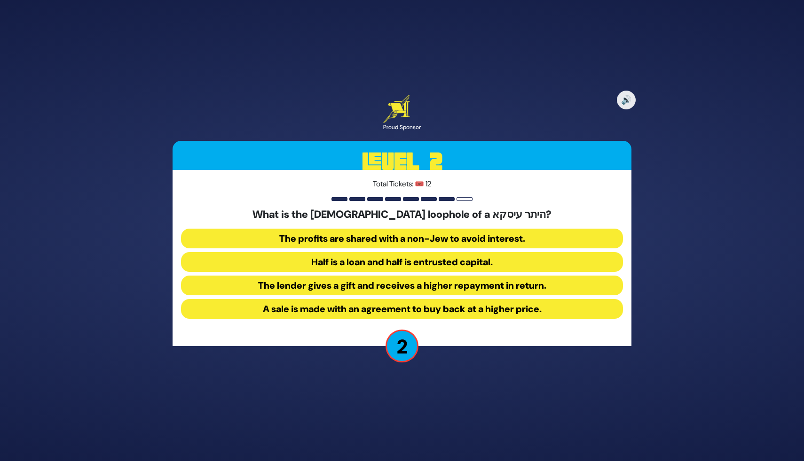
click at [454, 308] on button "A sale is made with an agreement to buy back at a higher price." at bounding box center [402, 309] width 442 height 20
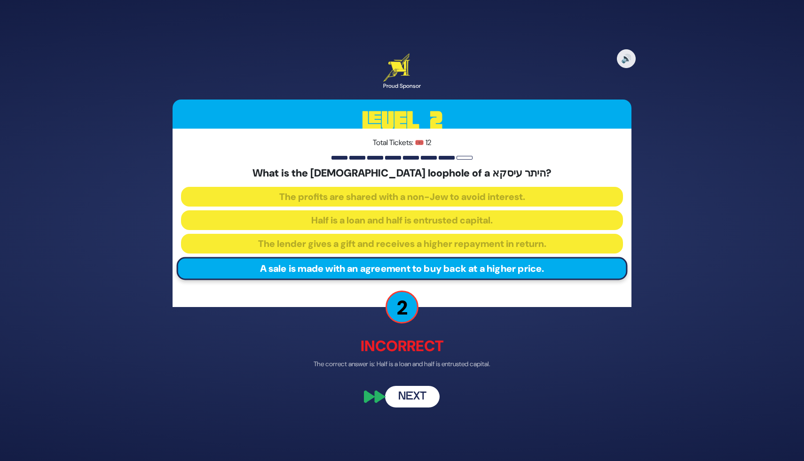
click at [410, 400] on button "Next" at bounding box center [412, 397] width 55 height 22
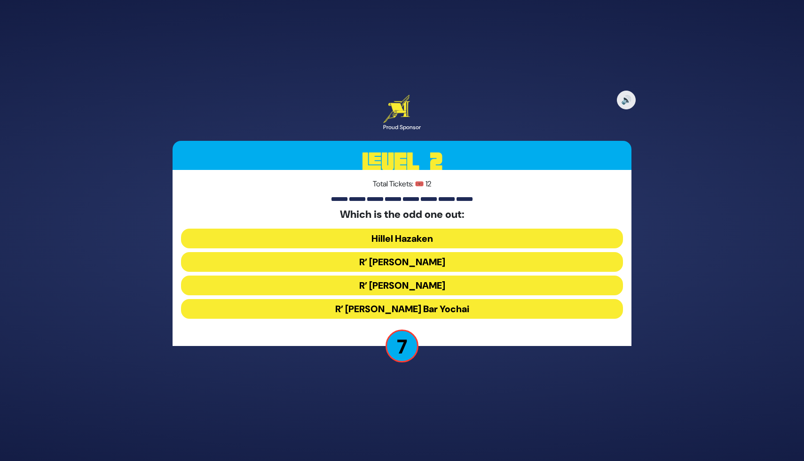
click at [422, 308] on button "R’ Shimon Bar Yochai" at bounding box center [402, 309] width 442 height 20
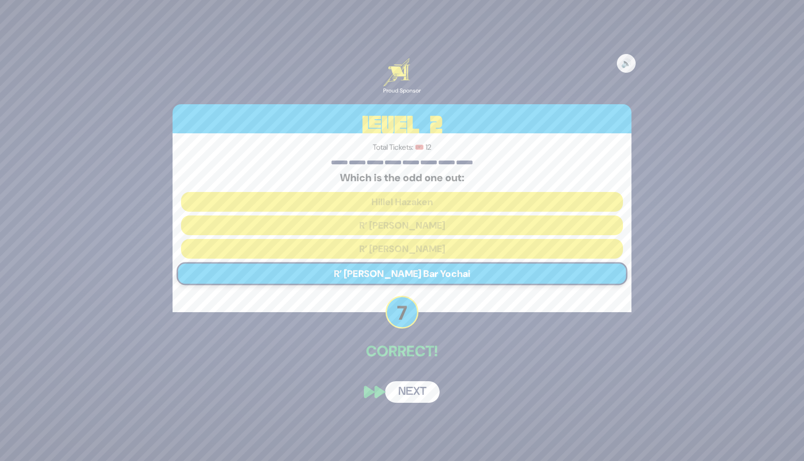
click at [414, 397] on button "Next" at bounding box center [412, 393] width 55 height 22
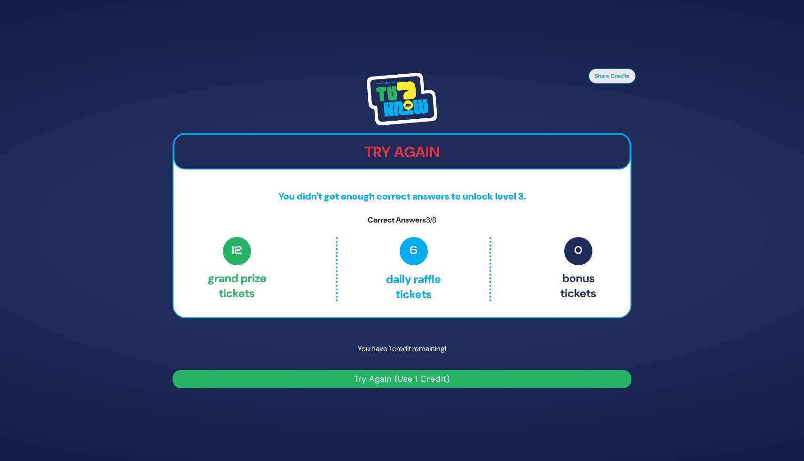
click at [427, 383] on button "Try Again (Use 1 Credit)" at bounding box center [401, 379] width 459 height 18
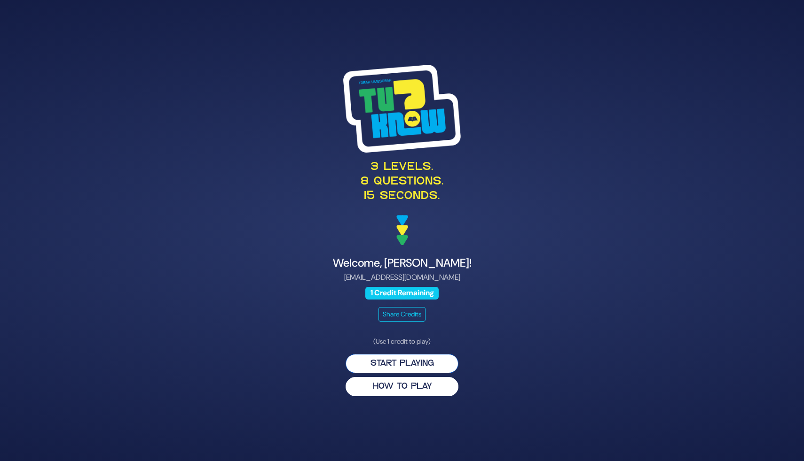
click at [408, 365] on button "Start Playing" at bounding box center [401, 363] width 113 height 19
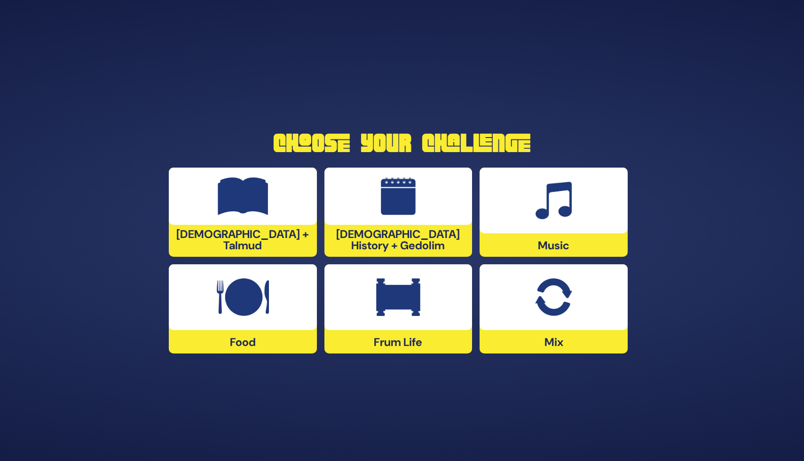
click at [248, 225] on div at bounding box center [243, 196] width 148 height 57
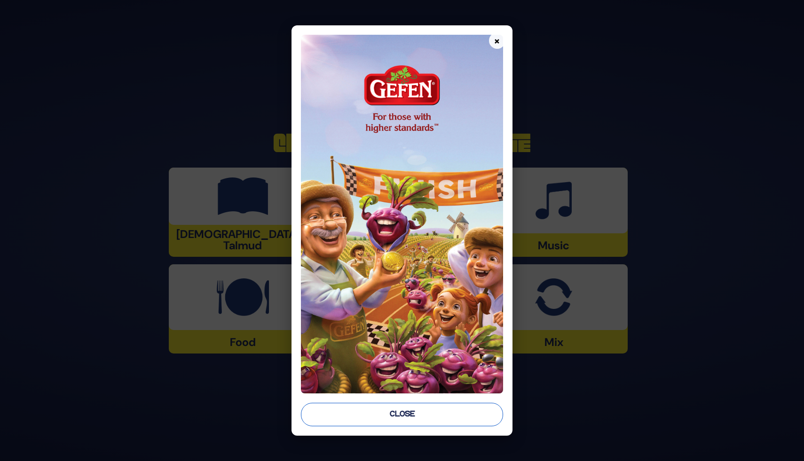
click at [399, 421] on button "Close" at bounding box center [402, 414] width 202 height 23
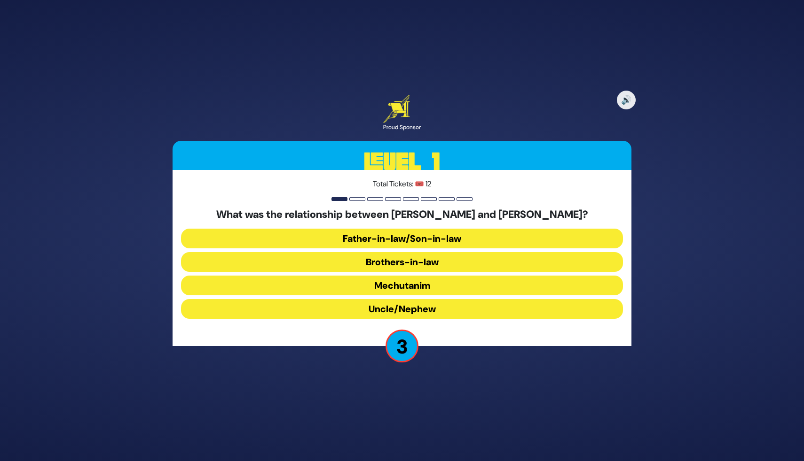
click at [423, 259] on button "Brothers-in-law" at bounding box center [402, 262] width 442 height 20
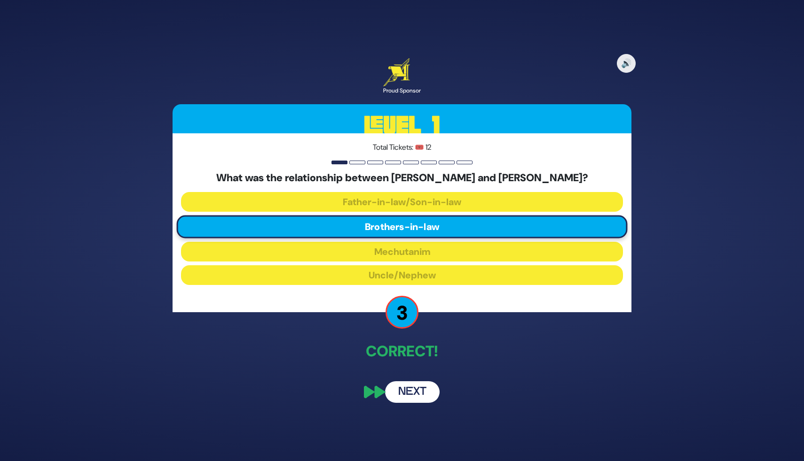
click at [417, 394] on button "Next" at bounding box center [412, 393] width 55 height 22
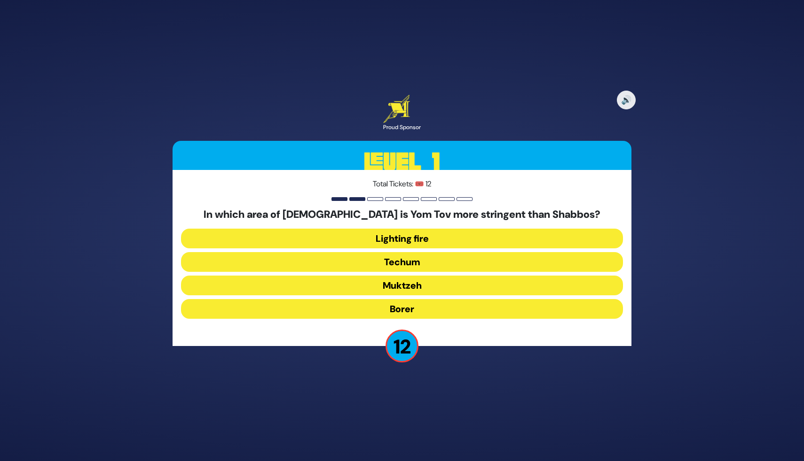
click at [416, 286] on button "Muktzeh" at bounding box center [402, 286] width 442 height 20
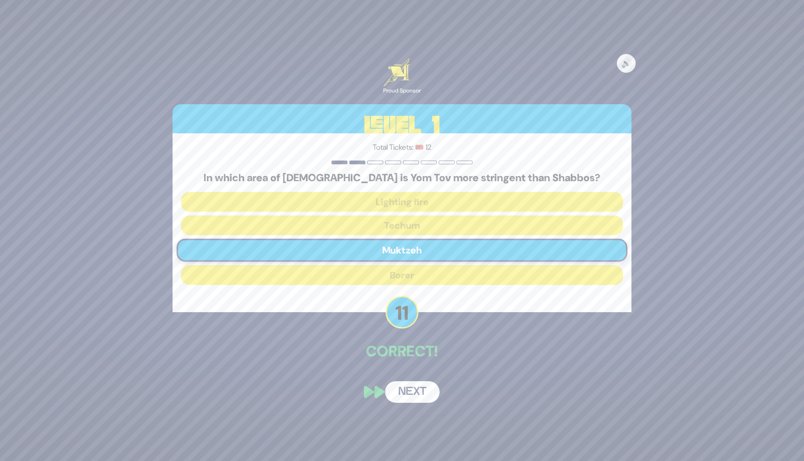
click at [408, 395] on button "Next" at bounding box center [412, 393] width 55 height 22
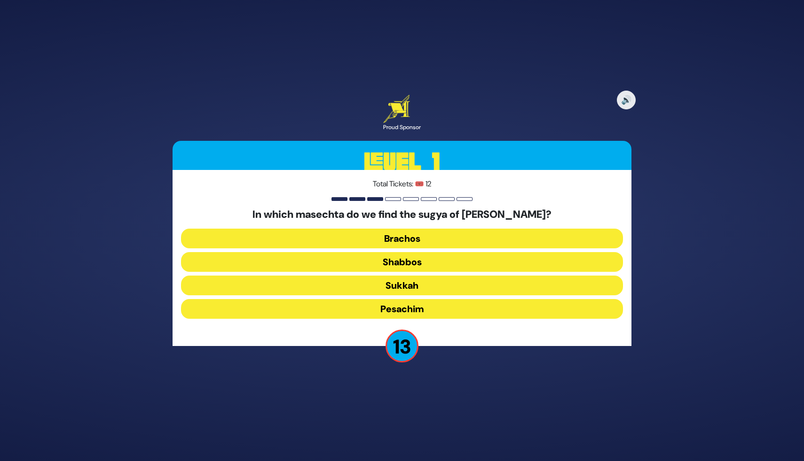
click at [421, 312] on button "Pesachim" at bounding box center [402, 309] width 442 height 20
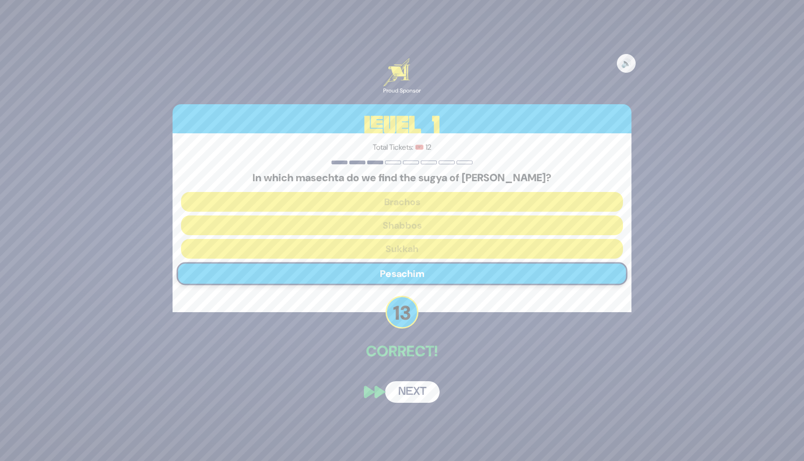
click at [404, 370] on div "🔊 Proud Sponsor Level 1 Total Tickets: 🎟️ 12 In which masechta do we find the s…" at bounding box center [401, 230] width 481 height 367
click at [404, 389] on button "Next" at bounding box center [412, 393] width 55 height 22
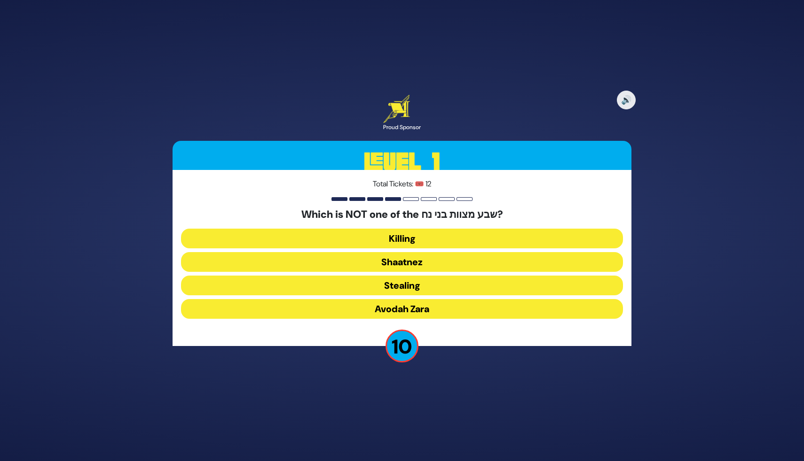
click at [401, 263] on button "Shaatnez" at bounding box center [402, 262] width 442 height 20
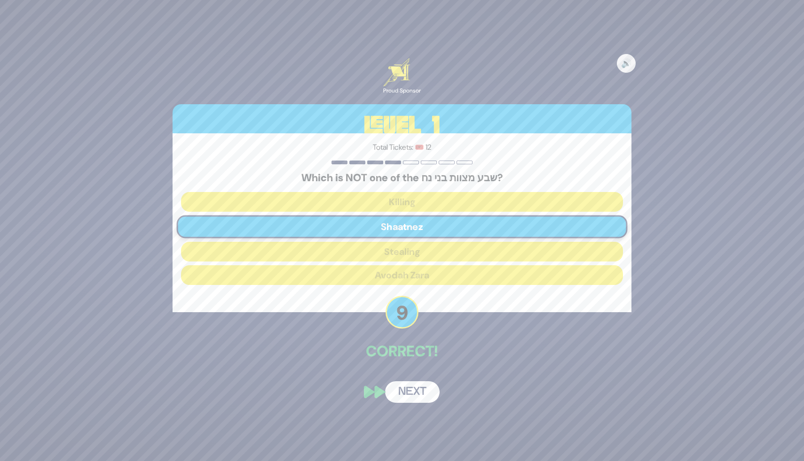
click at [413, 386] on button "Next" at bounding box center [412, 393] width 55 height 22
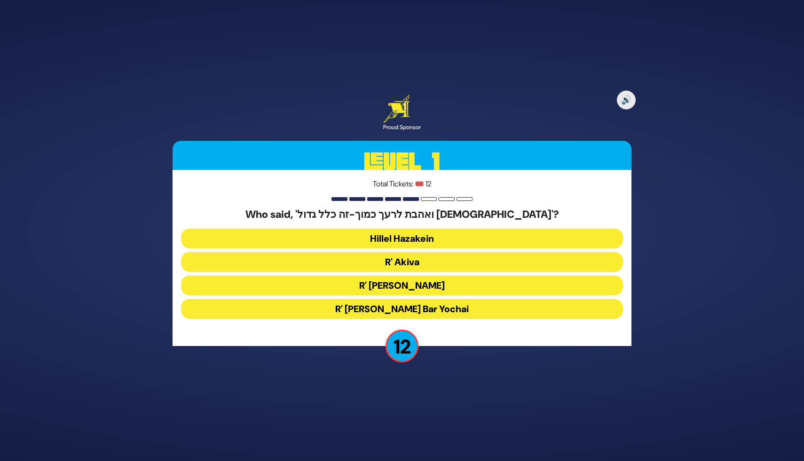
click at [382, 262] on button "R' Akiva" at bounding box center [402, 262] width 442 height 20
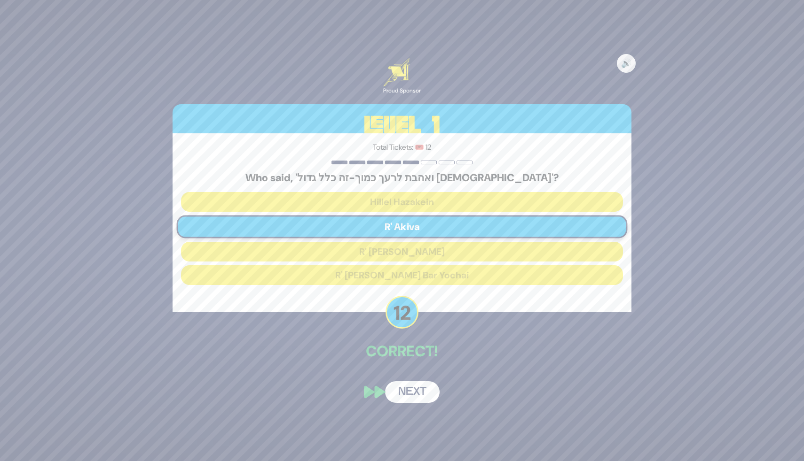
click at [410, 392] on button "Next" at bounding box center [412, 393] width 55 height 22
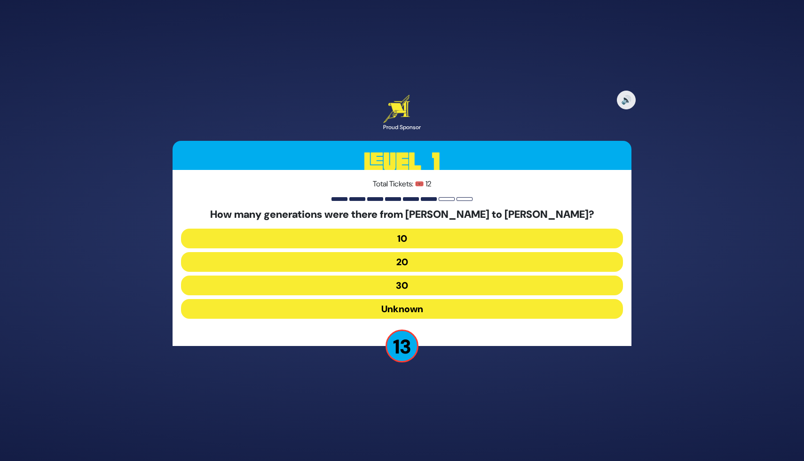
click at [399, 261] on button "20" at bounding box center [402, 262] width 442 height 20
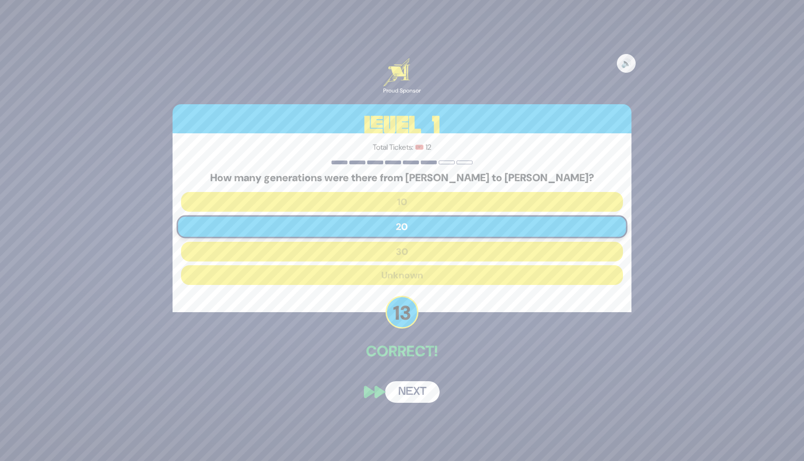
click at [412, 388] on button "Next" at bounding box center [412, 393] width 55 height 22
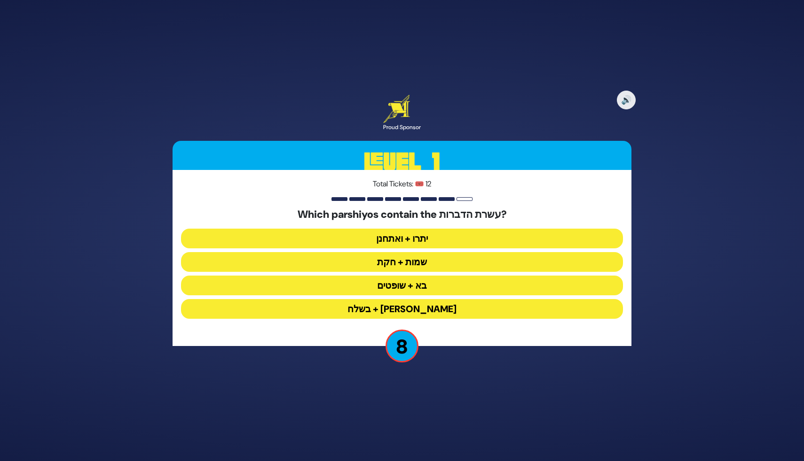
click at [412, 240] on button "יתרו + ואתחנן" at bounding box center [402, 239] width 442 height 20
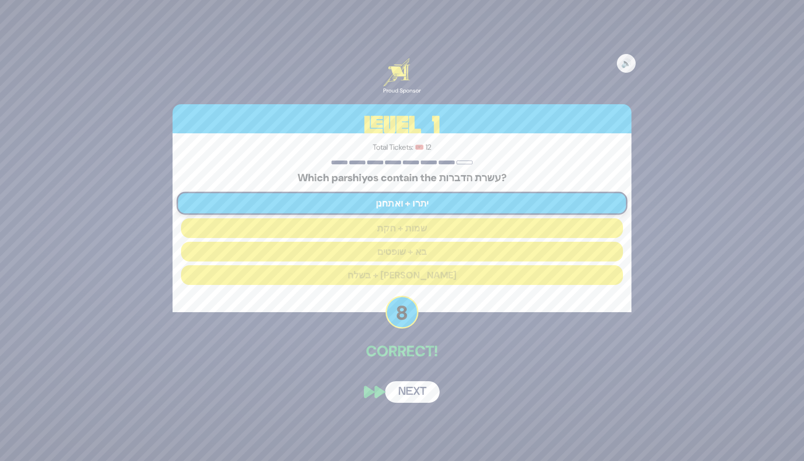
click at [404, 380] on div "🔊 Proud Sponsor Level 1 Total Tickets: 🎟️ 12 Which parshiyos contain the עשרת ה…" at bounding box center [401, 230] width 481 height 367
click at [403, 394] on button "Next" at bounding box center [412, 393] width 55 height 22
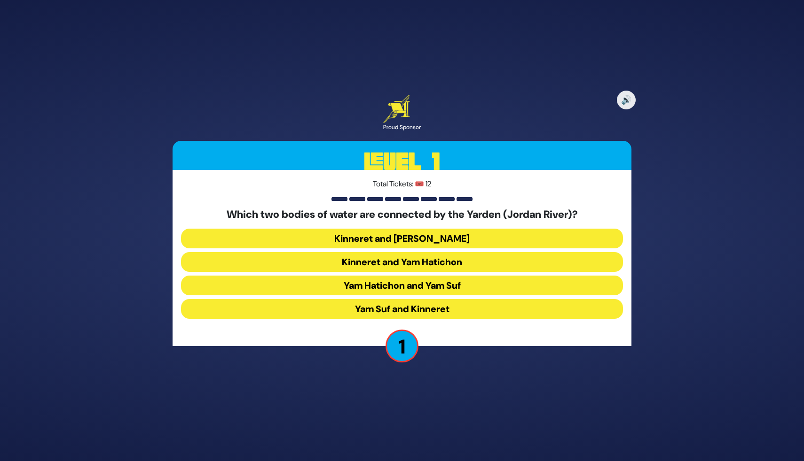
click at [398, 282] on button "Yam Hatichon and Yam Suf" at bounding box center [402, 286] width 442 height 20
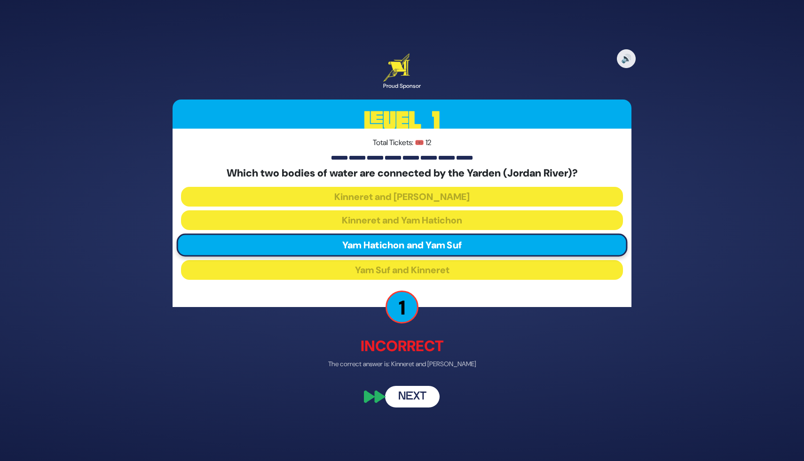
click at [429, 401] on button "Next" at bounding box center [412, 397] width 55 height 22
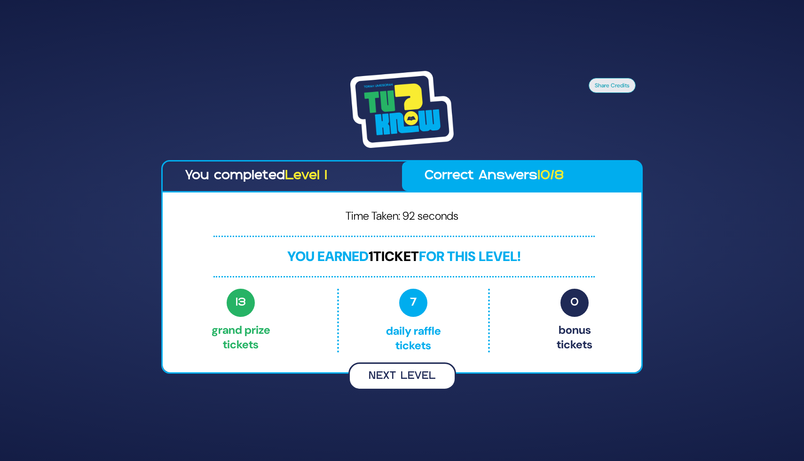
click at [416, 377] on button "Next Level" at bounding box center [402, 377] width 108 height 28
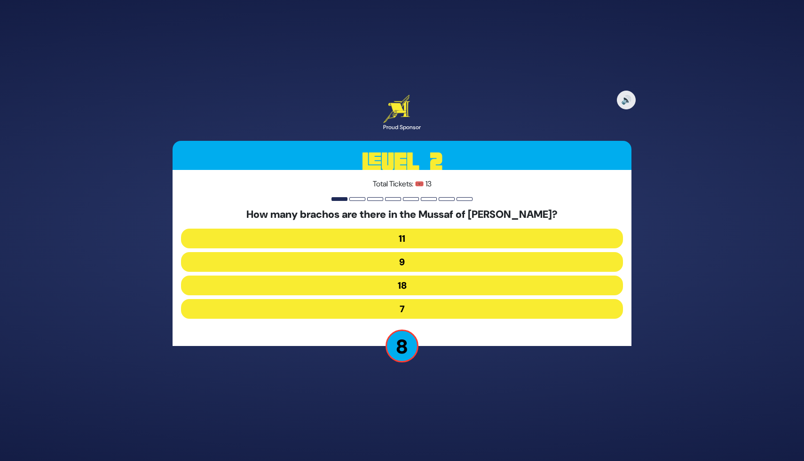
click at [408, 261] on button "9" at bounding box center [402, 262] width 442 height 20
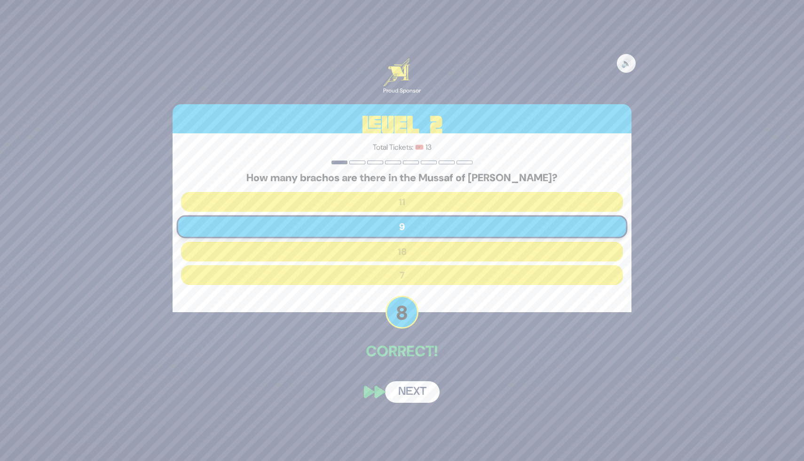
click at [414, 392] on button "Next" at bounding box center [412, 393] width 55 height 22
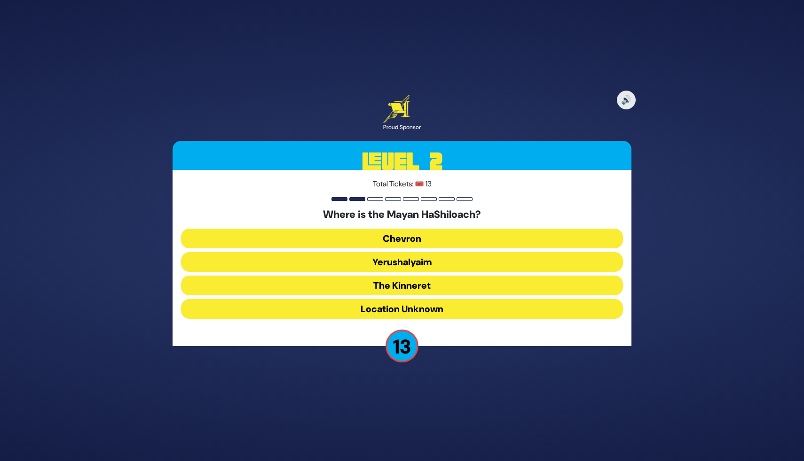
click at [412, 259] on button "Yerushalyaim" at bounding box center [402, 262] width 442 height 20
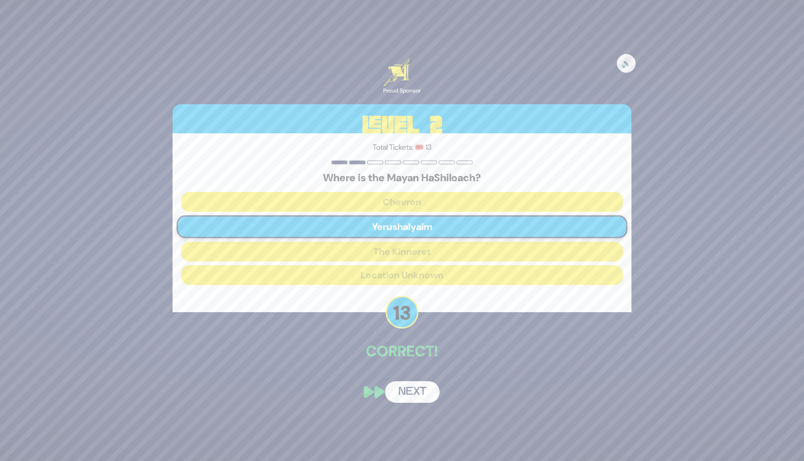
click at [415, 388] on button "Next" at bounding box center [412, 393] width 55 height 22
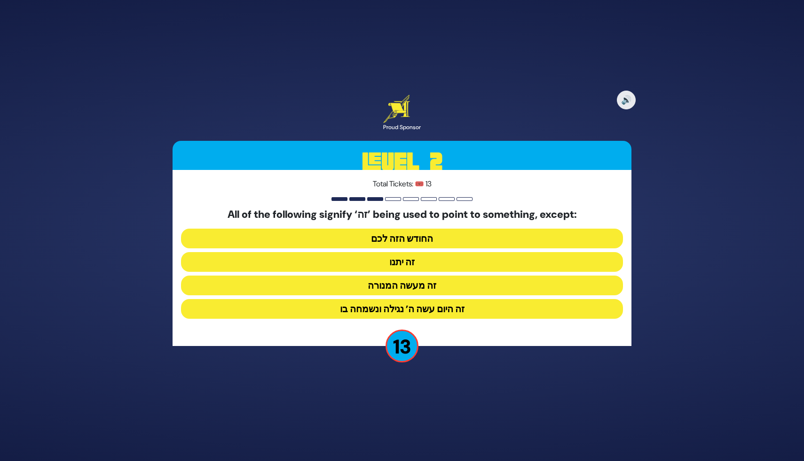
click at [439, 311] on button "זה היום עשה ה’ נגילה ונשמחה בו" at bounding box center [402, 309] width 442 height 20
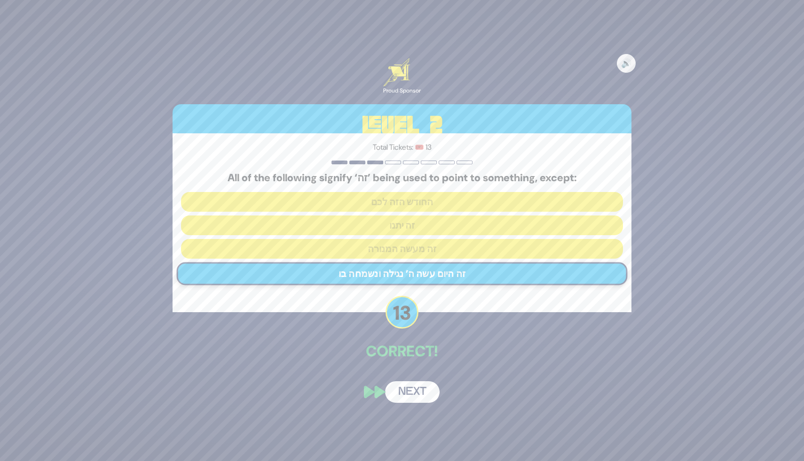
click at [413, 390] on button "Next" at bounding box center [412, 393] width 55 height 22
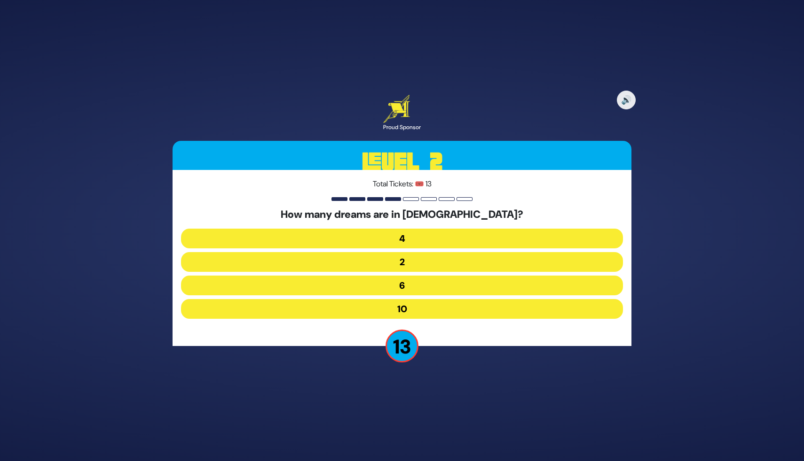
click at [410, 309] on button "10" at bounding box center [402, 309] width 442 height 20
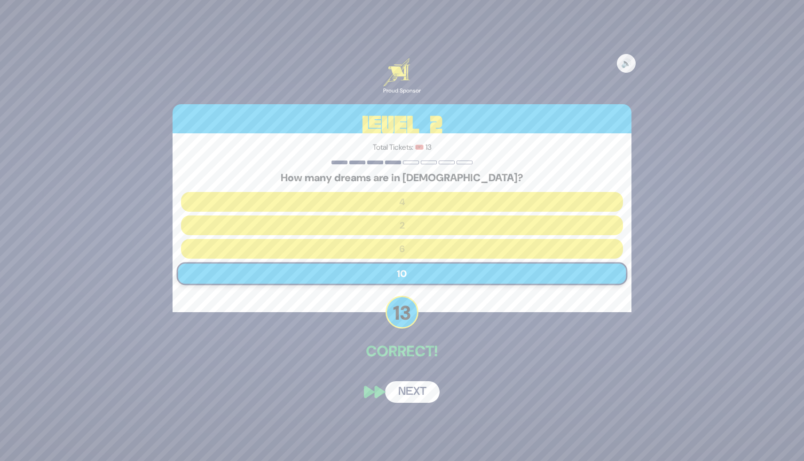
click at [410, 389] on button "Next" at bounding box center [412, 393] width 55 height 22
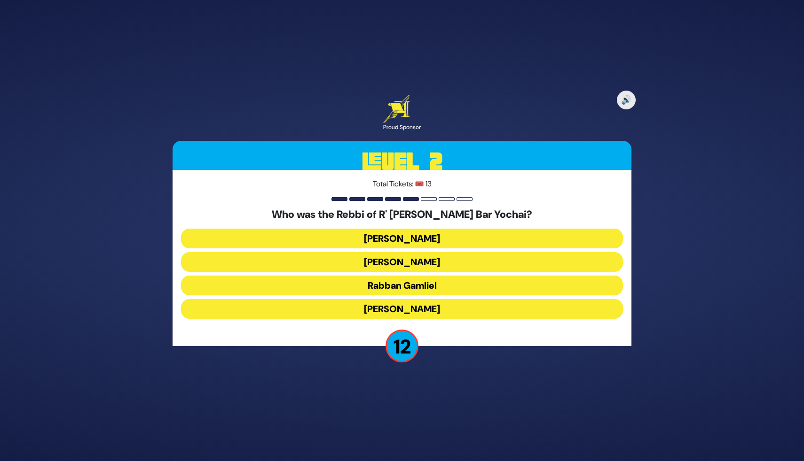
click at [407, 306] on button "Rabbi Akiva" at bounding box center [402, 309] width 442 height 20
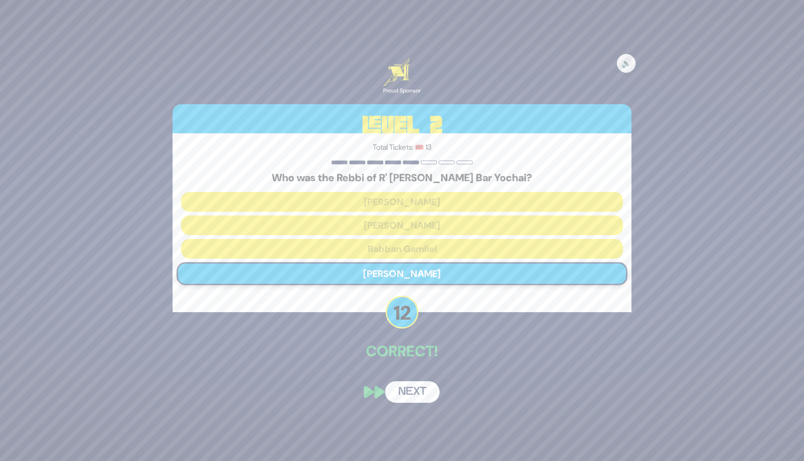
click at [410, 391] on button "Next" at bounding box center [412, 393] width 55 height 22
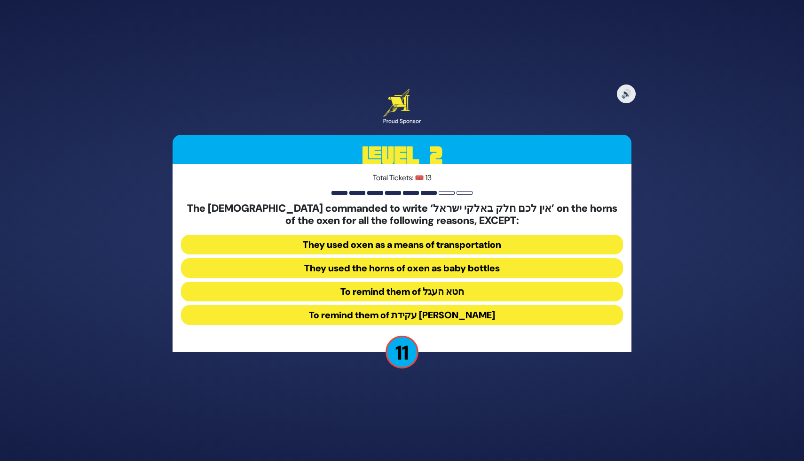
click at [459, 316] on button "To remind them of עקידת יצחק" at bounding box center [402, 315] width 442 height 20
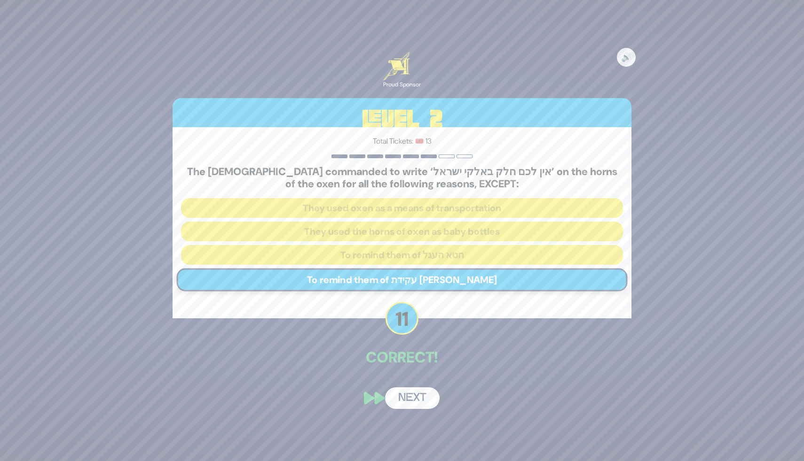
click at [415, 377] on div "🔊 Proud Sponsor Level 2 Total Tickets: 🎟️ 13 The Yevanim commanded to write ‘אי…" at bounding box center [401, 231] width 481 height 380
click at [412, 391] on button "Next" at bounding box center [412, 399] width 55 height 22
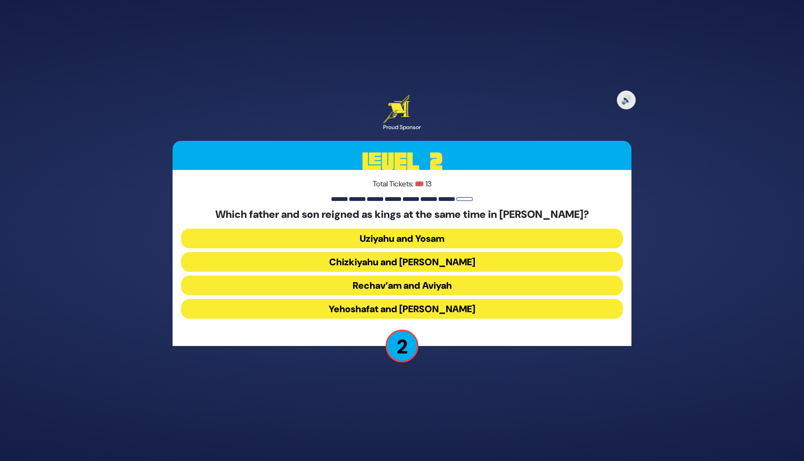
click at [440, 312] on button "Yehoshafat and Yehoram" at bounding box center [402, 309] width 442 height 20
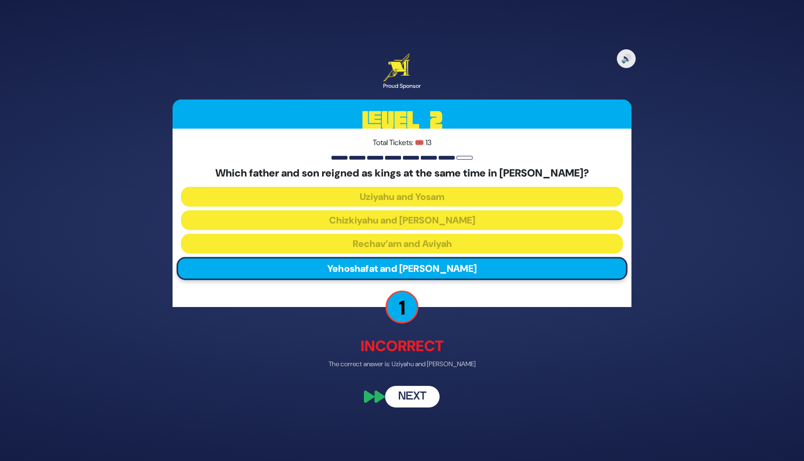
click at [419, 395] on button "Next" at bounding box center [412, 397] width 55 height 22
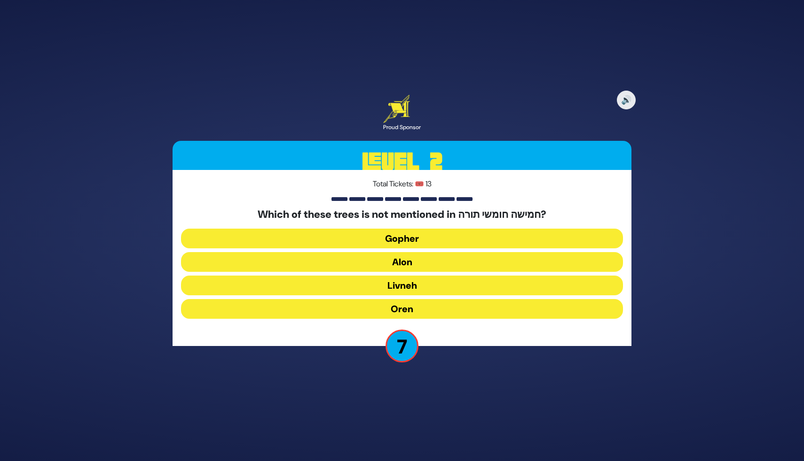
click at [426, 264] on button "Alon" at bounding box center [402, 262] width 442 height 20
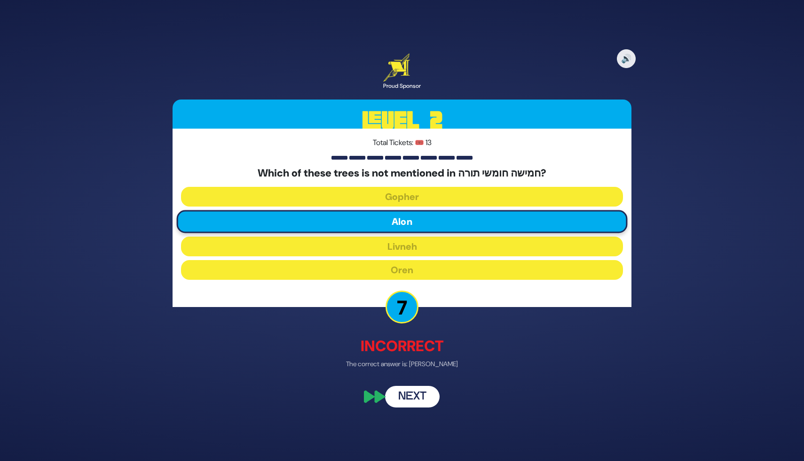
click at [403, 402] on button "Next" at bounding box center [412, 397] width 55 height 22
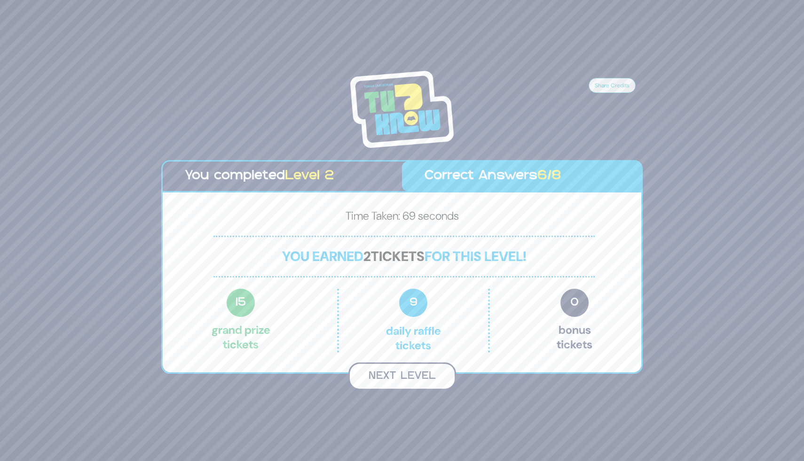
click at [396, 381] on button "Next Level" at bounding box center [402, 377] width 108 height 28
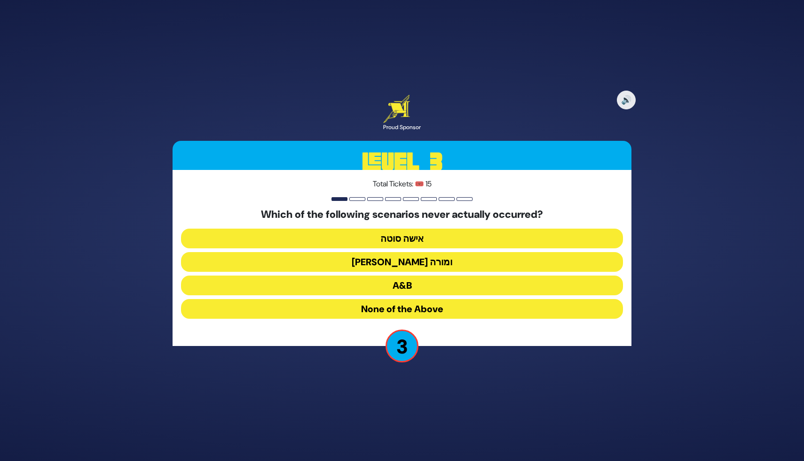
click at [393, 266] on button "בן סורר ומורה" at bounding box center [402, 262] width 442 height 20
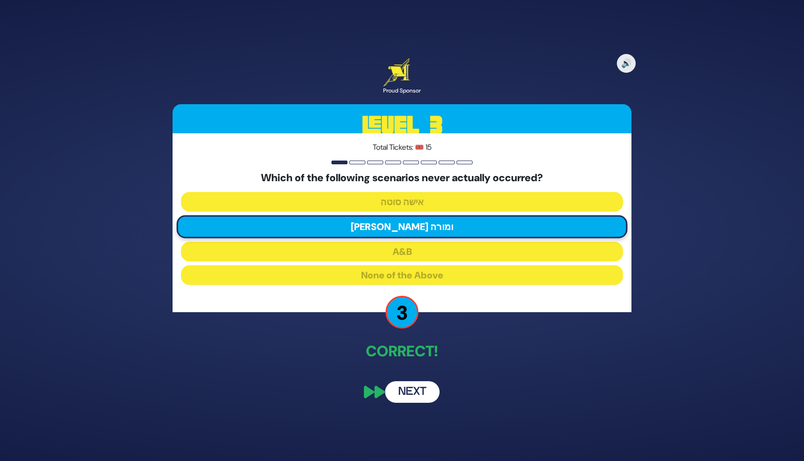
click at [412, 398] on button "Next" at bounding box center [412, 393] width 55 height 22
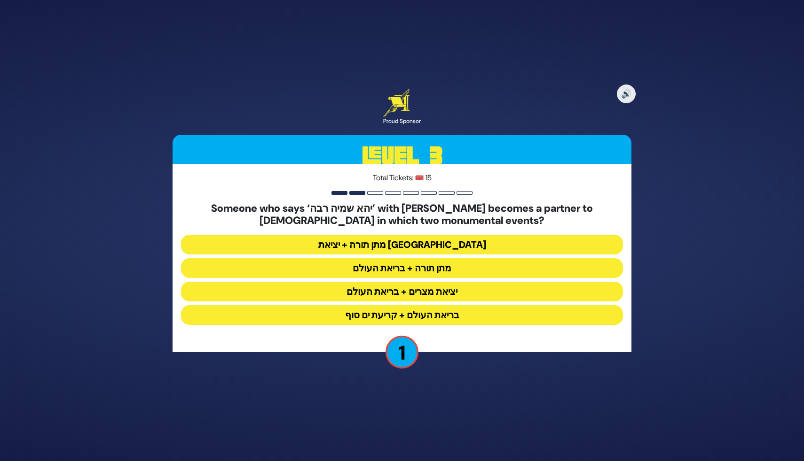
click at [402, 271] on button "מתן תורה + בריאת העולם" at bounding box center [402, 268] width 442 height 20
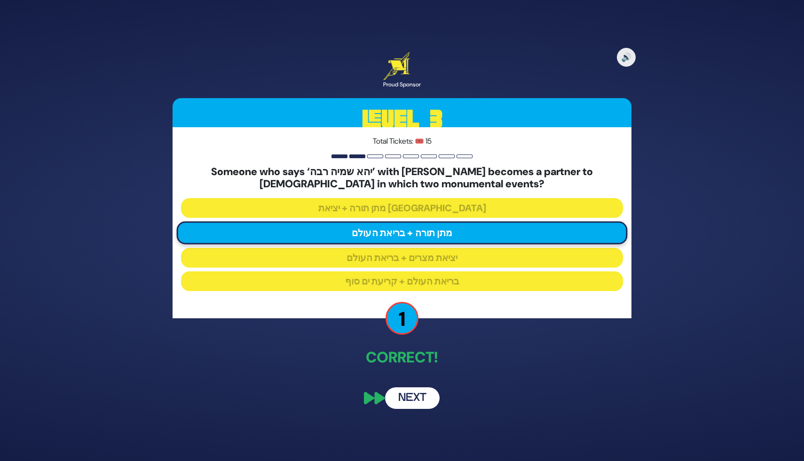
click at [413, 397] on button "Next" at bounding box center [412, 399] width 55 height 22
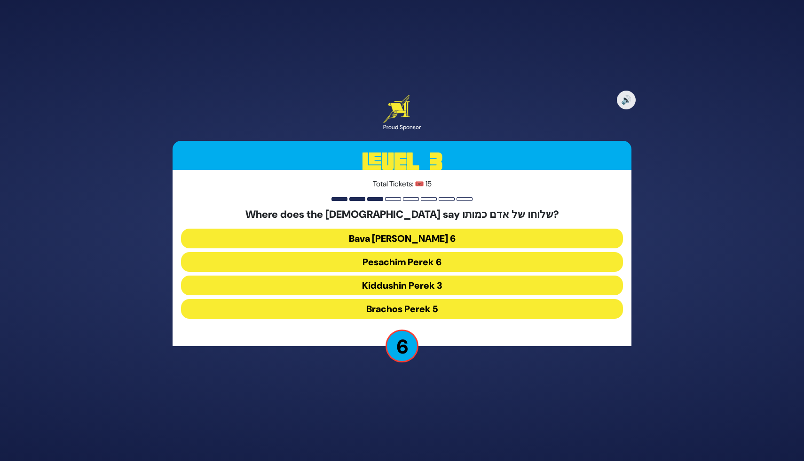
click at [411, 284] on button "Kiddushin Perek 3" at bounding box center [402, 286] width 442 height 20
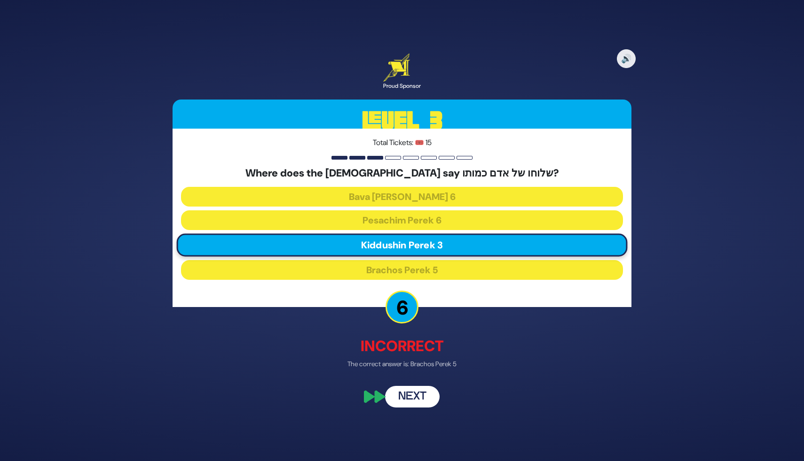
click at [411, 398] on button "Next" at bounding box center [412, 397] width 55 height 22
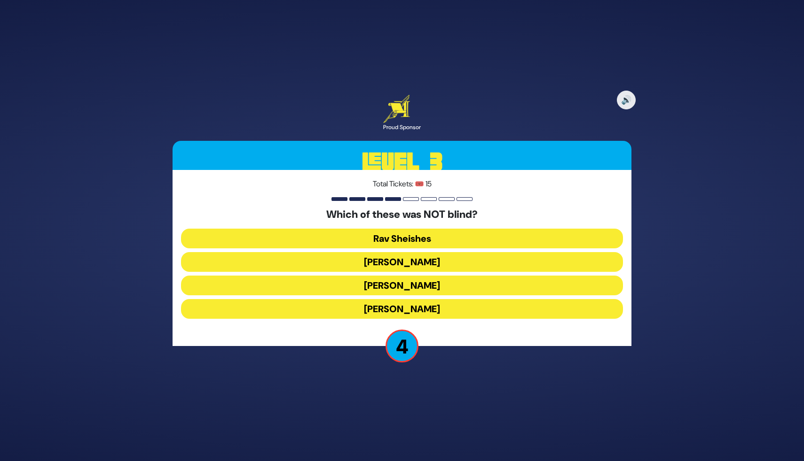
click at [415, 308] on button "Rav Yochanan" at bounding box center [402, 309] width 442 height 20
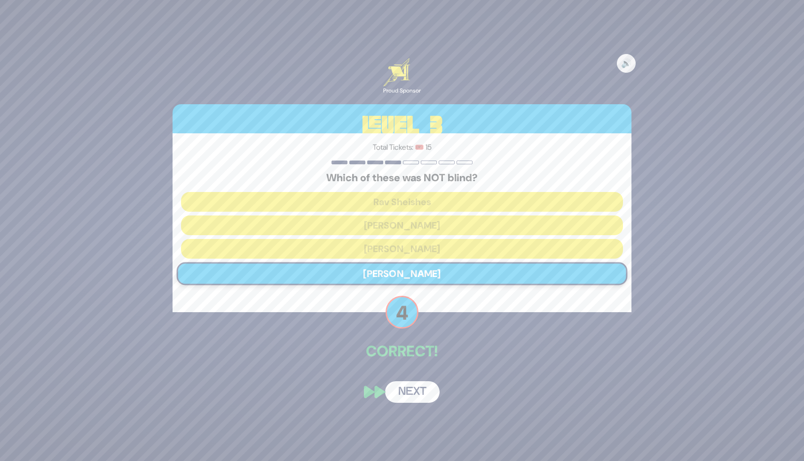
click at [420, 391] on button "Next" at bounding box center [412, 393] width 55 height 22
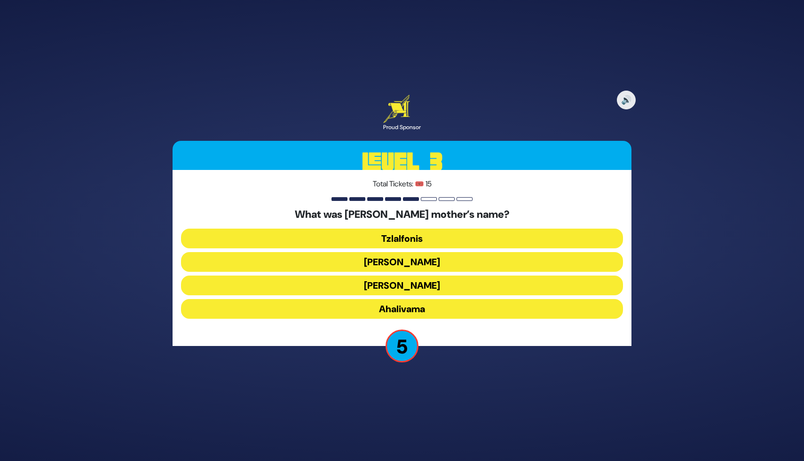
click at [421, 265] on button "Amaslai Bas Karnevo" at bounding box center [402, 262] width 442 height 20
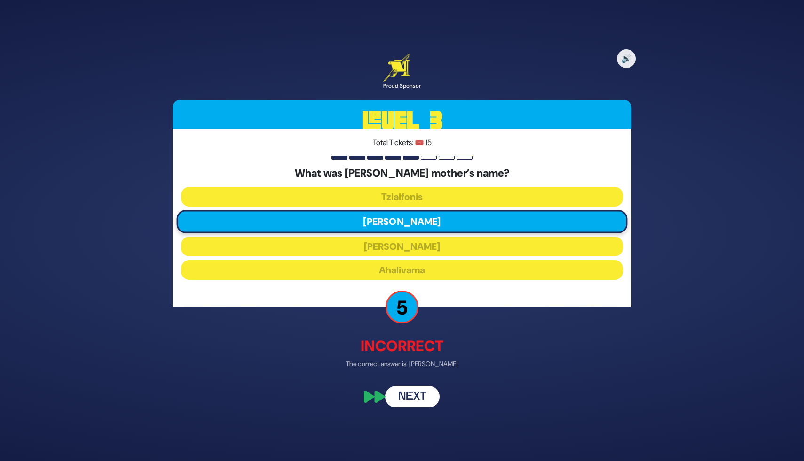
click at [421, 395] on button "Next" at bounding box center [412, 397] width 55 height 22
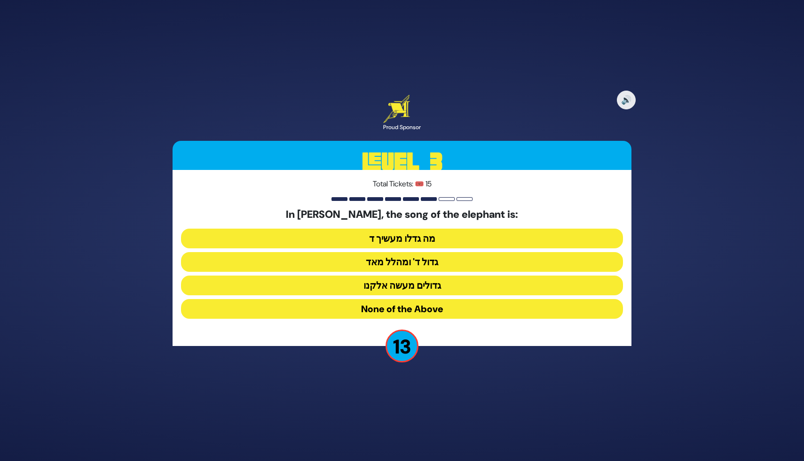
click at [441, 240] on button "מה גדלו מעשיך ד" at bounding box center [402, 239] width 442 height 20
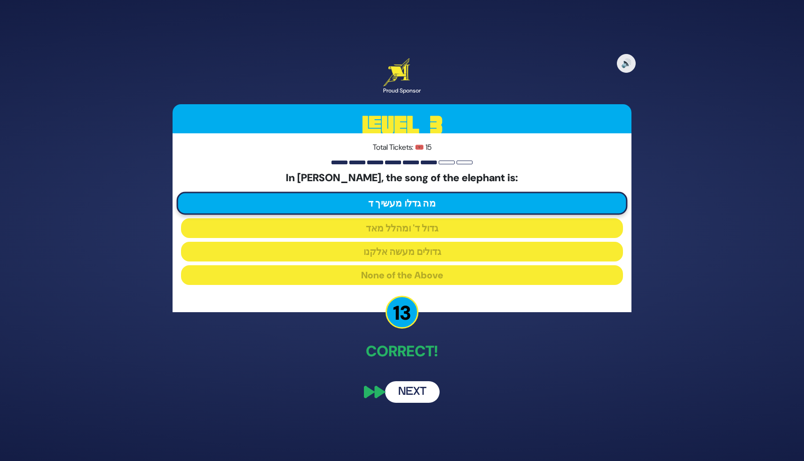
click at [430, 381] on div "🔊 Proud Sponsor Level 3 Total Tickets: 🎟️ 15 In Perek Shira, the song of the el…" at bounding box center [401, 230] width 481 height 367
click at [427, 388] on button "Next" at bounding box center [412, 393] width 55 height 22
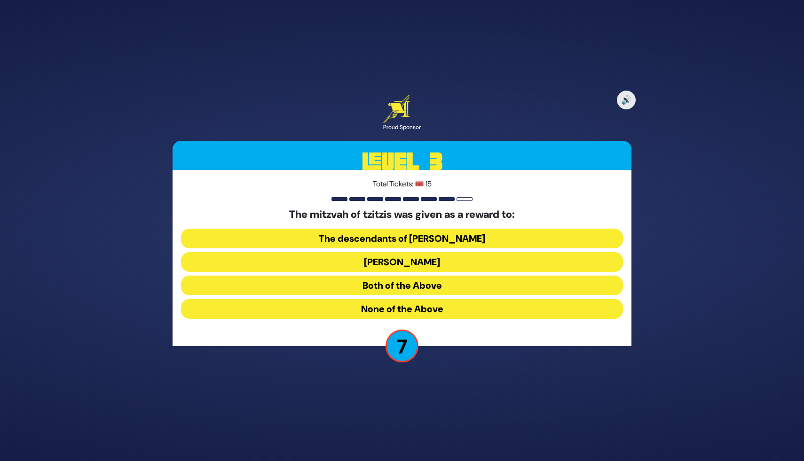
click at [431, 240] on button "The descendants of Shem" at bounding box center [402, 239] width 442 height 20
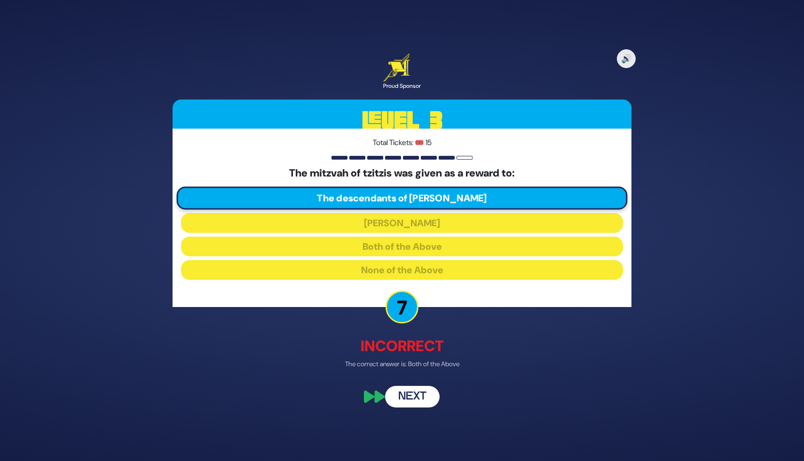
click at [414, 391] on button "Next" at bounding box center [412, 397] width 55 height 22
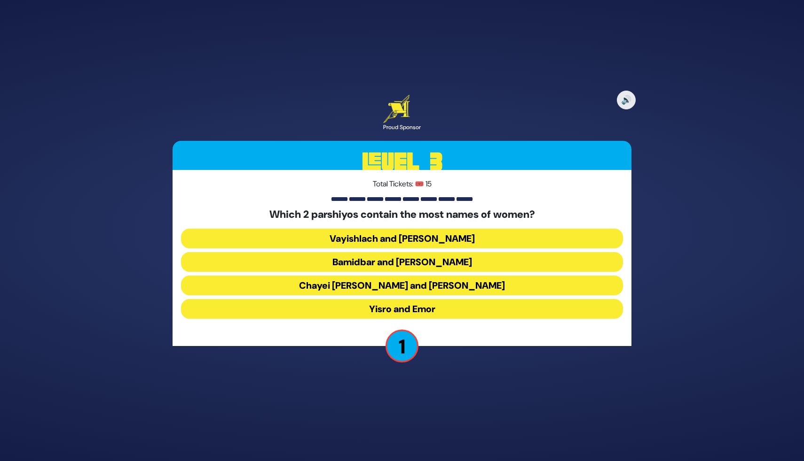
click at [422, 282] on button "Chayei Sara and Vayechi" at bounding box center [402, 286] width 442 height 20
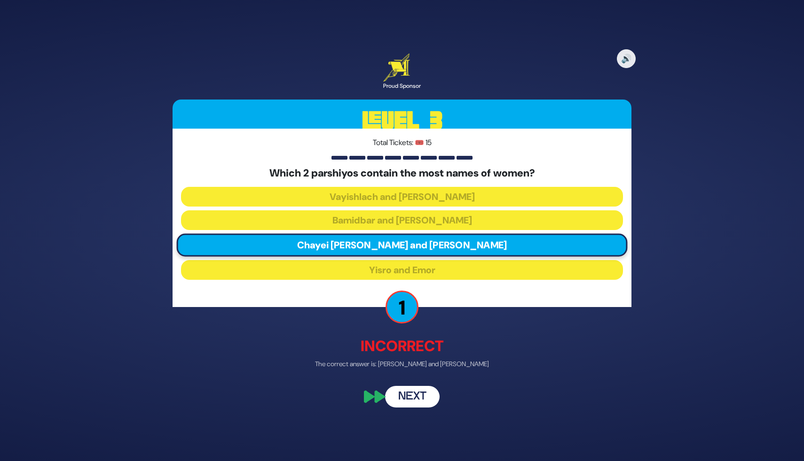
click at [411, 391] on button "Next" at bounding box center [412, 397] width 55 height 22
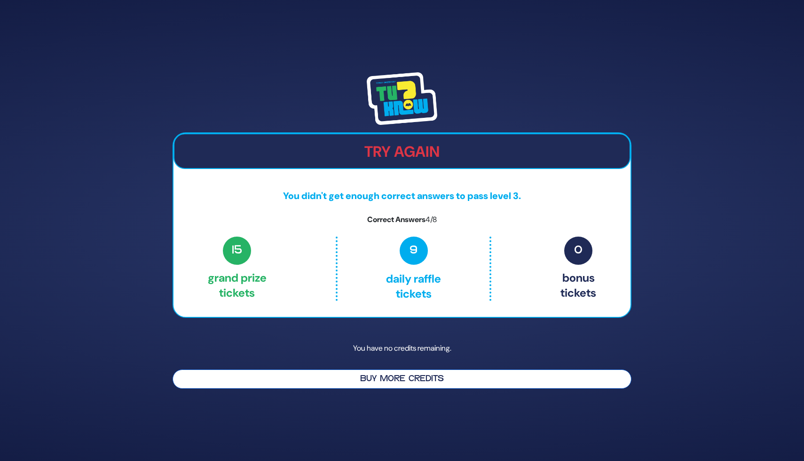
click at [425, 381] on button "Buy More Credits" at bounding box center [401, 379] width 459 height 19
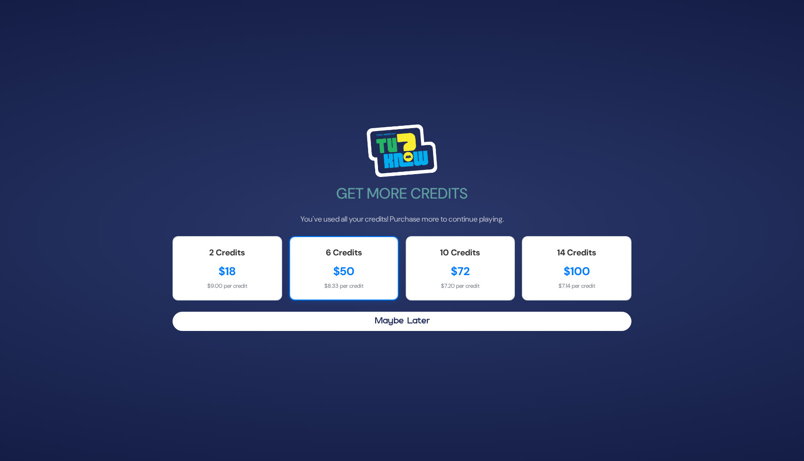
click at [356, 291] on div "6 Credits $50 $8.33 per credit" at bounding box center [343, 268] width 109 height 64
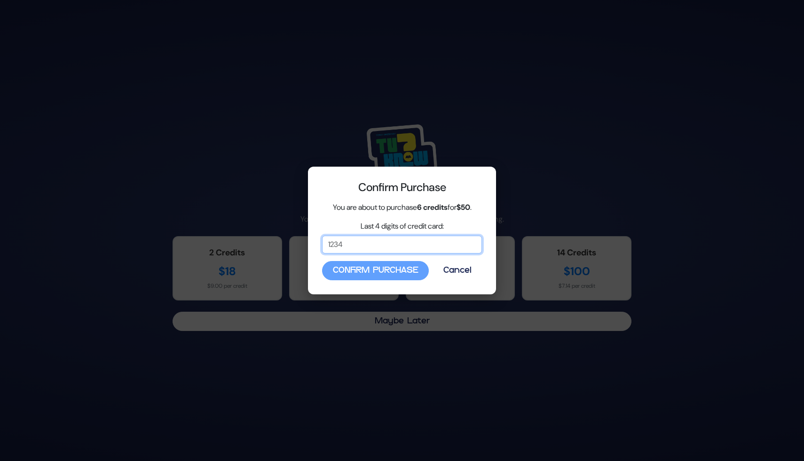
click at [339, 246] on input "Last 4 digits of credit card:" at bounding box center [402, 245] width 160 height 18
type input "3412"
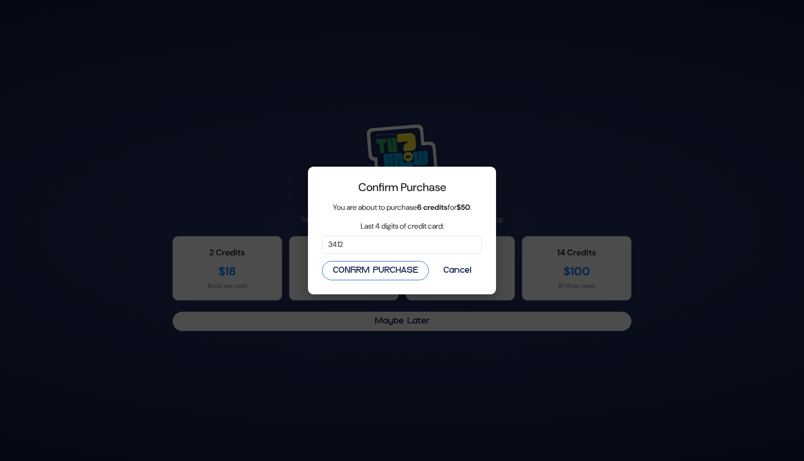
click at [400, 276] on button "Confirm Purchase" at bounding box center [375, 270] width 107 height 19
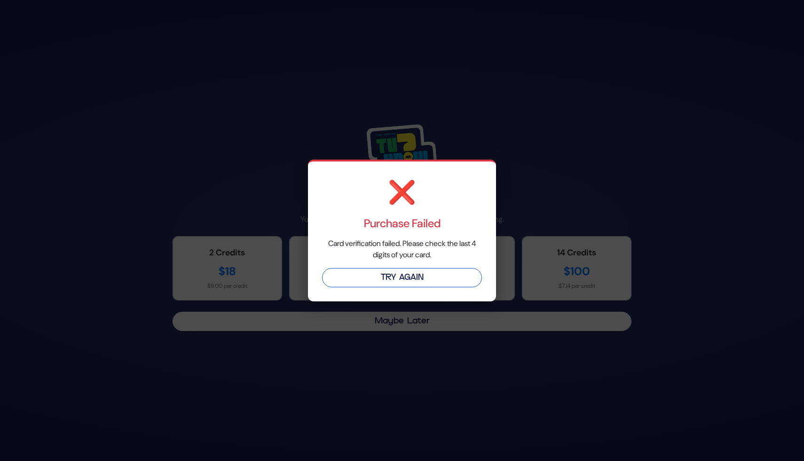
click at [414, 278] on button "Try Again" at bounding box center [402, 277] width 160 height 19
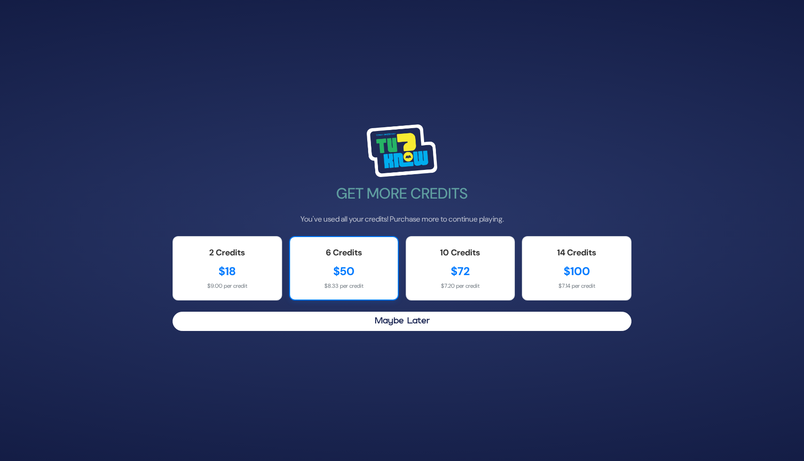
click at [342, 278] on div "$50" at bounding box center [343, 271] width 89 height 17
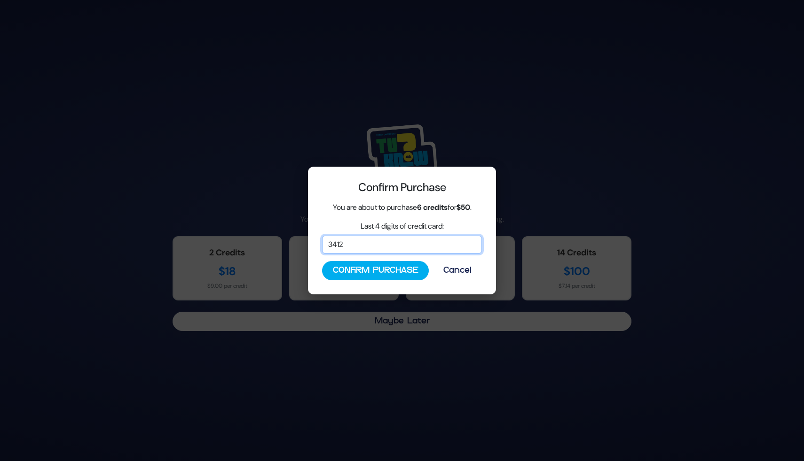
click at [338, 245] on input "3412" at bounding box center [402, 245] width 160 height 18
click at [328, 243] on input "3412" at bounding box center [402, 245] width 160 height 18
click at [335, 244] on input "3412" at bounding box center [402, 245] width 160 height 18
drag, startPoint x: 327, startPoint y: 243, endPoint x: 352, endPoint y: 247, distance: 25.1
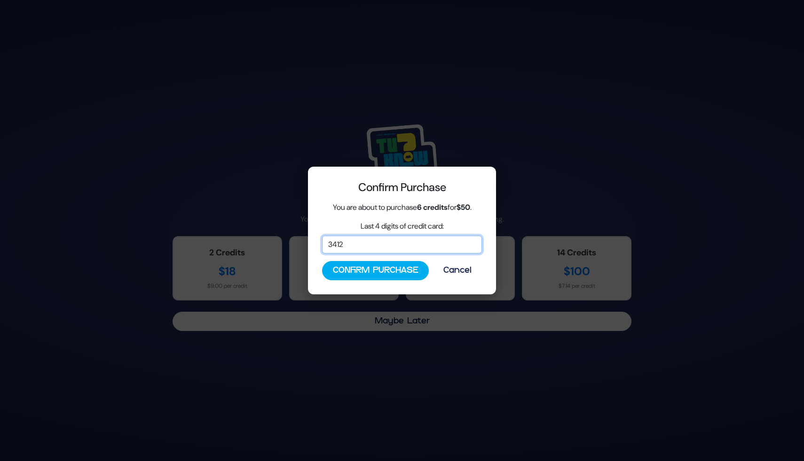
click at [352, 247] on input "3412" at bounding box center [402, 245] width 160 height 18
type input "1001"
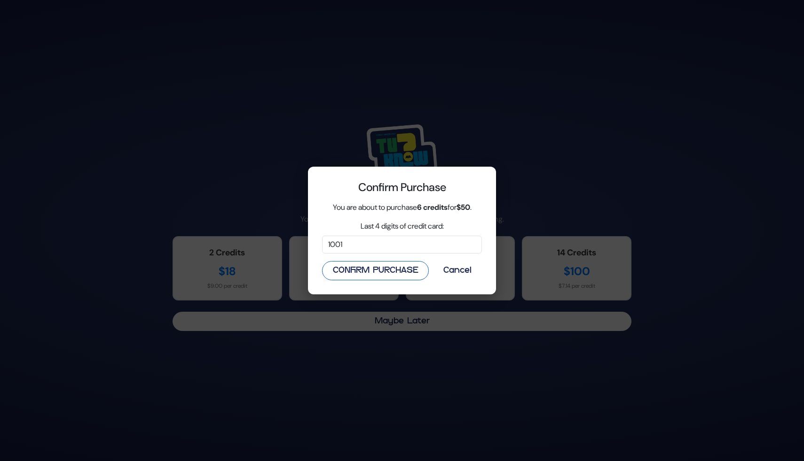
click at [356, 275] on button "Confirm Purchase" at bounding box center [375, 270] width 107 height 19
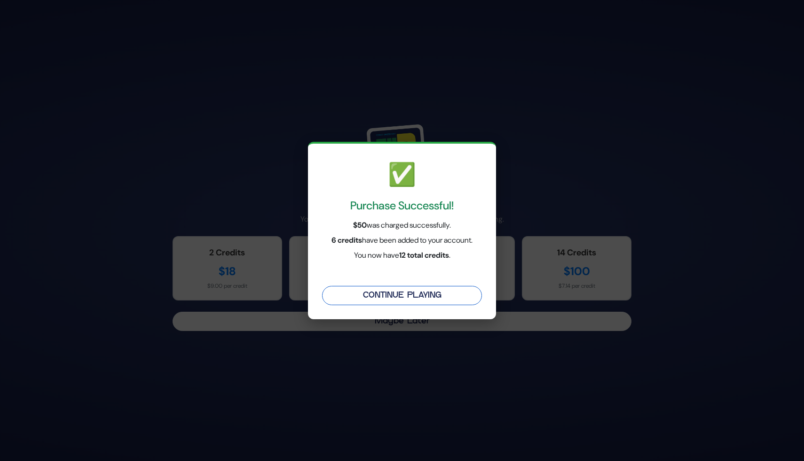
click at [417, 299] on button "Continue Playing" at bounding box center [402, 295] width 160 height 19
